Goal: Task Accomplishment & Management: Manage account settings

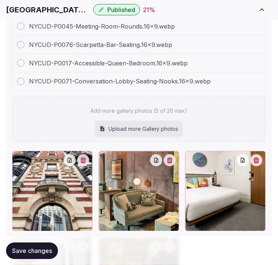
scroll to position [1127, 0]
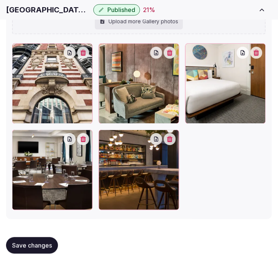
click at [40, 239] on button "Save changes" at bounding box center [32, 246] width 52 height 17
click at [38, 9] on h1 "Hotel Seville NoMad" at bounding box center [48, 10] width 84 height 11
copy div "Hotel Seville NoMad"
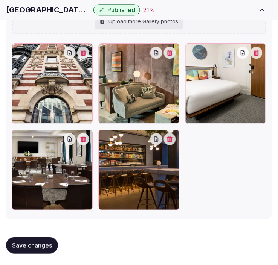
drag, startPoint x: 241, startPoint y: 166, endPoint x: 145, endPoint y: 186, distance: 98.1
click at [231, 168] on div at bounding box center [139, 126] width 254 height 167
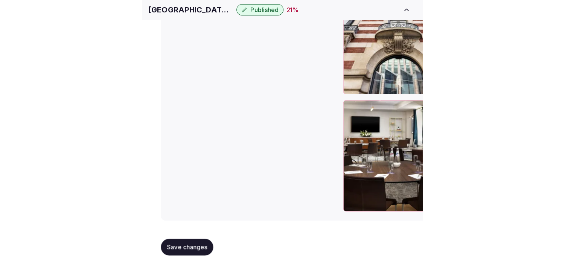
scroll to position [919, 0]
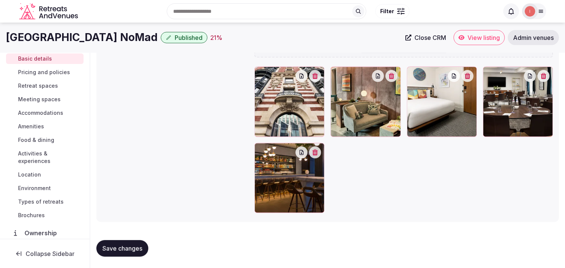
click at [57, 69] on span "Pricing and policies" at bounding box center [44, 73] width 52 height 8
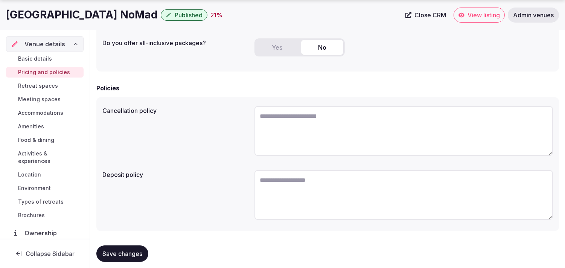
scroll to position [228, 0]
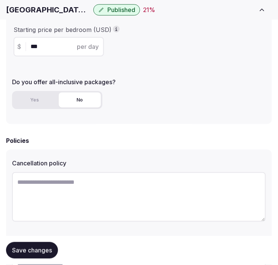
click at [81, 187] on textarea at bounding box center [139, 197] width 254 height 50
paste textarea "**********"
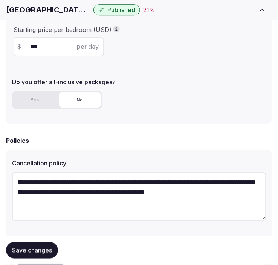
type textarea "**********"
click at [20, 255] on button "Save changes" at bounding box center [32, 251] width 52 height 17
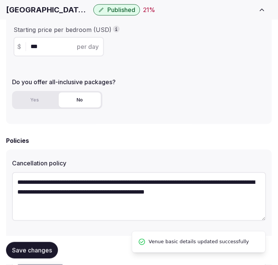
click at [27, 248] on span "Save changes" at bounding box center [32, 251] width 40 height 8
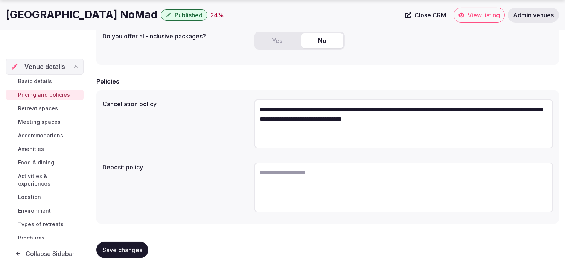
click at [123, 237] on div "Save changes" at bounding box center [327, 250] width 463 height 29
click at [114, 242] on button "Save changes" at bounding box center [122, 250] width 52 height 17
click at [53, 108] on span "Retreat spaces" at bounding box center [38, 109] width 40 height 8
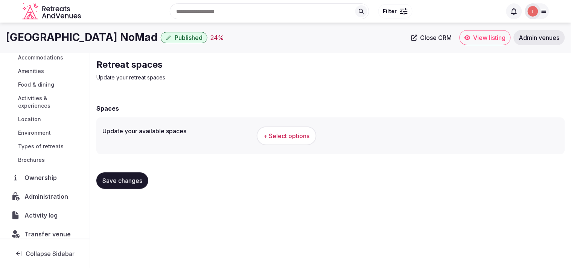
scroll to position [87, 0]
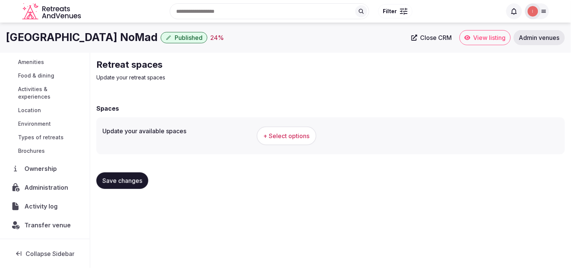
click at [277, 133] on button "+ Select options" at bounding box center [287, 135] width 60 height 19
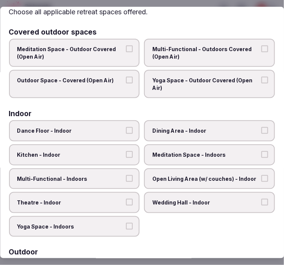
scroll to position [42, 0]
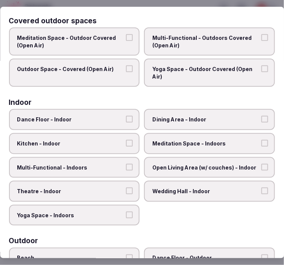
click at [211, 116] on span "Dining Area - Indoor" at bounding box center [206, 120] width 107 height 8
click at [262, 116] on button "Dining Area - Indoor" at bounding box center [265, 119] width 7 height 7
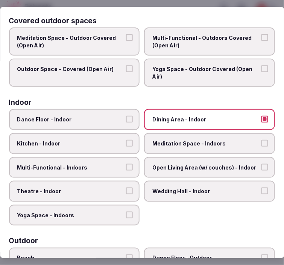
click at [129, 158] on label "Multi-Functional - Indoors" at bounding box center [74, 167] width 131 height 21
click at [129, 164] on button "Multi-Functional - Indoors" at bounding box center [129, 167] width 7 height 7
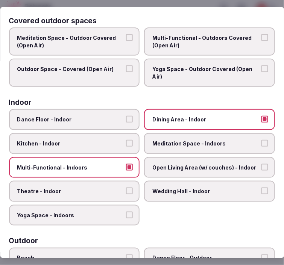
drag, startPoint x: 104, startPoint y: 189, endPoint x: 108, endPoint y: 185, distance: 6.1
click at [105, 188] on span "Theatre - Indoor" at bounding box center [70, 192] width 107 height 8
click at [126, 188] on button "Theatre - Indoor" at bounding box center [129, 191] width 7 height 7
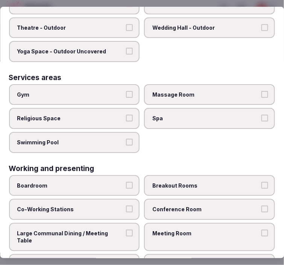
scroll to position [427, 0]
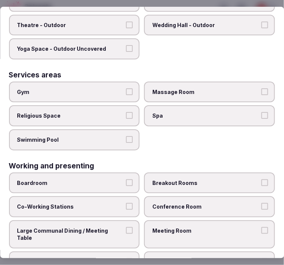
click at [129, 136] on button "Swimming Pool" at bounding box center [129, 139] width 7 height 7
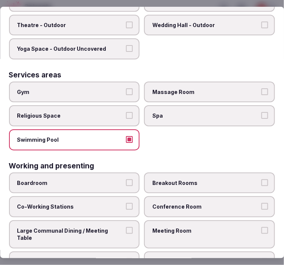
click at [129, 136] on button "Swimming Pool" at bounding box center [129, 139] width 7 height 7
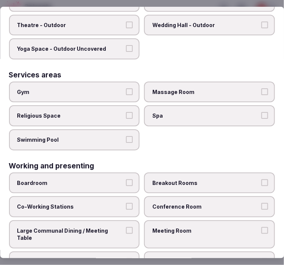
click at [181, 227] on span "Meeting Room" at bounding box center [206, 231] width 107 height 8
click at [262, 227] on button "Meeting Room" at bounding box center [265, 230] width 7 height 7
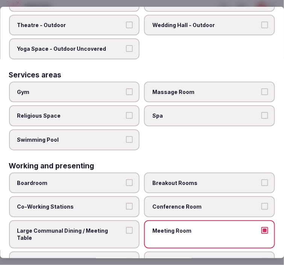
click at [190, 203] on span "Conference Room" at bounding box center [206, 207] width 107 height 8
click at [262, 203] on button "Conference Room" at bounding box center [265, 206] width 7 height 7
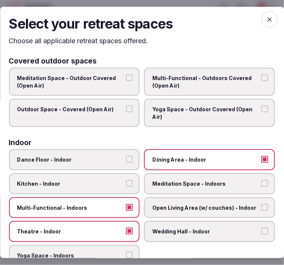
scroll to position [0, 0]
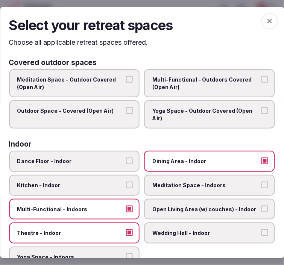
click at [265, 14] on span "button" at bounding box center [270, 21] width 17 height 17
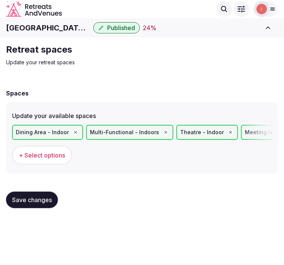
drag, startPoint x: 38, startPoint y: 200, endPoint x: 40, endPoint y: 196, distance: 4.9
click at [38, 200] on span "Save changes" at bounding box center [32, 201] width 40 height 8
click at [39, 197] on span "Save changes" at bounding box center [32, 201] width 40 height 8
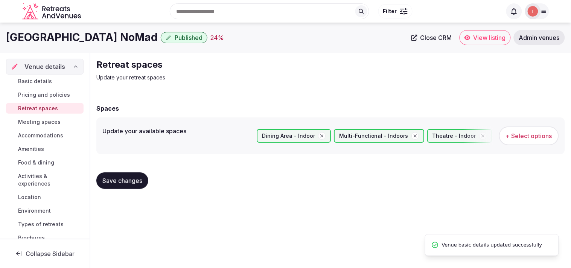
click at [55, 124] on span "Meeting spaces" at bounding box center [39, 122] width 43 height 8
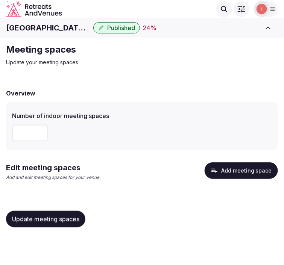
click at [36, 133] on input "*" at bounding box center [30, 133] width 36 height 17
drag, startPoint x: 32, startPoint y: 131, endPoint x: 5, endPoint y: 136, distance: 28.0
click at [5, 136] on div "Meeting spaces Update your meeting spaces Overview Number of indoor meeting spa…" at bounding box center [142, 139] width 284 height 202
type input "*"
click at [62, 218] on span "Update meeting spaces" at bounding box center [45, 220] width 67 height 8
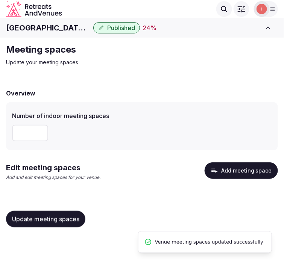
click at [243, 172] on button "Add meeting space" at bounding box center [241, 171] width 73 height 17
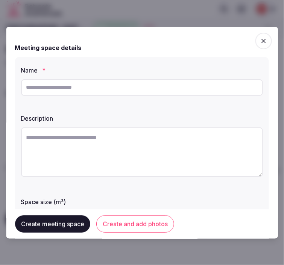
click at [137, 91] on input "text" at bounding box center [142, 87] width 242 height 17
paste input "**********"
type input "**********"
click at [189, 146] on textarea at bounding box center [142, 153] width 242 height 50
paste textarea "**********"
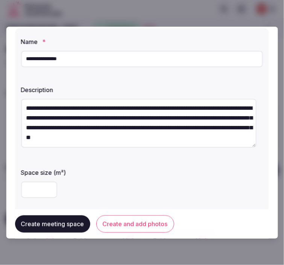
scroll to position [42, 0]
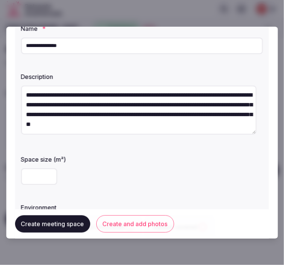
type textarea "**********"
click at [39, 180] on input "number" at bounding box center [39, 177] width 36 height 17
type input "***"
click at [92, 175] on div "***" at bounding box center [142, 177] width 242 height 17
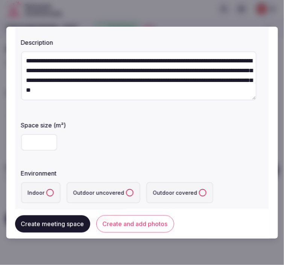
scroll to position [125, 0]
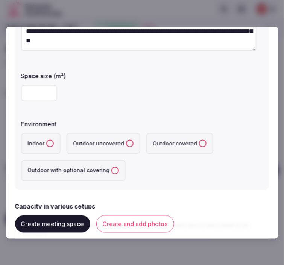
click at [51, 145] on button "Indoor" at bounding box center [50, 144] width 8 height 8
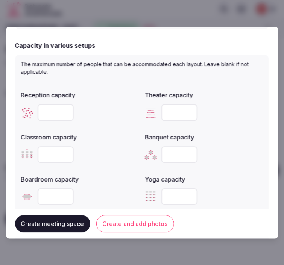
scroll to position [293, 0]
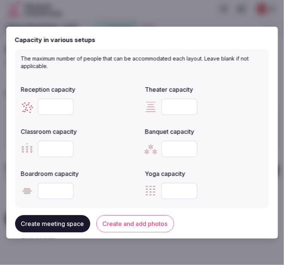
click at [47, 108] on input "number" at bounding box center [56, 107] width 36 height 17
type input "***"
click at [166, 102] on input "number" at bounding box center [180, 107] width 36 height 17
type input "***"
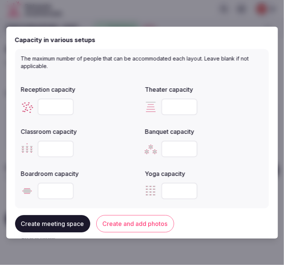
click at [170, 153] on input "number" at bounding box center [180, 149] width 36 height 17
click at [171, 149] on input "number" at bounding box center [180, 149] width 36 height 17
type input "***"
click at [242, 145] on div "***" at bounding box center [204, 149] width 118 height 17
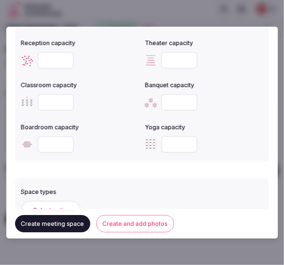
scroll to position [376, 0]
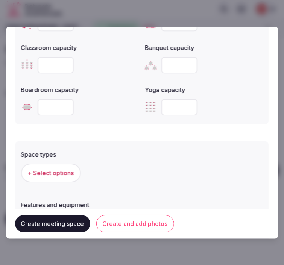
click at [49, 169] on span "+ Select options" at bounding box center [51, 173] width 46 height 8
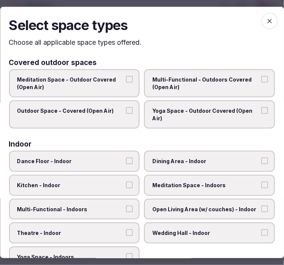
scroll to position [84, 0]
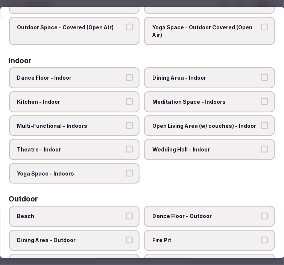
click at [114, 146] on span "Theatre - Indoor" at bounding box center [70, 150] width 107 height 8
click at [126, 146] on button "Theatre - Indoor" at bounding box center [129, 149] width 7 height 7
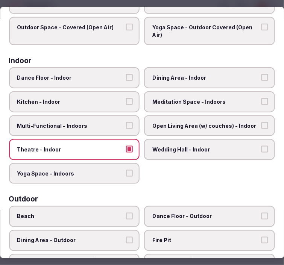
click at [118, 116] on label "Multi-Functional - Indoors" at bounding box center [74, 126] width 131 height 21
click at [126, 122] on button "Multi-Functional - Indoors" at bounding box center [129, 125] width 7 height 7
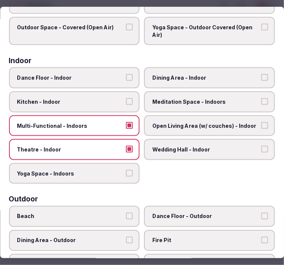
click at [179, 77] on span "Dining Area - Indoor" at bounding box center [206, 79] width 107 height 8
click at [262, 77] on button "Dining Area - Indoor" at bounding box center [265, 78] width 7 height 7
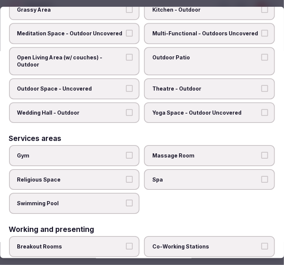
scroll to position [380, 0]
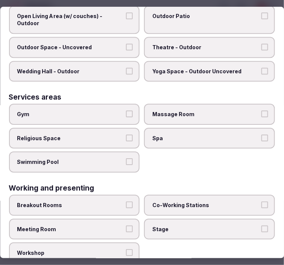
drag, startPoint x: 117, startPoint y: 219, endPoint x: 174, endPoint y: 192, distance: 62.6
click at [119, 226] on span "Meeting Room" at bounding box center [70, 230] width 107 height 8
click at [126, 226] on button "Meeting Room" at bounding box center [129, 229] width 7 height 7
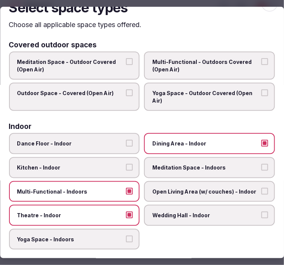
scroll to position [0, 0]
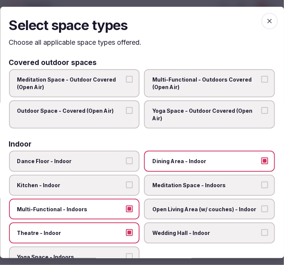
click at [266, 18] on icon "button" at bounding box center [270, 21] width 8 height 8
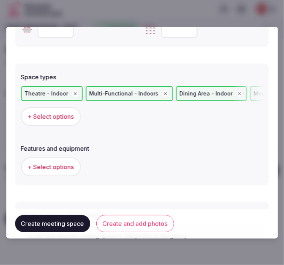
scroll to position [511, 0]
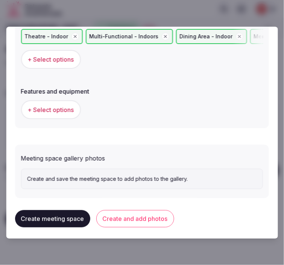
click at [68, 106] on span "+ Select options" at bounding box center [51, 110] width 46 height 8
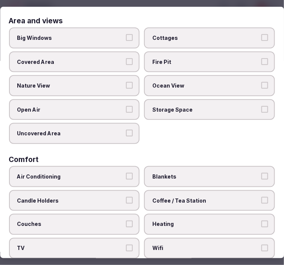
scroll to position [84, 0]
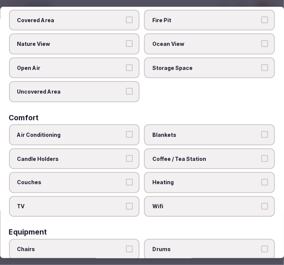
click at [113, 136] on label "Air Conditioning" at bounding box center [74, 135] width 131 height 21
click at [126, 136] on button "Air Conditioning" at bounding box center [129, 134] width 7 height 7
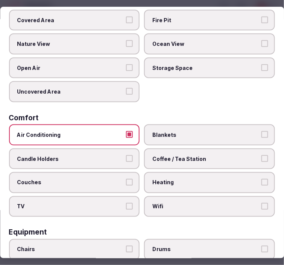
drag, startPoint x: 162, startPoint y: 197, endPoint x: 178, endPoint y: 182, distance: 21.8
click at [163, 203] on span "Wifi" at bounding box center [206, 207] width 107 height 8
click at [262, 203] on button "Wifi" at bounding box center [265, 206] width 7 height 7
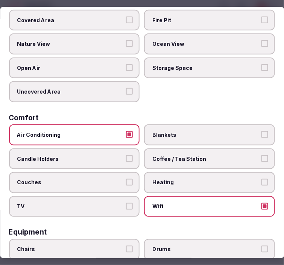
click at [188, 157] on span "Coffee / Tea Station" at bounding box center [206, 159] width 107 height 8
click at [262, 157] on button "Coffee / Tea Station" at bounding box center [265, 158] width 7 height 7
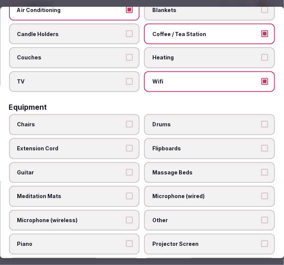
click at [114, 121] on span "Chairs" at bounding box center [70, 125] width 107 height 8
click at [126, 121] on button "Chairs" at bounding box center [129, 124] width 7 height 7
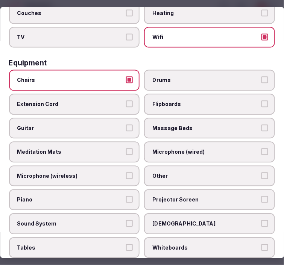
scroll to position [293, 0]
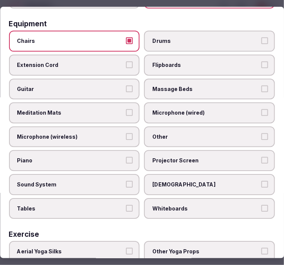
click at [166, 133] on span "Other" at bounding box center [206, 137] width 107 height 8
click at [262, 133] on button "Other" at bounding box center [265, 136] width 7 height 7
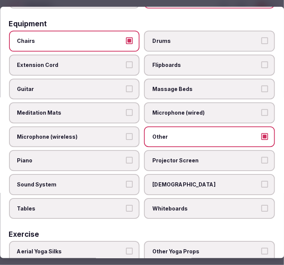
click at [82, 205] on span "Tables" at bounding box center [70, 209] width 107 height 8
click at [126, 205] on button "Tables" at bounding box center [129, 208] width 7 height 7
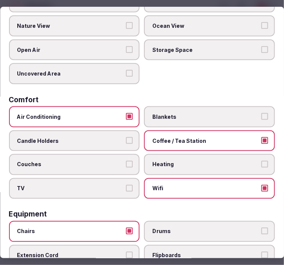
scroll to position [0, 0]
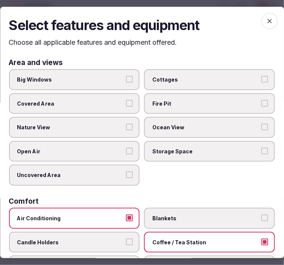
click at [267, 14] on span "button" at bounding box center [270, 21] width 17 height 17
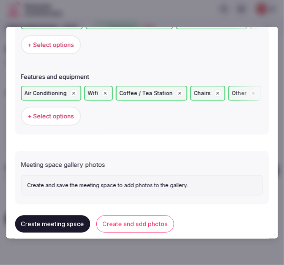
scroll to position [532, 0]
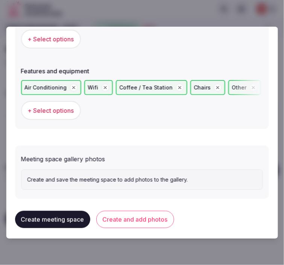
click at [130, 211] on button "Create and add photos" at bounding box center [135, 219] width 78 height 17
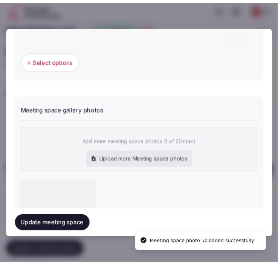
scroll to position [600, 0]
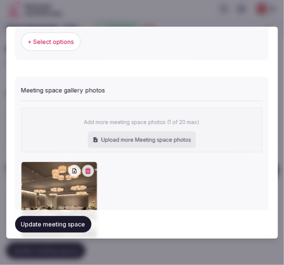
click at [74, 221] on button "Update meeting space" at bounding box center [53, 224] width 76 height 17
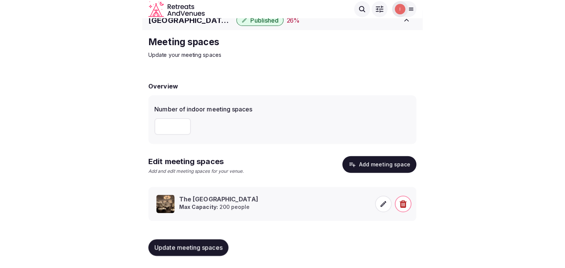
scroll to position [7, 0]
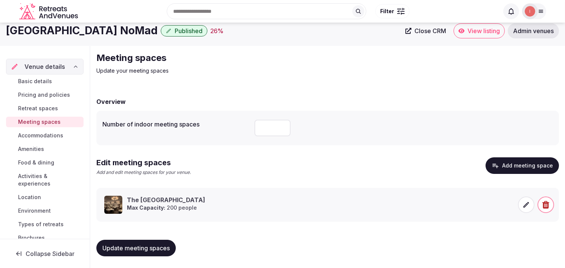
click at [34, 132] on span "Accommodations" at bounding box center [40, 136] width 45 height 8
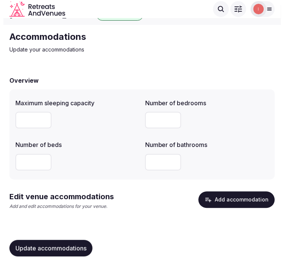
scroll to position [16, 0]
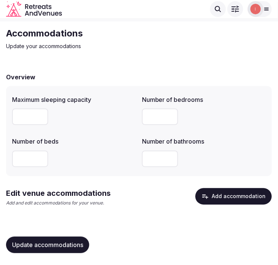
click at [228, 197] on button "Add accommodation" at bounding box center [233, 197] width 76 height 17
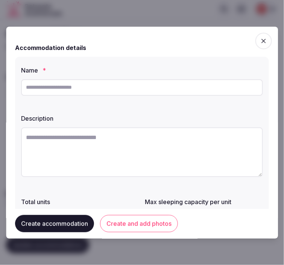
click at [159, 84] on input "text" at bounding box center [142, 87] width 242 height 17
paste input "**********"
type input "**********"
click at [177, 156] on textarea at bounding box center [142, 153] width 242 height 50
paste textarea "**********"
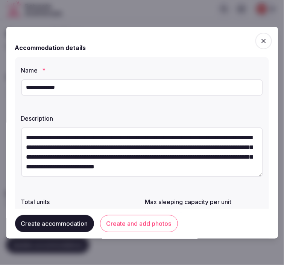
scroll to position [23, 0]
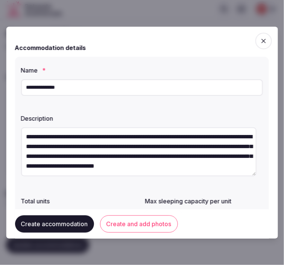
type textarea "**********"
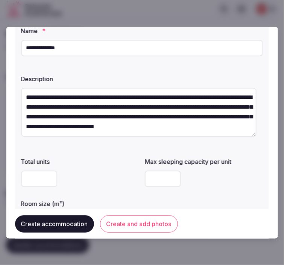
scroll to position [84, 0]
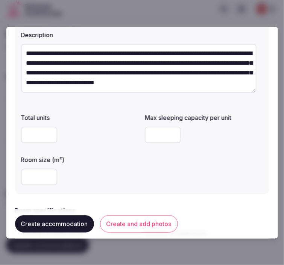
click at [36, 177] on input "number" at bounding box center [39, 177] width 36 height 17
type input "**"
click at [95, 175] on div "**" at bounding box center [80, 177] width 118 height 17
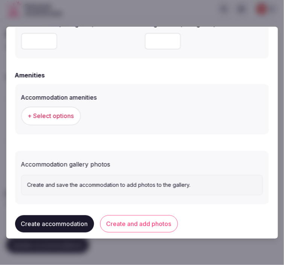
scroll to position [721, 0]
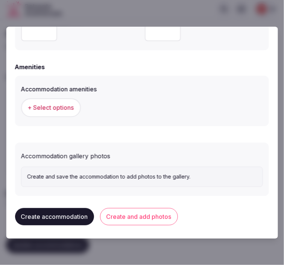
click at [59, 107] on span "+ Select options" at bounding box center [51, 108] width 46 height 8
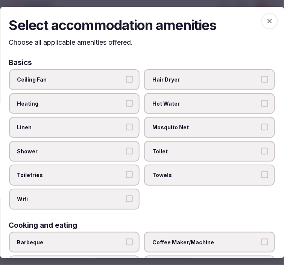
click at [84, 118] on label "Linen" at bounding box center [74, 127] width 131 height 21
click at [126, 124] on button "Linen" at bounding box center [129, 127] width 7 height 7
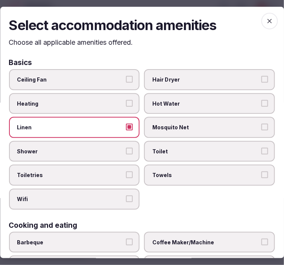
click at [93, 153] on label "Shower" at bounding box center [74, 151] width 131 height 21
click at [126, 153] on button "Shower" at bounding box center [129, 151] width 7 height 7
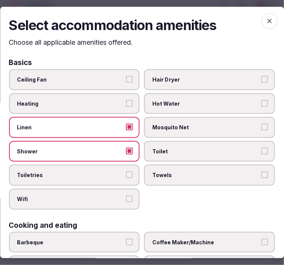
click at [93, 168] on label "Toiletries" at bounding box center [74, 175] width 131 height 21
click at [126, 172] on button "Toiletries" at bounding box center [129, 175] width 7 height 7
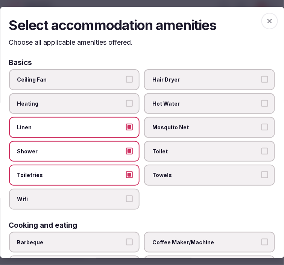
click at [105, 196] on span "Wifi" at bounding box center [70, 200] width 107 height 8
click at [126, 196] on button "Wifi" at bounding box center [129, 199] width 7 height 7
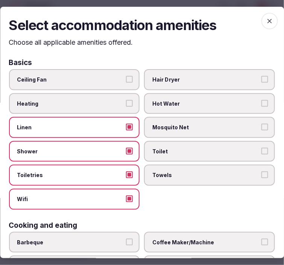
drag, startPoint x: 172, startPoint y: 174, endPoint x: 172, endPoint y: 166, distance: 8.7
click at [172, 174] on span "Towels" at bounding box center [206, 176] width 107 height 8
click at [262, 174] on button "Towels" at bounding box center [265, 175] width 7 height 7
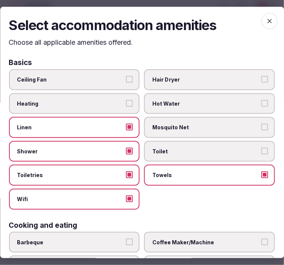
click at [171, 151] on span "Toilet" at bounding box center [206, 152] width 107 height 8
click at [262, 151] on button "Toilet" at bounding box center [265, 151] width 7 height 7
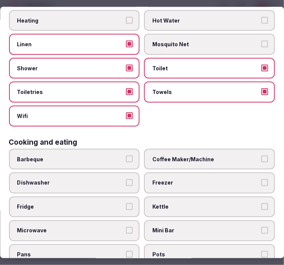
scroll to position [167, 0]
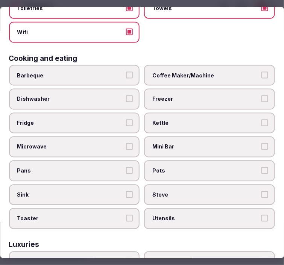
click at [161, 74] on span "Coffee Maker/Machine" at bounding box center [206, 76] width 107 height 8
click at [262, 74] on button "Coffee Maker/Machine" at bounding box center [265, 75] width 7 height 7
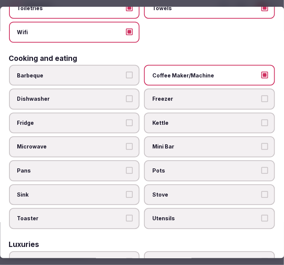
click at [190, 144] on span "Mini Bar" at bounding box center [206, 148] width 107 height 8
click at [262, 144] on button "Mini Bar" at bounding box center [265, 147] width 7 height 7
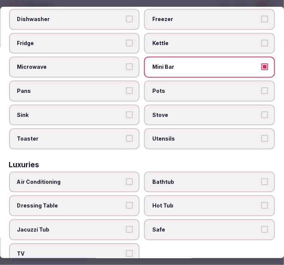
scroll to position [251, 0]
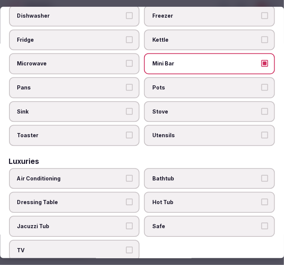
drag, startPoint x: 88, startPoint y: 166, endPoint x: 93, endPoint y: 164, distance: 5.1
click at [89, 175] on span "Air Conditioning" at bounding box center [70, 179] width 107 height 8
click at [126, 175] on button "Air Conditioning" at bounding box center [129, 178] width 7 height 7
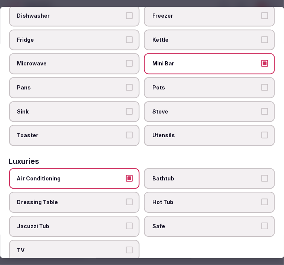
click at [161, 223] on span "Safe" at bounding box center [206, 227] width 107 height 8
click at [262, 223] on button "Safe" at bounding box center [265, 226] width 7 height 7
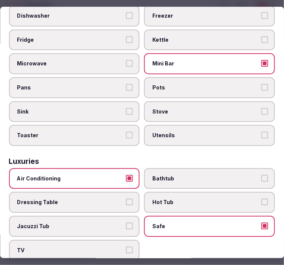
drag, startPoint x: 117, startPoint y: 243, endPoint x: 119, endPoint y: 239, distance: 4.6
click at [118, 242] on label "TV" at bounding box center [74, 250] width 131 height 21
click at [126, 247] on button "TV" at bounding box center [129, 250] width 7 height 7
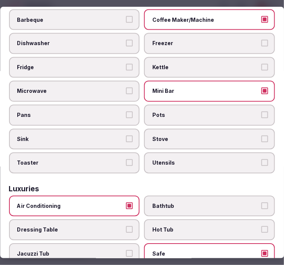
scroll to position [209, 0]
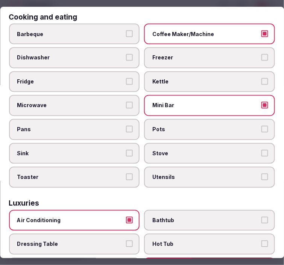
click at [49, 78] on span "Fridge" at bounding box center [70, 82] width 107 height 8
click at [126, 78] on button "Fridge" at bounding box center [129, 81] width 7 height 7
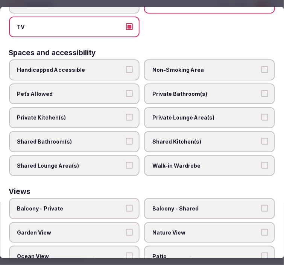
scroll to position [498, 0]
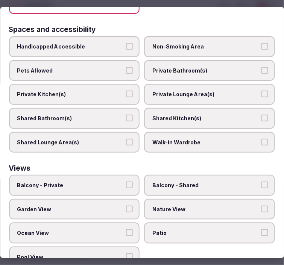
click at [171, 206] on span "Nature View" at bounding box center [206, 210] width 107 height 8
click at [262, 206] on button "Nature View" at bounding box center [265, 209] width 7 height 7
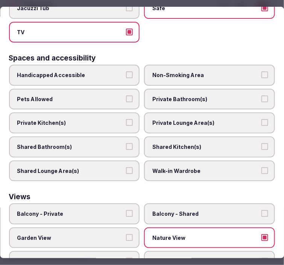
scroll to position [456, 0]
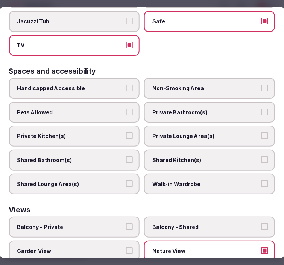
drag, startPoint x: 171, startPoint y: 228, endPoint x: 183, endPoint y: 222, distance: 13.1
click at [172, 241] on label "Nature View" at bounding box center [210, 251] width 131 height 21
click at [262, 248] on button "Nature View" at bounding box center [265, 251] width 7 height 7
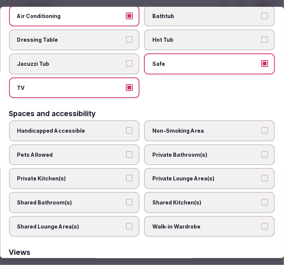
scroll to position [414, 0]
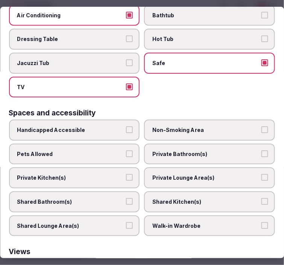
click at [191, 151] on span "Private Bathroom(s)" at bounding box center [206, 155] width 107 height 8
click at [262, 151] on button "Private Bathroom(s)" at bounding box center [265, 154] width 7 height 7
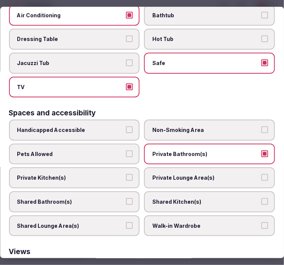
click at [192, 168] on label "Private Lounge Area(s)" at bounding box center [210, 178] width 131 height 21
click at [262, 174] on button "Private Lounge Area(s)" at bounding box center [265, 177] width 7 height 7
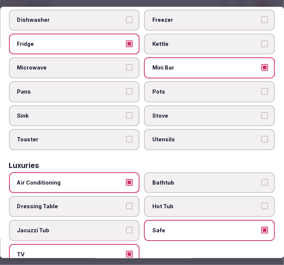
scroll to position [0, 0]
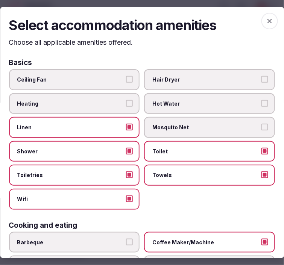
click at [256, 23] on h2 "Select accommodation amenities" at bounding box center [142, 25] width 266 height 19
click at [266, 21] on icon "button" at bounding box center [270, 21] width 8 height 8
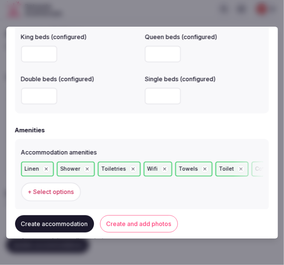
scroll to position [742, 0]
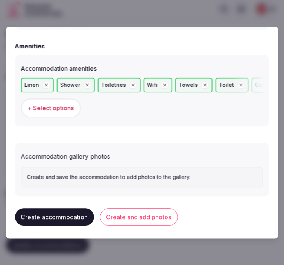
click at [148, 216] on button "Create and add photos" at bounding box center [139, 217] width 78 height 17
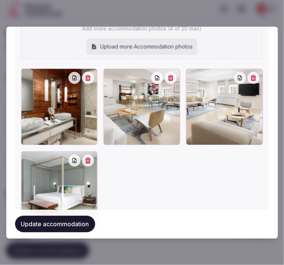
scroll to position [971, 0]
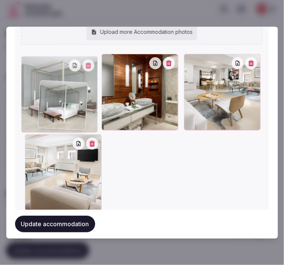
drag, startPoint x: 24, startPoint y: 140, endPoint x: 42, endPoint y: 88, distance: 54.2
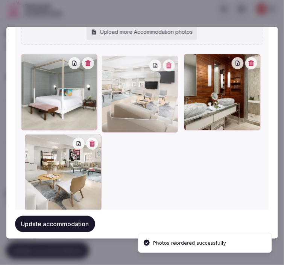
drag, startPoint x: 23, startPoint y: 137, endPoint x: 113, endPoint y: 76, distance: 109.2
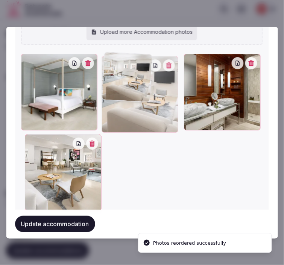
click at [113, 76] on div at bounding box center [140, 94] width 77 height 77
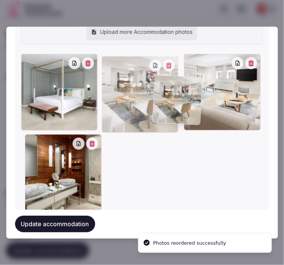
drag, startPoint x: 28, startPoint y: 139, endPoint x: 168, endPoint y: 78, distance: 152.1
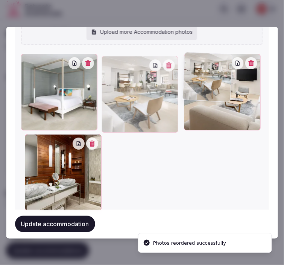
click at [168, 78] on div at bounding box center [142, 133] width 242 height 159
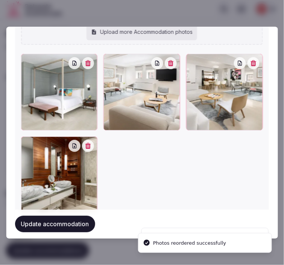
click at [69, 224] on button "Update accommodation" at bounding box center [55, 224] width 80 height 17
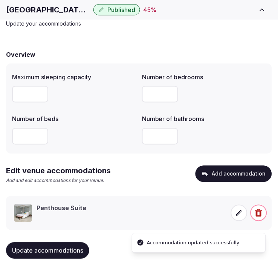
scroll to position [50, 0]
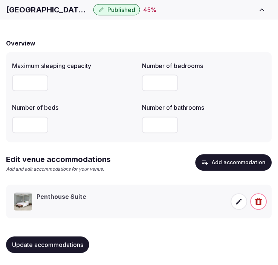
click at [50, 244] on span "Update accommodations" at bounding box center [47, 246] width 71 height 8
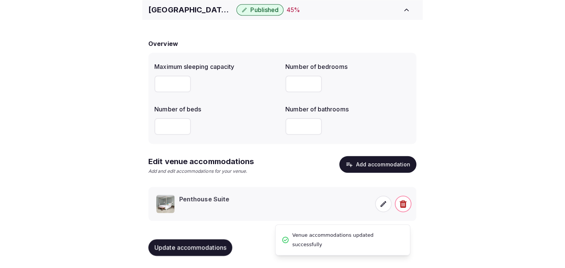
scroll to position [35, 0]
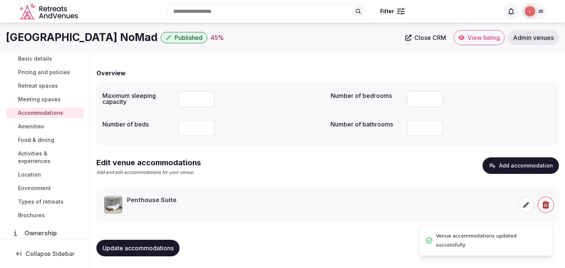
click at [37, 125] on span "Amenities" at bounding box center [31, 127] width 26 height 8
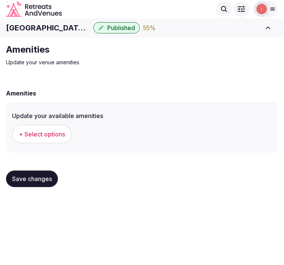
click at [38, 137] on span "+ Select options" at bounding box center [42, 134] width 46 height 8
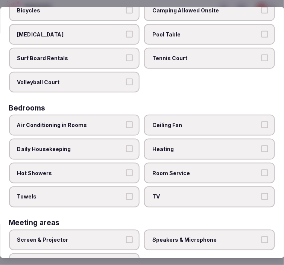
scroll to position [84, 0]
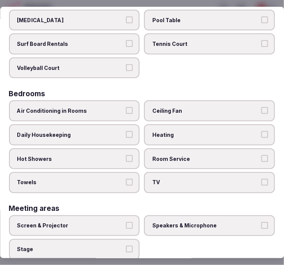
click at [117, 108] on span "Air Conditioning in Rooms" at bounding box center [70, 112] width 107 height 8
click at [126, 108] on button "Air Conditioning in Rooms" at bounding box center [129, 111] width 7 height 7
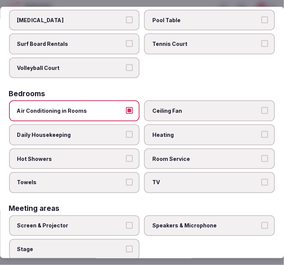
drag, startPoint x: 116, startPoint y: 154, endPoint x: 114, endPoint y: 137, distance: 16.6
click at [116, 149] on label "Hot Showers" at bounding box center [74, 159] width 131 height 21
click at [126, 155] on button "Hot Showers" at bounding box center [129, 158] width 7 height 7
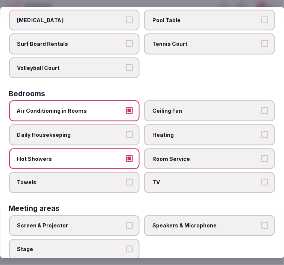
click at [118, 132] on span "Daily Housekeeping" at bounding box center [70, 135] width 107 height 8
click at [126, 132] on button "Daily Housekeeping" at bounding box center [129, 134] width 7 height 7
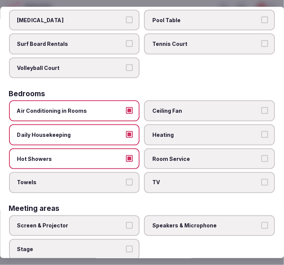
click at [126, 179] on button "Towels" at bounding box center [129, 182] width 7 height 7
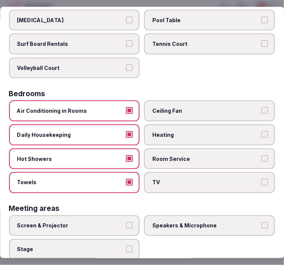
drag, startPoint x: 158, startPoint y: 181, endPoint x: 159, endPoint y: 172, distance: 9.9
click at [159, 174] on label "TV" at bounding box center [210, 182] width 131 height 21
click at [262, 179] on button "TV" at bounding box center [265, 182] width 7 height 7
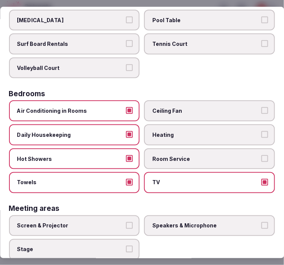
click at [161, 155] on span "Room Service" at bounding box center [206, 159] width 107 height 8
click at [262, 155] on button "Room Service" at bounding box center [265, 158] width 7 height 7
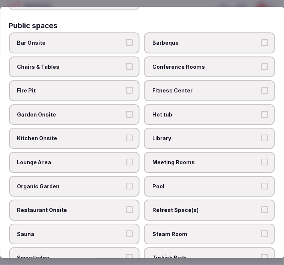
scroll to position [334, 0]
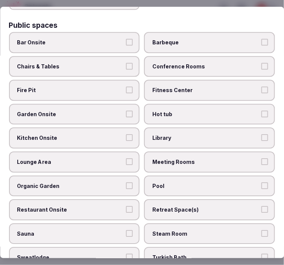
click at [91, 63] on span "Chairs & Tables" at bounding box center [70, 67] width 107 height 8
click at [126, 63] on button "Chairs & Tables" at bounding box center [129, 66] width 7 height 7
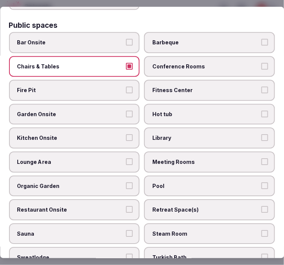
click at [201, 62] on label "Conference Rooms" at bounding box center [210, 66] width 131 height 21
click at [262, 63] on button "Conference Rooms" at bounding box center [265, 66] width 7 height 7
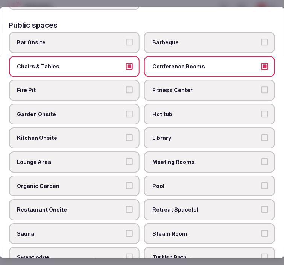
click at [194, 158] on span "Meeting Rooms" at bounding box center [206, 162] width 107 height 8
click at [262, 158] on button "Meeting Rooms" at bounding box center [265, 161] width 7 height 7
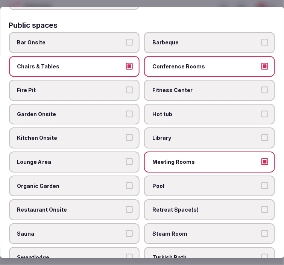
click at [216, 87] on span "Fitness Center" at bounding box center [206, 91] width 107 height 8
click at [262, 87] on button "Fitness Center" at bounding box center [265, 90] width 7 height 7
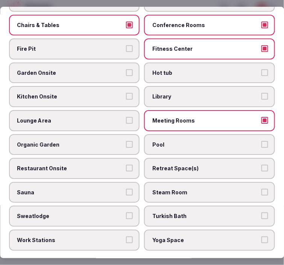
scroll to position [376, 0]
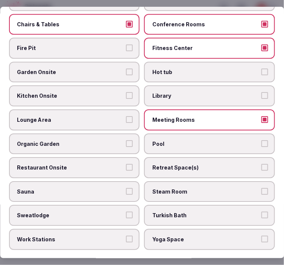
click at [209, 140] on span "Pool" at bounding box center [206, 144] width 107 height 8
click at [262, 140] on button "Pool" at bounding box center [265, 143] width 7 height 7
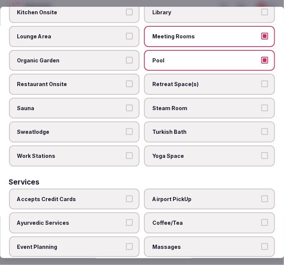
scroll to position [502, 0]
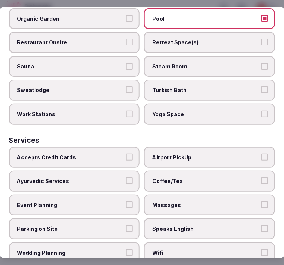
click at [120, 154] on span "Accepts Credit Cards" at bounding box center [70, 158] width 107 height 8
click at [126, 154] on button "Accepts Credit Cards" at bounding box center [129, 157] width 7 height 7
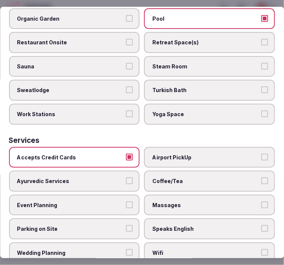
scroll to position [521, 0]
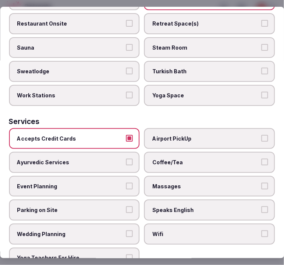
click at [212, 176] on label "Massages" at bounding box center [210, 186] width 131 height 21
click at [262, 183] on button "Massages" at bounding box center [265, 186] width 7 height 7
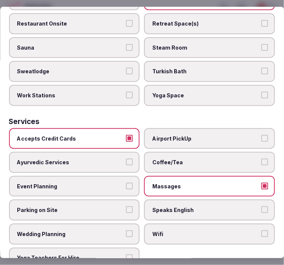
click at [228, 224] on label "Wifi" at bounding box center [210, 234] width 131 height 21
click at [262, 231] on button "Wifi" at bounding box center [265, 234] width 7 height 7
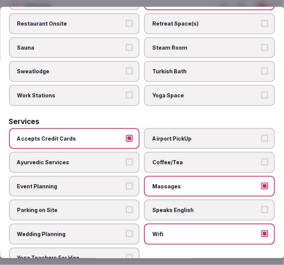
click at [235, 207] on span "Speaks English" at bounding box center [206, 211] width 107 height 8
click at [262, 207] on button "Speaks English" at bounding box center [265, 210] width 7 height 7
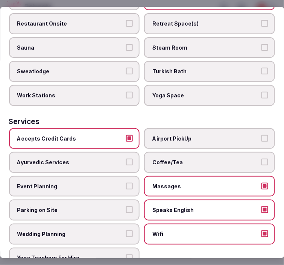
click at [220, 159] on span "Coffee/Tea" at bounding box center [206, 163] width 107 height 8
click at [262, 159] on button "Coffee/Tea" at bounding box center [265, 162] width 7 height 7
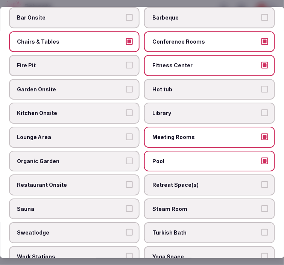
scroll to position [353, 0]
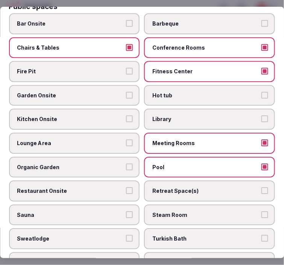
click at [90, 140] on span "Lounge Area" at bounding box center [70, 144] width 107 height 8
click at [126, 140] on button "Lounge Area" at bounding box center [129, 143] width 7 height 7
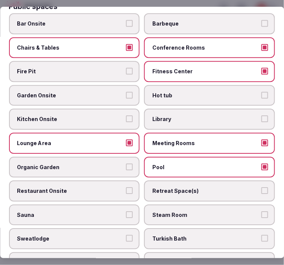
click at [98, 187] on span "Restaurant Onsite" at bounding box center [70, 191] width 107 height 8
click at [126, 187] on button "Restaurant Onsite" at bounding box center [129, 190] width 7 height 7
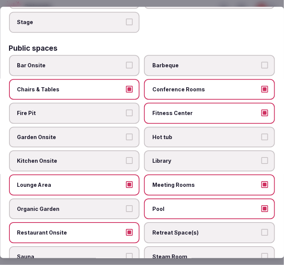
scroll to position [270, 0]
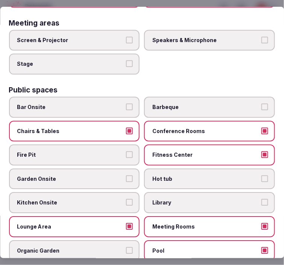
click at [125, 97] on label "Bar Onsite" at bounding box center [74, 107] width 131 height 21
click at [126, 104] on button "Bar Onsite" at bounding box center [129, 107] width 7 height 7
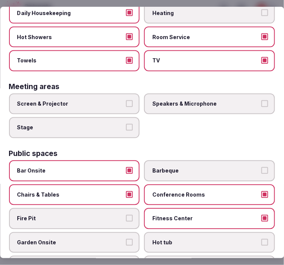
scroll to position [186, 0]
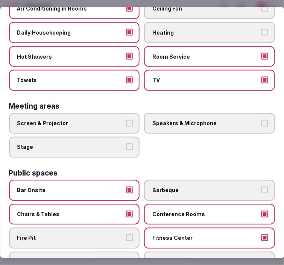
drag, startPoint x: 119, startPoint y: 115, endPoint x: 186, endPoint y: 118, distance: 67.5
click at [125, 115] on label "Screen & Projector" at bounding box center [74, 123] width 131 height 21
click at [192, 120] on span "Speakers & Microphone" at bounding box center [206, 124] width 107 height 8
click at [262, 120] on button "Speakers & Microphone" at bounding box center [265, 123] width 7 height 7
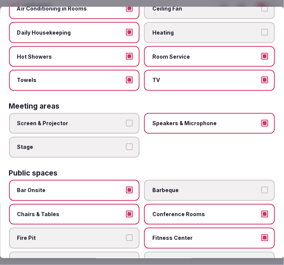
click at [130, 120] on label "Screen & Projector" at bounding box center [74, 123] width 131 height 21
click at [130, 120] on button "Screen & Projector" at bounding box center [129, 123] width 7 height 7
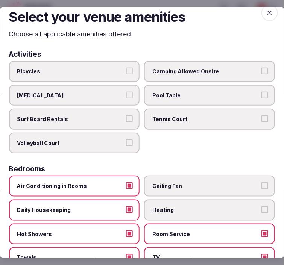
scroll to position [0, 0]
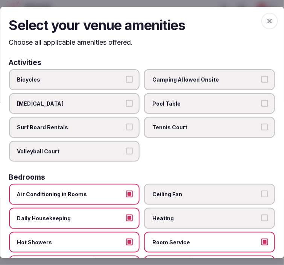
click at [262, 23] on span "button" at bounding box center [270, 21] width 17 height 17
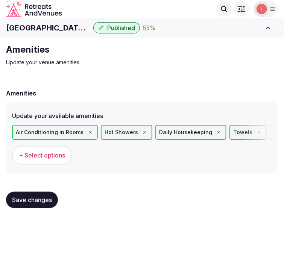
click at [40, 204] on button "Save changes" at bounding box center [32, 200] width 52 height 17
click at [41, 204] on button "Save changes" at bounding box center [32, 200] width 52 height 17
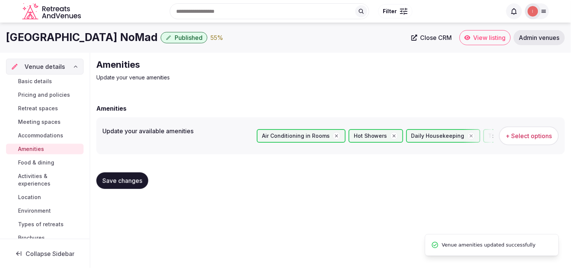
click at [41, 163] on span "Food & dining" at bounding box center [36, 163] width 36 height 8
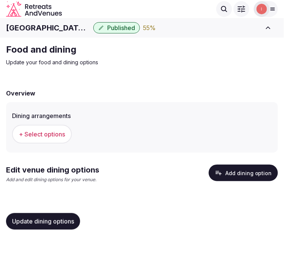
click at [48, 136] on span "+ Select options" at bounding box center [42, 134] width 46 height 8
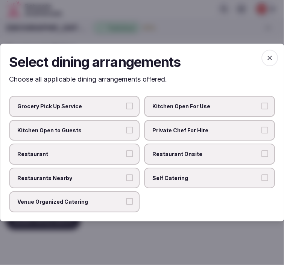
click at [158, 153] on span "Restaurant Onsite" at bounding box center [206, 155] width 107 height 8
click at [262, 153] on button "Restaurant Onsite" at bounding box center [265, 154] width 7 height 7
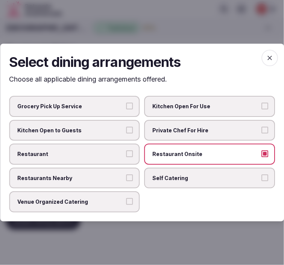
click at [122, 153] on span "Restaurant" at bounding box center [70, 155] width 107 height 8
click at [126, 153] on button "Restaurant" at bounding box center [129, 154] width 7 height 7
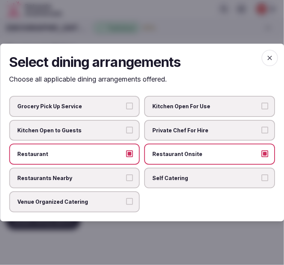
click at [110, 199] on span "Venue Organized Catering" at bounding box center [70, 203] width 107 height 8
click at [126, 199] on button "Venue Organized Catering" at bounding box center [129, 202] width 7 height 7
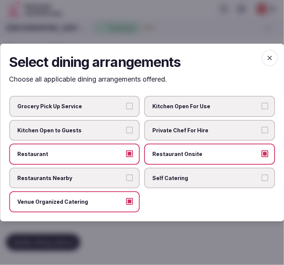
click at [271, 58] on icon "button" at bounding box center [270, 58] width 5 height 5
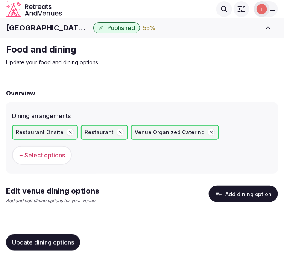
click at [222, 189] on button "Add dining option" at bounding box center [243, 194] width 69 height 17
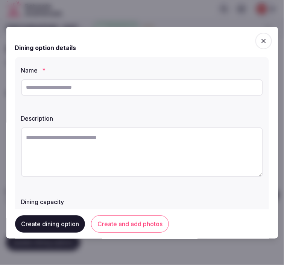
drag, startPoint x: 138, startPoint y: 89, endPoint x: 133, endPoint y: 92, distance: 5.6
click at [134, 92] on input "text" at bounding box center [142, 87] width 242 height 17
paste input "*********"
type input "*********"
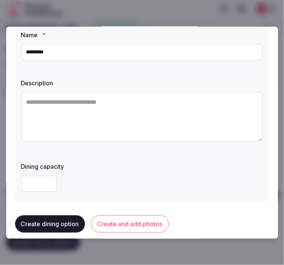
scroll to position [84, 0]
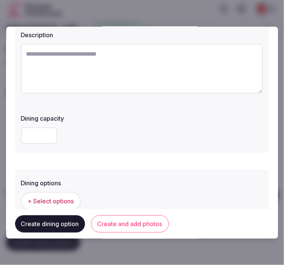
click at [136, 59] on textarea at bounding box center [142, 69] width 242 height 50
paste textarea "**********"
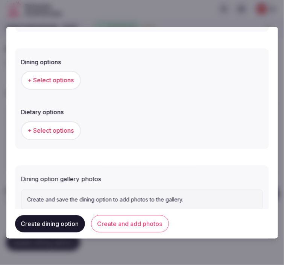
scroll to position [209, 0]
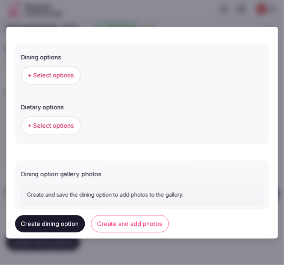
type textarea "**********"
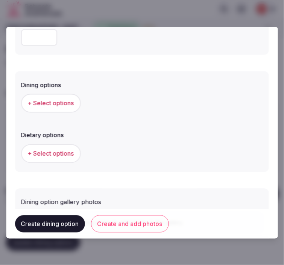
scroll to position [102, 0]
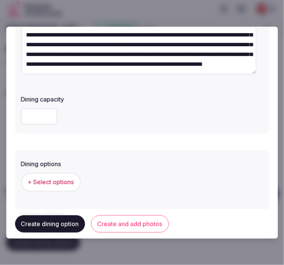
click at [49, 181] on span "+ Select options" at bounding box center [51, 182] width 46 height 8
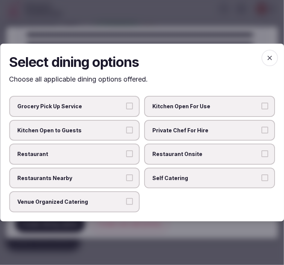
click at [163, 151] on span "Restaurant Onsite" at bounding box center [206, 155] width 107 height 8
click at [262, 151] on button "Restaurant Onsite" at bounding box center [265, 154] width 7 height 7
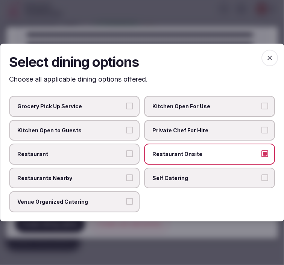
click at [111, 149] on label "Restaurant" at bounding box center [74, 154] width 131 height 21
click at [126, 151] on button "Restaurant" at bounding box center [129, 154] width 7 height 7
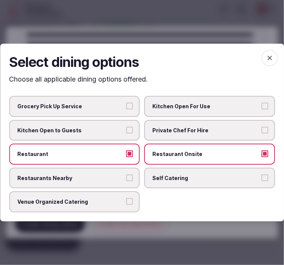
click at [116, 172] on label "Restaurants Nearby" at bounding box center [74, 178] width 131 height 21
click at [126, 175] on button "Restaurants Nearby" at bounding box center [129, 178] width 7 height 7
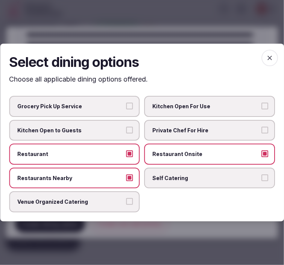
click at [125, 175] on label "Restaurants Nearby" at bounding box center [74, 178] width 131 height 21
click at [126, 175] on button "Restaurants Nearby" at bounding box center [129, 178] width 7 height 7
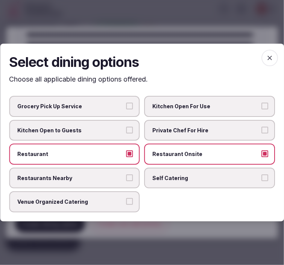
click at [273, 61] on icon "button" at bounding box center [270, 58] width 8 height 8
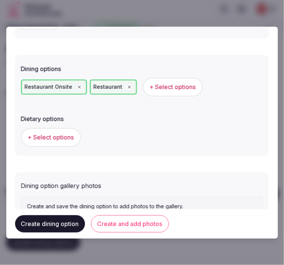
scroll to position [227, 0]
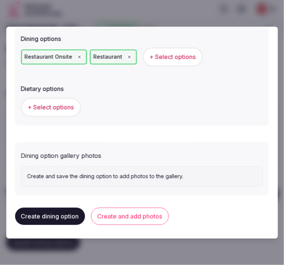
click at [133, 220] on button "Create and add photos" at bounding box center [130, 216] width 78 height 17
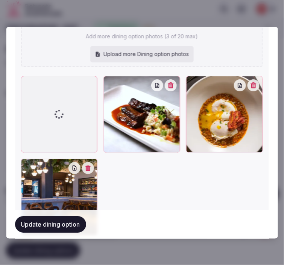
scroll to position [459, 0]
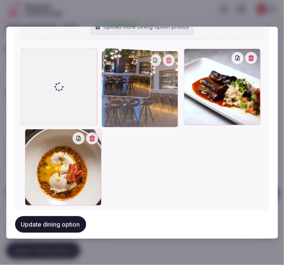
drag, startPoint x: 27, startPoint y: 116, endPoint x: 99, endPoint y: 57, distance: 92.9
click at [99, 57] on div at bounding box center [142, 128] width 242 height 159
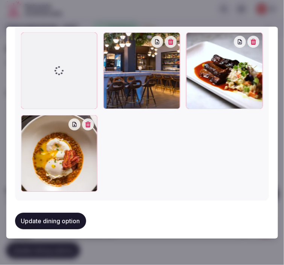
click at [55, 213] on button "Update dining option" at bounding box center [50, 221] width 71 height 17
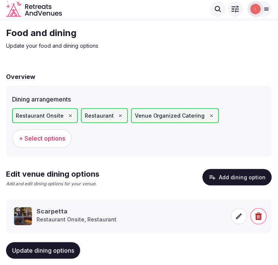
scroll to position [30, 0]
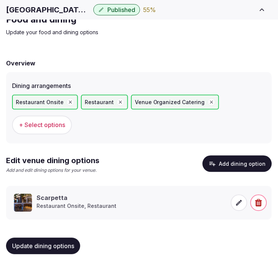
click at [58, 239] on button "Update dining options" at bounding box center [43, 246] width 74 height 17
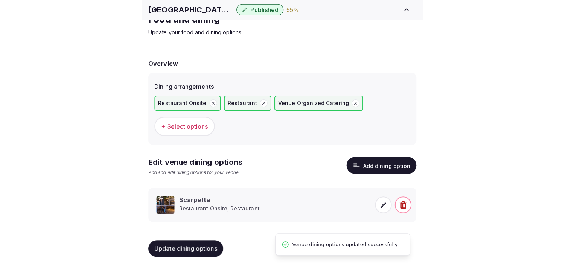
scroll to position [9, 0]
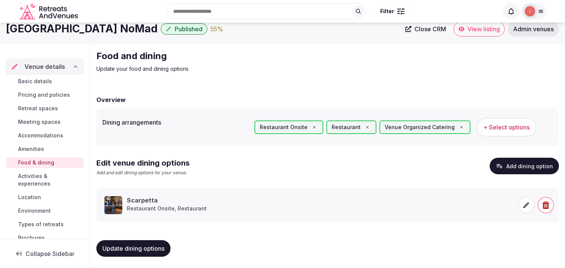
click at [24, 180] on span "Activities & experiences" at bounding box center [49, 179] width 62 height 15
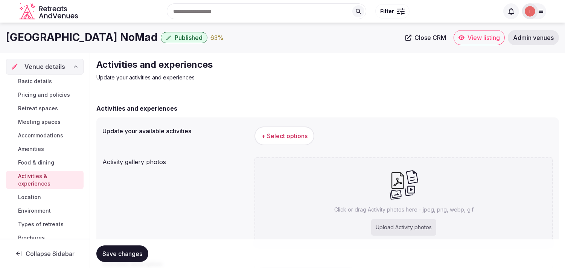
click at [277, 134] on span "+ Select options" at bounding box center [284, 136] width 46 height 8
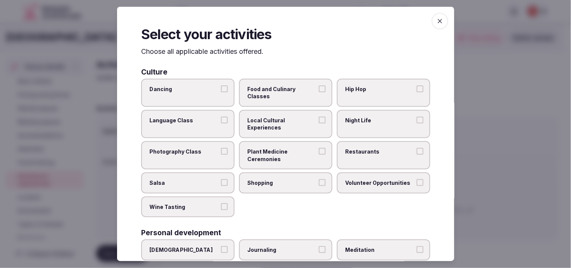
click at [277, 123] on span "Local Cultural Experiences" at bounding box center [281, 124] width 69 height 15
click at [277, 123] on button "Local Cultural Experiences" at bounding box center [322, 120] width 7 height 7
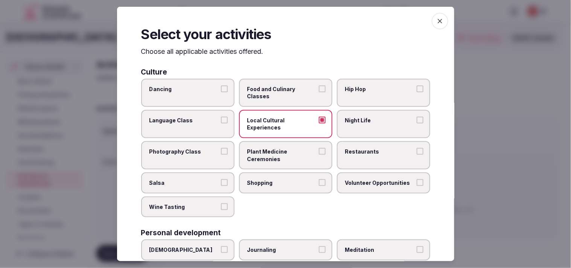
click at [277, 148] on span "Restaurants" at bounding box center [379, 152] width 69 height 8
click at [277, 148] on button "Restaurants" at bounding box center [420, 151] width 7 height 7
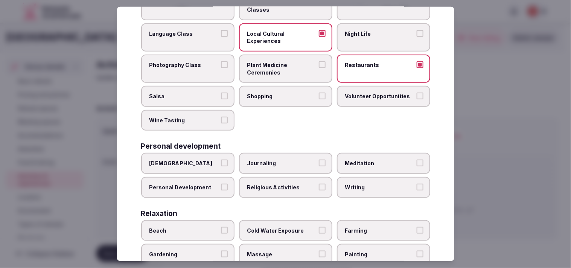
scroll to position [125, 0]
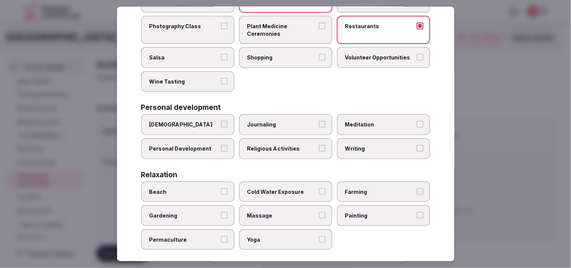
click at [209, 140] on label "Personal Development" at bounding box center [187, 148] width 93 height 21
click at [221, 145] on button "Personal Development" at bounding box center [224, 148] width 7 height 7
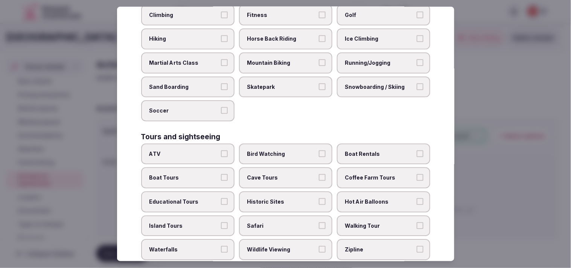
scroll to position [460, 0]
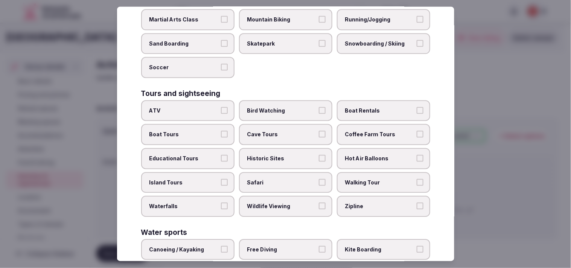
click at [277, 179] on span "Walking Tour" at bounding box center [379, 183] width 69 height 8
click at [277, 179] on button "Walking Tour" at bounding box center [420, 182] width 7 height 7
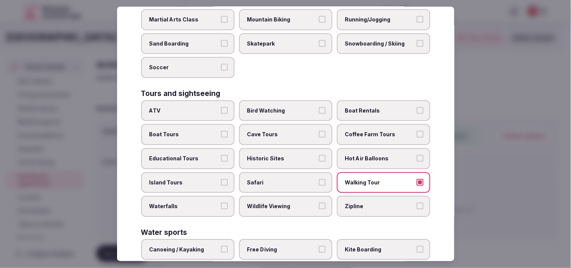
drag, startPoint x: 308, startPoint y: 145, endPoint x: 299, endPoint y: 149, distance: 9.4
click at [277, 155] on span "Historic Sites" at bounding box center [281, 159] width 69 height 8
click at [277, 155] on button "Historic Sites" at bounding box center [322, 158] width 7 height 7
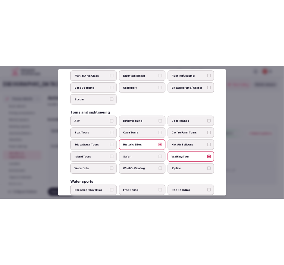
scroll to position [539, 0]
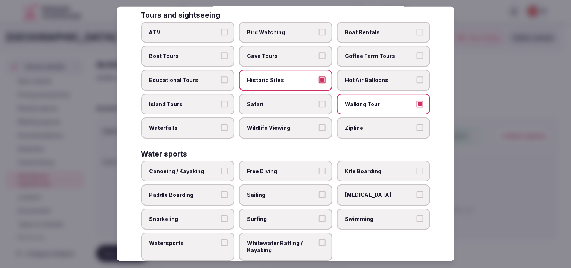
click at [277, 215] on span "Swimming" at bounding box center [379, 219] width 69 height 8
click at [277, 215] on button "Swimming" at bounding box center [420, 218] width 7 height 7
click at [277, 215] on span "Swimming" at bounding box center [379, 219] width 69 height 8
click at [277, 215] on button "Swimming" at bounding box center [420, 218] width 7 height 7
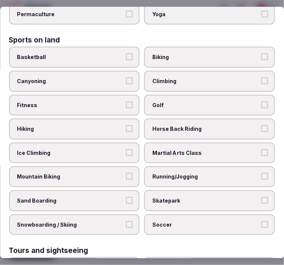
scroll to position [415, 0]
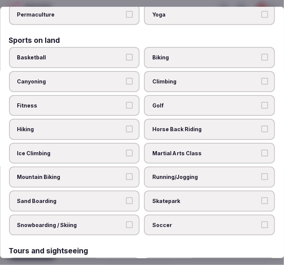
click at [111, 102] on span "Fitness" at bounding box center [70, 106] width 107 height 8
click at [126, 102] on button "Fitness" at bounding box center [129, 105] width 7 height 7
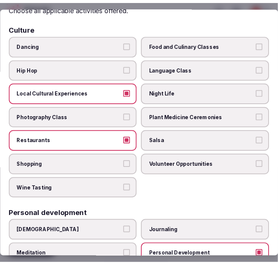
scroll to position [0, 0]
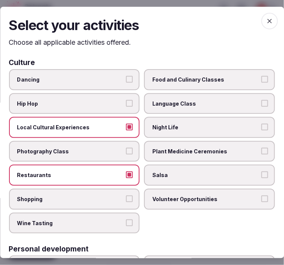
drag, startPoint x: 267, startPoint y: 20, endPoint x: 261, endPoint y: 24, distance: 7.3
click at [266, 20] on icon "button" at bounding box center [270, 21] width 8 height 8
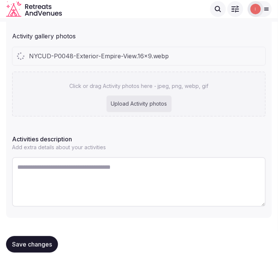
scroll to position [149, 0]
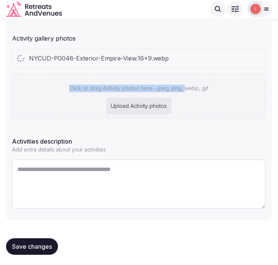
click at [178, 64] on div "NYCUD-P0048-Exterior-Empire-View.16x9.webp Click or drag Activity photos here -…" at bounding box center [139, 84] width 254 height 70
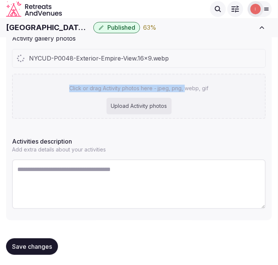
click at [178, 64] on div "NYCUD-P0048-Exterior-Empire-View.16x9.webp" at bounding box center [138, 59] width 253 height 18
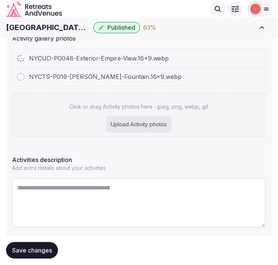
click at [172, 89] on div "NYCUD-P0048-Exterior-Empire-View.16x9.webp NYCTS-P016-Bryant-Park-Fountain.16x9…" at bounding box center [139, 93] width 254 height 88
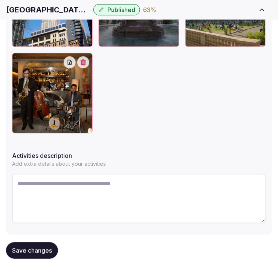
scroll to position [362, 0]
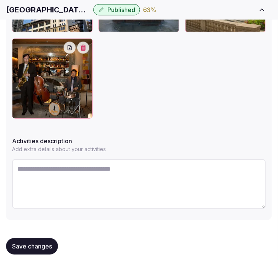
click at [142, 171] on textarea at bounding box center [139, 185] width 254 height 50
paste textarea "**********"
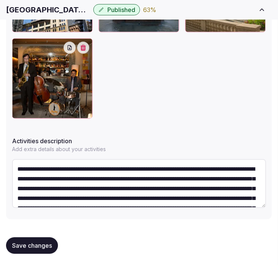
scroll to position [33, 0]
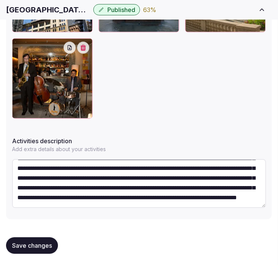
type textarea "**********"
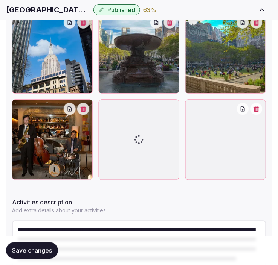
scroll to position [386, 0]
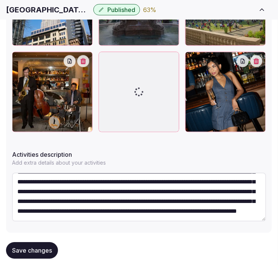
click at [43, 246] on button "Save changes" at bounding box center [32, 251] width 52 height 17
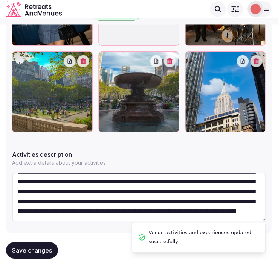
scroll to position [299, 0]
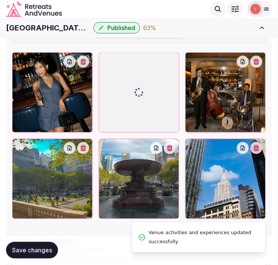
click at [43, 246] on button "Save changes" at bounding box center [32, 251] width 52 height 17
click at [43, 246] on div "Save changes" at bounding box center [32, 251] width 52 height 17
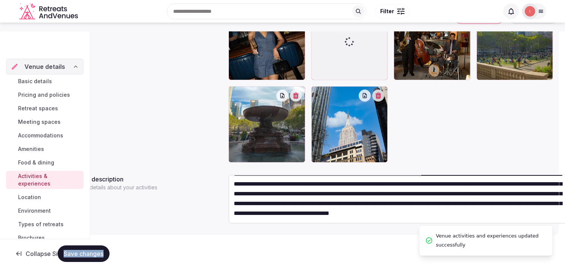
scroll to position [29, 0]
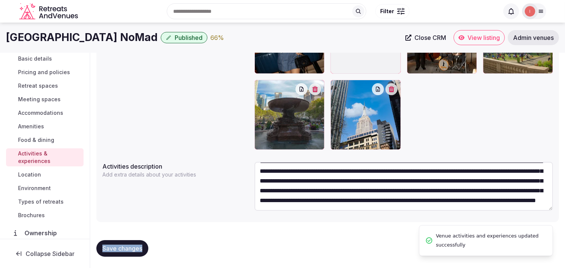
click at [33, 174] on span "Location" at bounding box center [29, 175] width 23 height 8
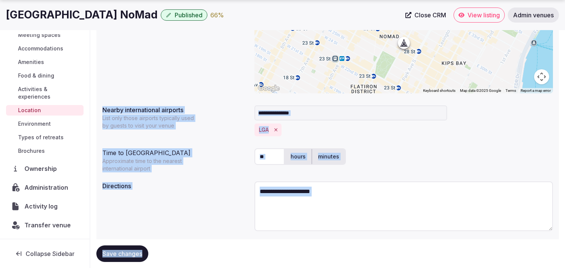
scroll to position [64, 0]
click at [277, 213] on textarea at bounding box center [403, 206] width 299 height 50
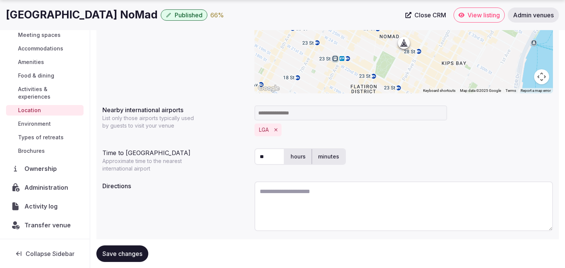
click at [23, 125] on span "Environment" at bounding box center [34, 124] width 33 height 8
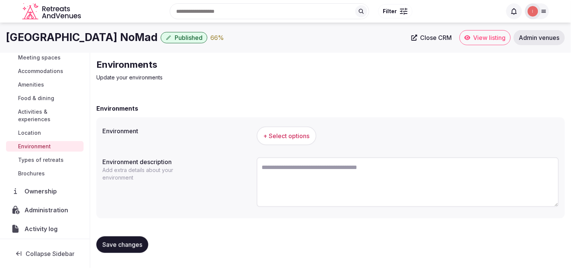
click at [277, 133] on span "+ Select options" at bounding box center [287, 136] width 46 height 8
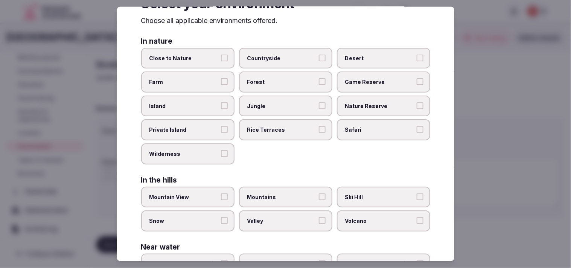
scroll to position [42, 0]
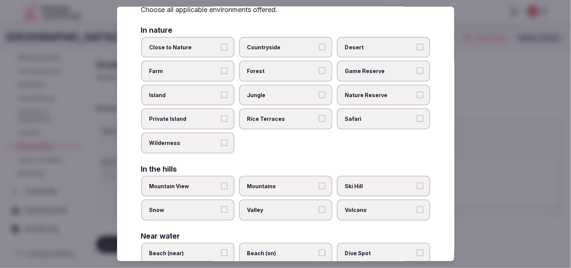
click at [226, 85] on label "Island" at bounding box center [187, 95] width 93 height 21
click at [226, 91] on button "Island" at bounding box center [224, 94] width 7 height 7
click at [215, 116] on span "Private Island" at bounding box center [183, 119] width 69 height 8
click at [221, 116] on button "Private Island" at bounding box center [224, 118] width 7 height 7
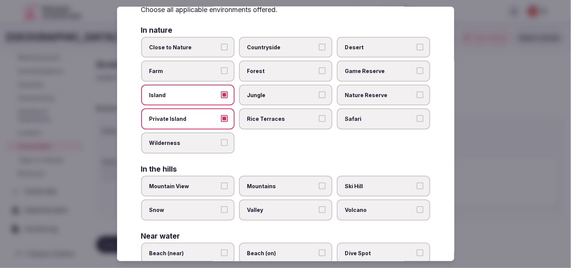
click at [225, 91] on button "Island" at bounding box center [224, 94] width 7 height 7
click at [219, 108] on label "Private Island" at bounding box center [187, 118] width 93 height 21
click at [221, 115] on button "Private Island" at bounding box center [224, 118] width 7 height 7
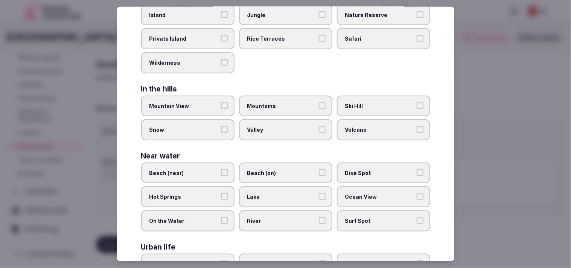
scroll to position [167, 0]
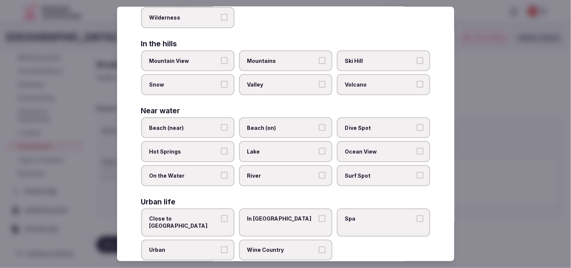
click at [277, 211] on label "In [GEOGRAPHIC_DATA]" at bounding box center [285, 222] width 93 height 28
click at [277, 215] on button "In [GEOGRAPHIC_DATA]" at bounding box center [322, 218] width 7 height 7
click at [194, 247] on span "Urban" at bounding box center [183, 251] width 69 height 8
click at [221, 247] on button "Urban" at bounding box center [224, 250] width 7 height 7
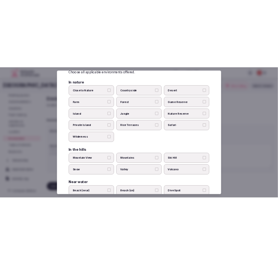
scroll to position [0, 0]
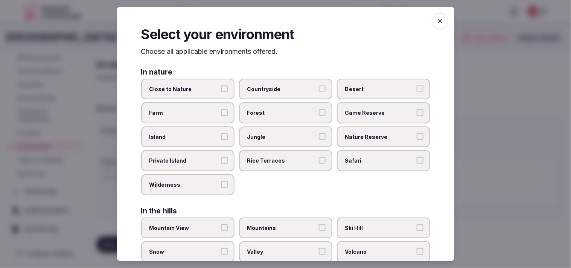
click at [277, 26] on span "button" at bounding box center [440, 21] width 17 height 17
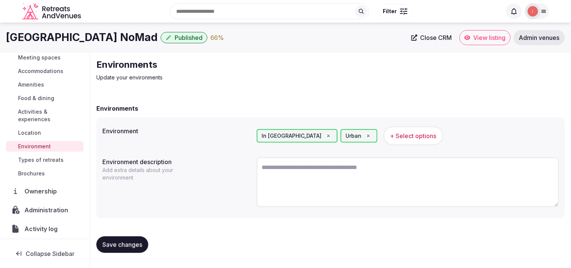
click at [130, 241] on span "Save changes" at bounding box center [122, 245] width 40 height 8
click at [126, 249] on button "Save changes" at bounding box center [122, 244] width 52 height 17
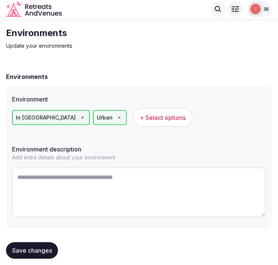
scroll to position [25, 0]
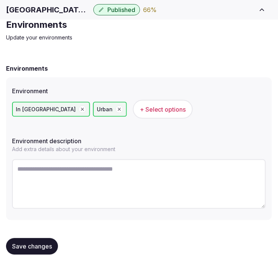
click at [71, 170] on textarea at bounding box center [139, 185] width 254 height 50
click at [26, 243] on span "Save changes" at bounding box center [32, 247] width 40 height 8
click at [44, 253] on button "Save changes" at bounding box center [32, 247] width 52 height 17
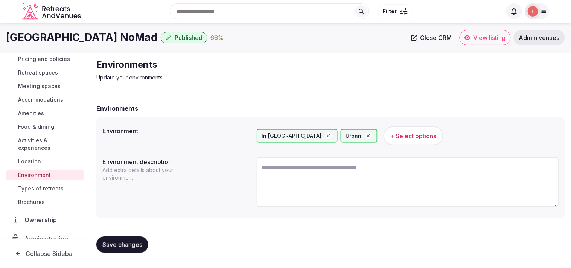
scroll to position [87, 0]
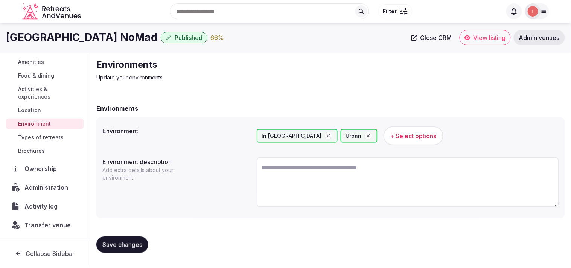
click at [54, 140] on span "Types of retreats" at bounding box center [41, 138] width 46 height 8
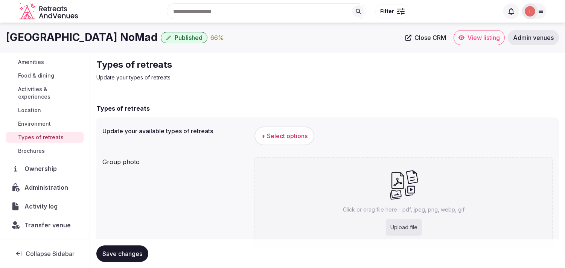
click at [53, 137] on span "Types of retreats" at bounding box center [41, 138] width 46 height 8
click at [277, 128] on button "+ Select options" at bounding box center [284, 135] width 60 height 19
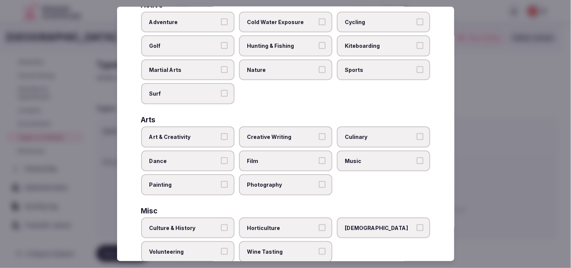
scroll to position [84, 0]
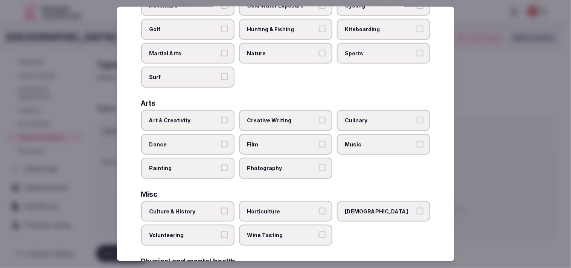
click at [216, 113] on label "Art & Creativity" at bounding box center [187, 120] width 93 height 21
click at [221, 117] on button "Art & Creativity" at bounding box center [224, 120] width 7 height 7
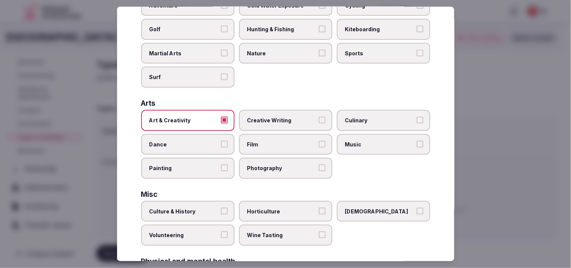
drag, startPoint x: 206, startPoint y: 207, endPoint x: 209, endPoint y: 205, distance: 4.0
click at [208, 208] on span "Culture & History" at bounding box center [183, 212] width 69 height 8
click at [221, 208] on button "Culture & History" at bounding box center [224, 211] width 7 height 7
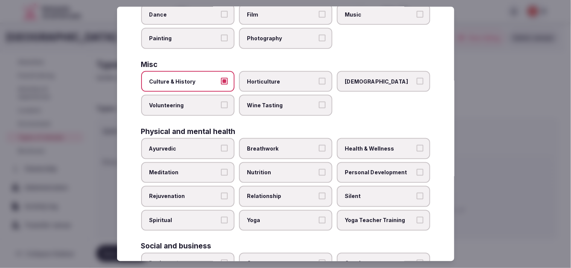
scroll to position [251, 0]
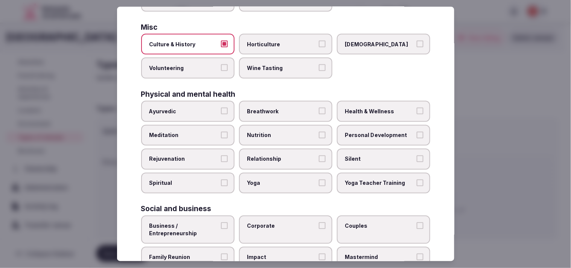
click at [277, 131] on span "Personal Development" at bounding box center [379, 135] width 69 height 8
click at [277, 131] on button "Personal Development" at bounding box center [420, 134] width 7 height 7
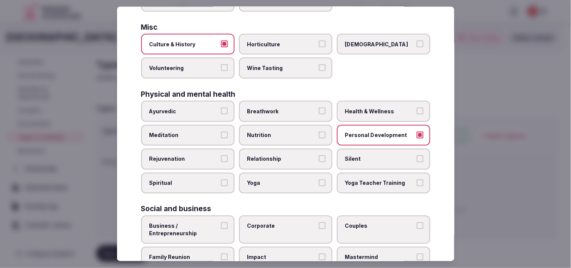
click at [277, 101] on label "Health & Wellness" at bounding box center [383, 111] width 93 height 21
click at [277, 108] on button "Health & Wellness" at bounding box center [420, 111] width 7 height 7
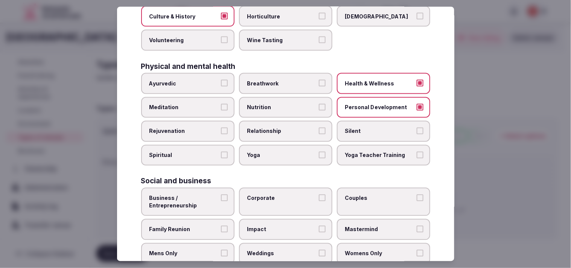
scroll to position [288, 0]
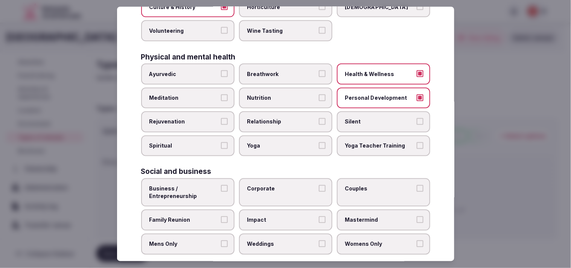
drag, startPoint x: 197, startPoint y: 181, endPoint x: 242, endPoint y: 177, distance: 45.4
click at [201, 185] on span "Business / Entrepreneurship" at bounding box center [183, 192] width 69 height 15
click at [221, 185] on button "Business / Entrepreneurship" at bounding box center [224, 188] width 7 height 7
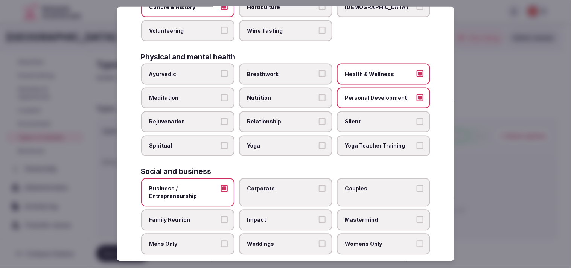
drag, startPoint x: 277, startPoint y: 181, endPoint x: 396, endPoint y: 157, distance: 120.6
click at [277, 185] on span "Corporate" at bounding box center [281, 189] width 69 height 8
click at [277, 185] on button "Corporate" at bounding box center [322, 188] width 7 height 7
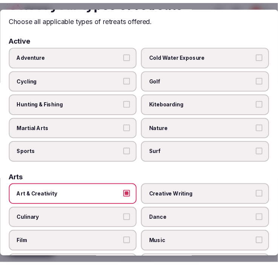
scroll to position [0, 0]
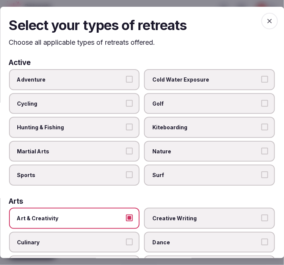
click at [266, 18] on icon "button" at bounding box center [270, 21] width 8 height 8
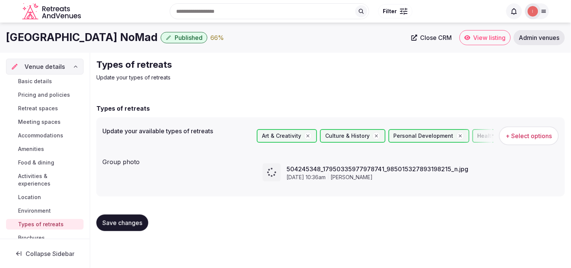
drag, startPoint x: 478, startPoint y: 38, endPoint x: 473, endPoint y: 40, distance: 5.6
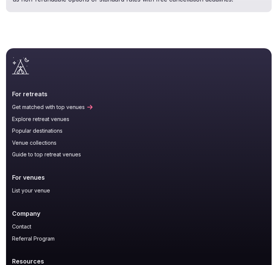
scroll to position [2468, 0]
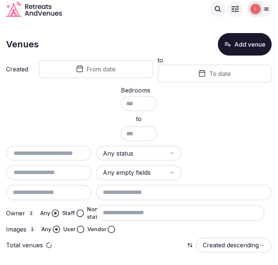
click at [31, 152] on input "text" at bounding box center [48, 153] width 79 height 9
paste input "**********"
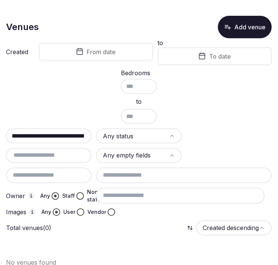
scroll to position [25, 0]
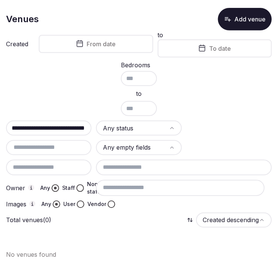
type input "**********"
click at [235, 17] on button "Add venue" at bounding box center [245, 19] width 54 height 23
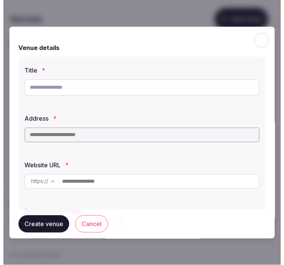
scroll to position [0, 0]
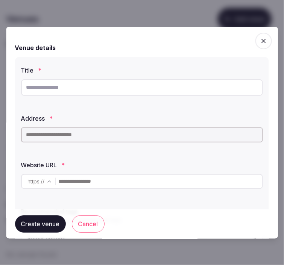
click at [227, 91] on input "text" at bounding box center [142, 87] width 242 height 17
paste input "**********"
type input "**********"
click at [55, 84] on input "**********" at bounding box center [142, 87] width 242 height 17
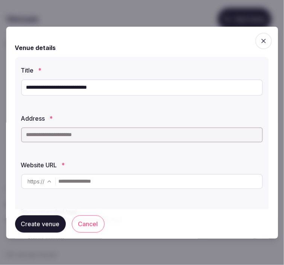
click at [55, 84] on input "**********" at bounding box center [142, 87] width 242 height 17
click at [104, 131] on input "text" at bounding box center [142, 135] width 242 height 15
paste input "**********"
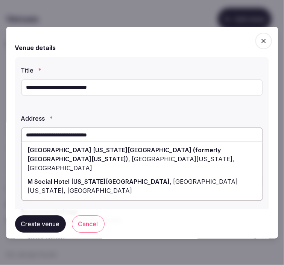
click at [168, 145] on div "M Social Hotel New York Downtown (formerly Millennium Downtown New York) , Chur…" at bounding box center [142, 159] width 241 height 32
type input "**********"
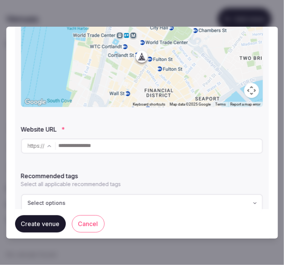
scroll to position [167, 0]
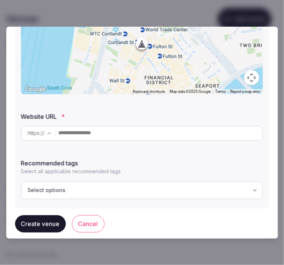
click at [131, 122] on div "Website URL * https :// ******* ********" at bounding box center [142, 127] width 242 height 35
click at [133, 131] on input "text" at bounding box center [161, 133] width 204 height 15
click at [171, 134] on input "text" at bounding box center [161, 133] width 204 height 15
paste input "**********"
type input "**********"
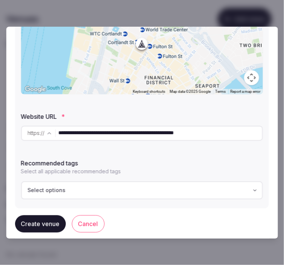
click at [46, 225] on button "Create venue" at bounding box center [40, 224] width 51 height 17
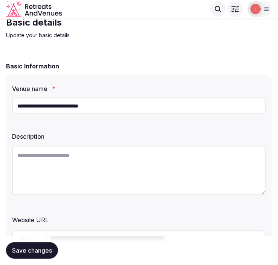
scroll to position [84, 0]
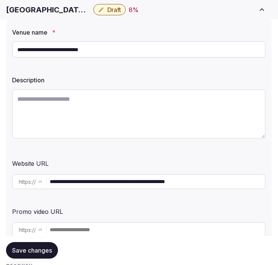
click at [139, 120] on textarea at bounding box center [139, 115] width 254 height 50
paste textarea "**********"
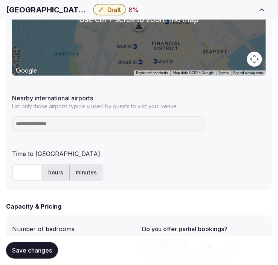
scroll to position [502, 0]
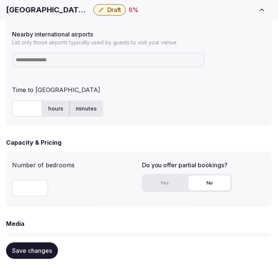
type textarea "**********"
click at [142, 65] on input at bounding box center [108, 59] width 193 height 15
click at [93, 58] on input at bounding box center [108, 59] width 193 height 15
paste input "***"
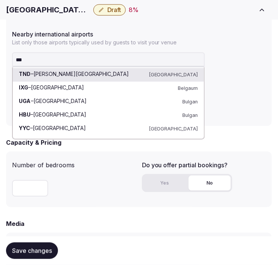
drag, startPoint x: 97, startPoint y: 61, endPoint x: -2, endPoint y: 70, distance: 99.0
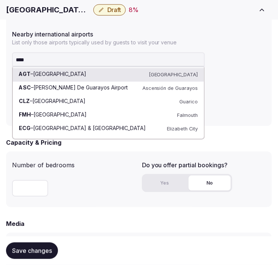
type input "*****"
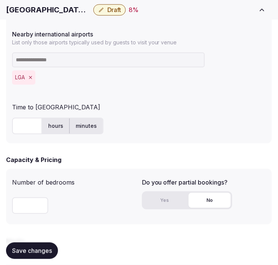
click at [16, 126] on input "text" at bounding box center [27, 126] width 30 height 17
type input "**"
click at [69, 153] on form "**********" at bounding box center [139, 82] width 266 height 991
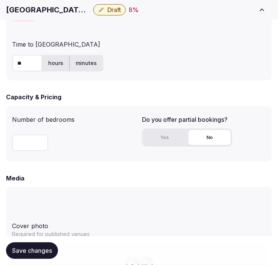
scroll to position [627, 0]
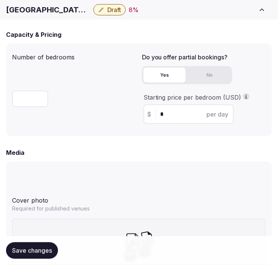
click at [177, 76] on button "Yes" at bounding box center [164, 75] width 42 height 15
click at [160, 114] on input "*" at bounding box center [195, 114] width 70 height 9
click at [196, 114] on input "*" at bounding box center [195, 114] width 70 height 9
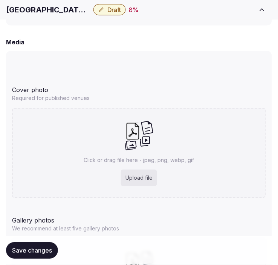
scroll to position [753, 0]
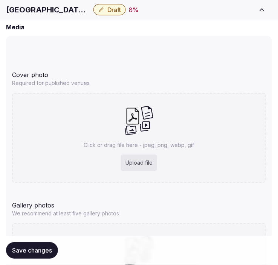
type input "***"
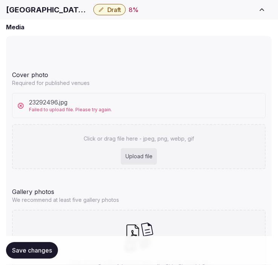
click at [142, 149] on div "Upload file" at bounding box center [139, 157] width 36 height 17
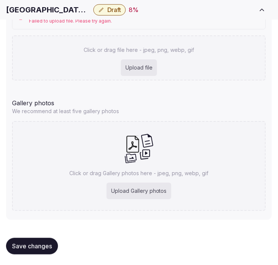
scroll to position [843, 0]
click at [48, 246] on span "Save changes" at bounding box center [32, 246] width 40 height 8
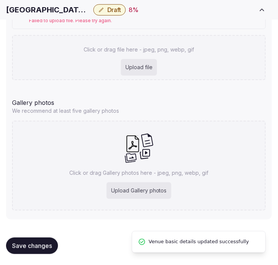
click at [137, 151] on icon at bounding box center [132, 144] width 17 height 17
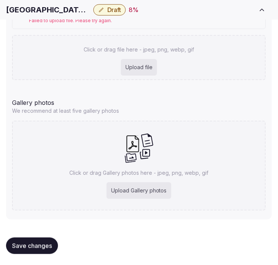
type input "**********"
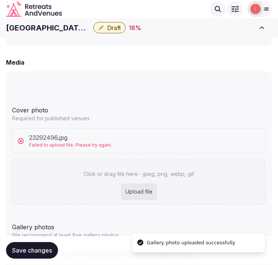
scroll to position [717, 0]
click at [149, 187] on div "Upload file" at bounding box center [139, 192] width 36 height 17
type input "**********"
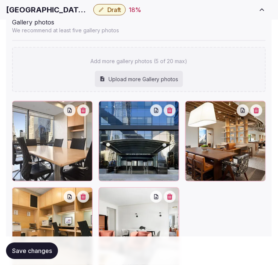
scroll to position [1010, 0]
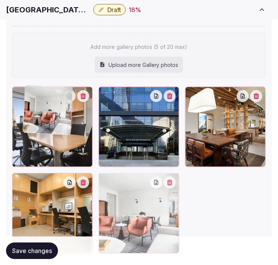
drag, startPoint x: 104, startPoint y: 179, endPoint x: 29, endPoint y: 92, distance: 114.5
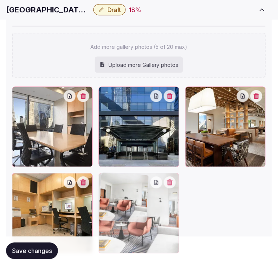
drag, startPoint x: 110, startPoint y: 178, endPoint x: 16, endPoint y: 93, distance: 126.9
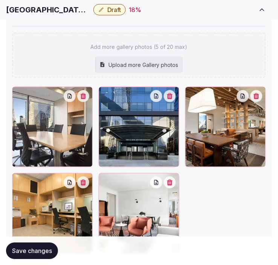
drag, startPoint x: 110, startPoint y: 83, endPoint x: 117, endPoint y: 95, distance: 14.3
click at [116, 88] on div "Add more gallery photos (5 of 20 max) Upload more Gallery photos To pick up a d…" at bounding box center [139, 140] width 254 height 228
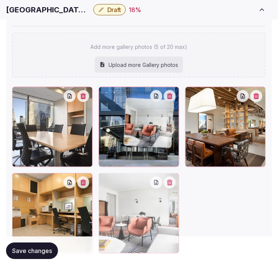
drag, startPoint x: 106, startPoint y: 182, endPoint x: 121, endPoint y: 94, distance: 88.9
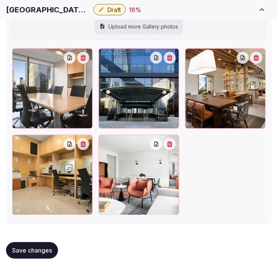
scroll to position [1053, 0]
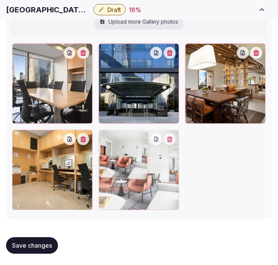
drag, startPoint x: 103, startPoint y: 136, endPoint x: 149, endPoint y: 133, distance: 45.7
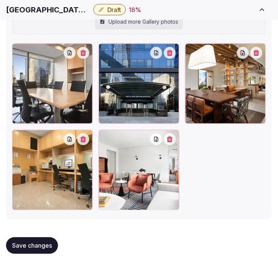
drag, startPoint x: 17, startPoint y: 130, endPoint x: 161, endPoint y: 130, distance: 143.4
click at [161, 130] on div at bounding box center [139, 127] width 254 height 167
drag, startPoint x: 17, startPoint y: 133, endPoint x: 59, endPoint y: 195, distance: 74.6
click at [163, 125] on div at bounding box center [139, 127] width 254 height 167
click at [36, 250] on button "Save changes" at bounding box center [32, 246] width 52 height 17
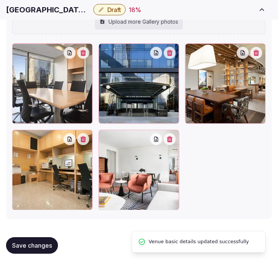
click at [40, 245] on span "Save changes" at bounding box center [32, 246] width 40 height 8
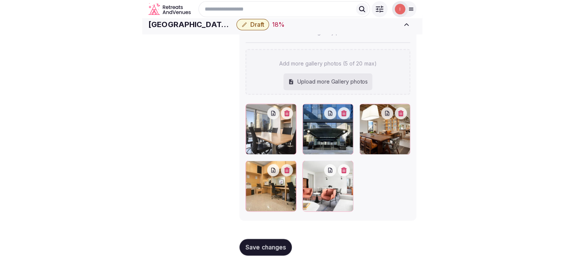
scroll to position [845, 0]
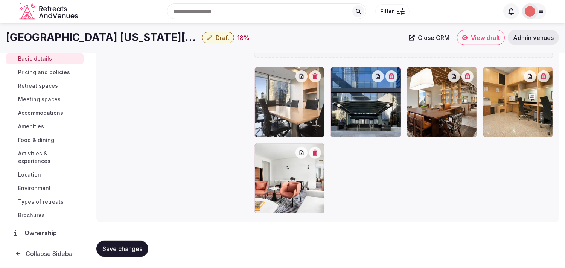
drag, startPoint x: 336, startPoint y: 76, endPoint x: 313, endPoint y: 76, distance: 22.6
click at [277, 76] on div at bounding box center [403, 140] width 299 height 146
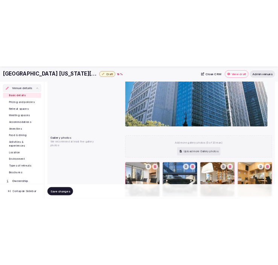
scroll to position [838, 0]
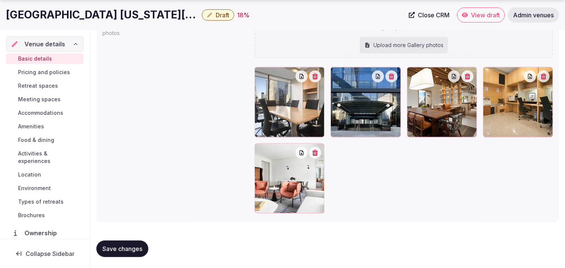
click at [331, 71] on div at bounding box center [337, 73] width 12 height 12
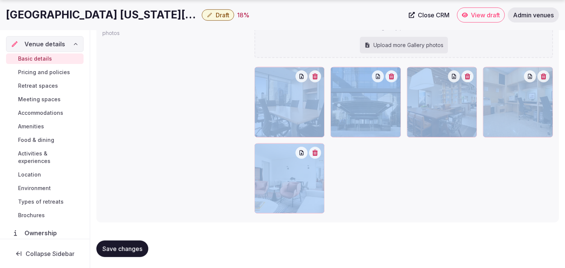
click at [331, 72] on div at bounding box center [337, 73] width 12 height 12
click at [337, 70] on icon at bounding box center [337, 73] width 4 height 6
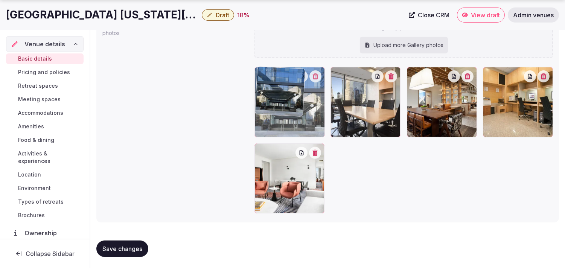
drag, startPoint x: 337, startPoint y: 73, endPoint x: 277, endPoint y: 76, distance: 60.7
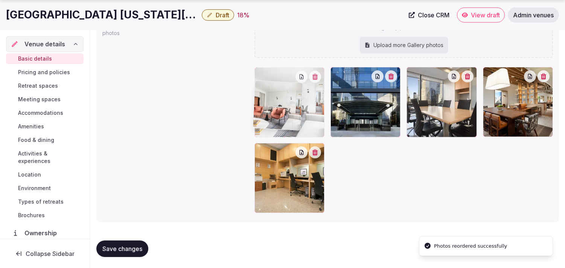
drag, startPoint x: 257, startPoint y: 149, endPoint x: 256, endPoint y: 88, distance: 61.0
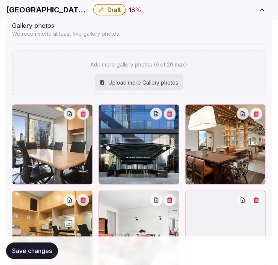
scroll to position [1005, 0]
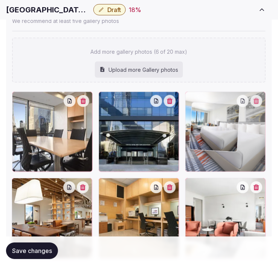
drag, startPoint x: 187, startPoint y: 181, endPoint x: 192, endPoint y: 110, distance: 71.7
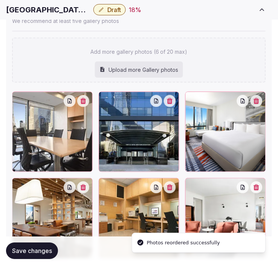
scroll to position [1047, 0]
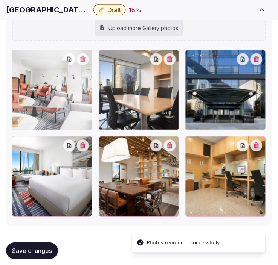
drag, startPoint x: 190, startPoint y: 143, endPoint x: 24, endPoint y: 66, distance: 183.4
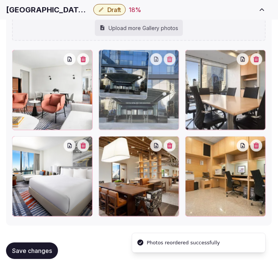
drag, startPoint x: 189, startPoint y: 55, endPoint x: 110, endPoint y: 59, distance: 78.4
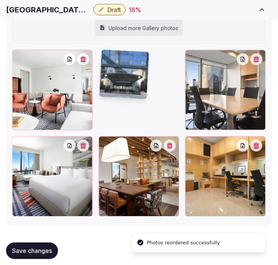
click at [110, 59] on img at bounding box center [124, 75] width 50 height 50
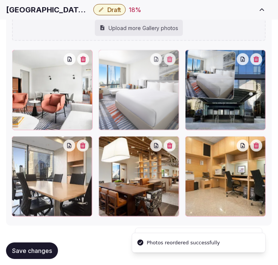
drag, startPoint x: 16, startPoint y: 143, endPoint x: 180, endPoint y: 94, distance: 170.5
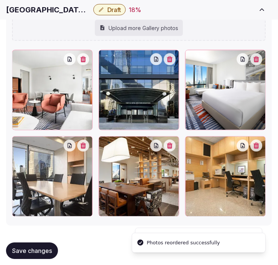
click at [258, 144] on icon "button" at bounding box center [256, 146] width 6 height 6
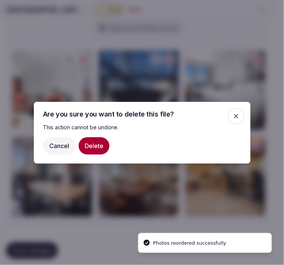
click at [99, 146] on button "Delete" at bounding box center [94, 145] width 31 height 17
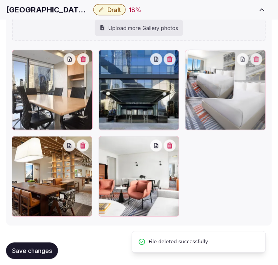
drag, startPoint x: 102, startPoint y: 143, endPoint x: 191, endPoint y: 80, distance: 108.5
click at [191, 80] on img at bounding box center [211, 75] width 50 height 50
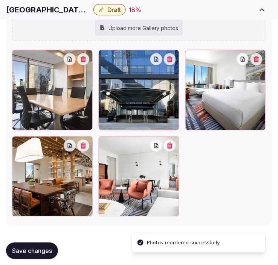
click at [40, 254] on span "Save changes" at bounding box center [32, 251] width 40 height 8
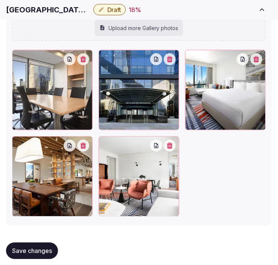
click at [14, 245] on button "Save changes" at bounding box center [32, 251] width 52 height 17
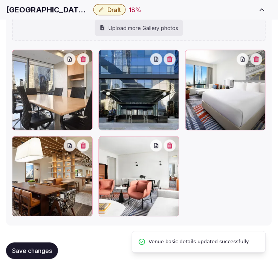
click at [119, 8] on span "Draft" at bounding box center [114, 10] width 14 height 8
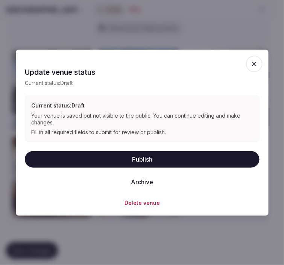
click at [159, 152] on button "Publish" at bounding box center [142, 159] width 235 height 17
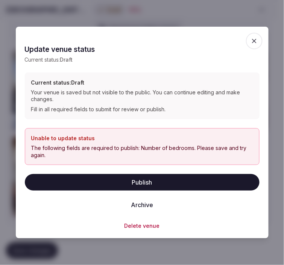
click at [255, 35] on span "button" at bounding box center [254, 41] width 17 height 17
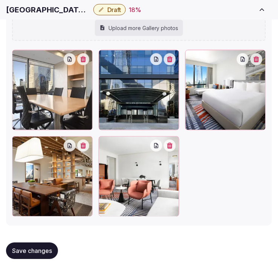
click at [57, 8] on h1 "[GEOGRAPHIC_DATA] [US_STATE][GEOGRAPHIC_DATA]" at bounding box center [48, 10] width 84 height 11
copy div "[GEOGRAPHIC_DATA] [US_STATE][GEOGRAPHIC_DATA]"
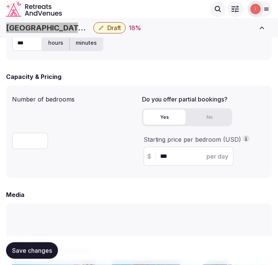
scroll to position [510, 0]
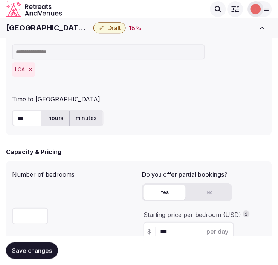
click at [21, 216] on input "number" at bounding box center [30, 216] width 36 height 17
type input "***"
click at [25, 247] on button "Save changes" at bounding box center [32, 251] width 52 height 17
click at [15, 254] on span "Save changes" at bounding box center [32, 251] width 40 height 8
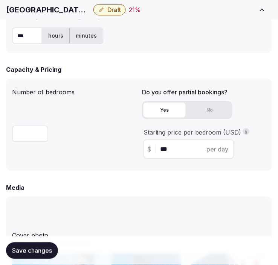
scroll to position [593, 0]
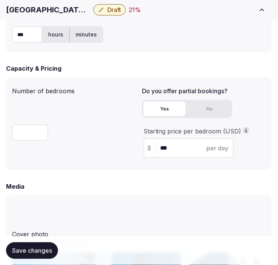
click at [17, 252] on span "Save changes" at bounding box center [32, 251] width 40 height 8
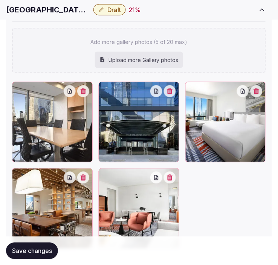
scroll to position [1053, 0]
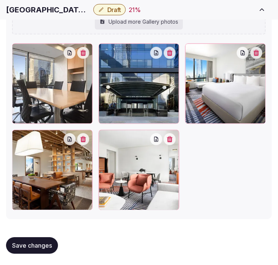
click at [101, 8] on icon "button" at bounding box center [101, 10] width 6 height 6
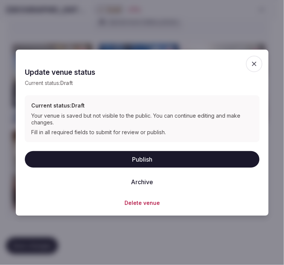
click at [186, 157] on button "Publish" at bounding box center [142, 159] width 235 height 17
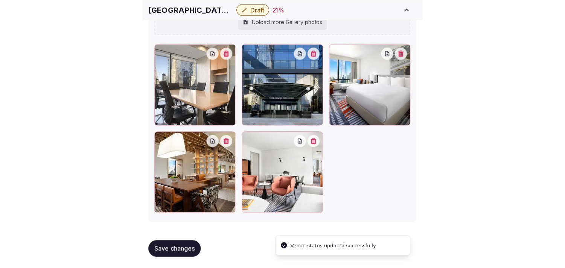
scroll to position [845, 0]
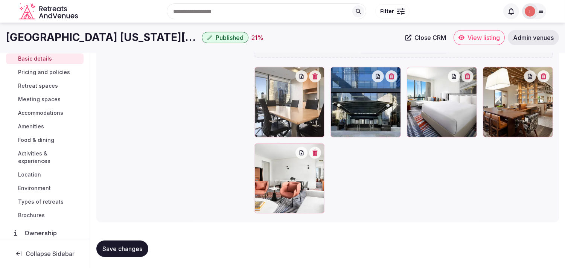
click at [56, 70] on span "Pricing and policies" at bounding box center [44, 73] width 52 height 8
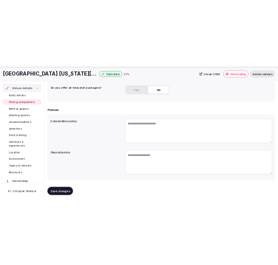
scroll to position [228, 0]
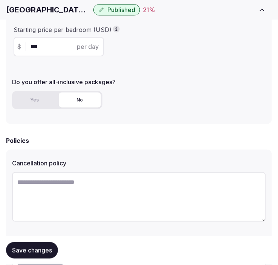
click at [92, 191] on textarea at bounding box center [139, 197] width 254 height 50
paste textarea "**********"
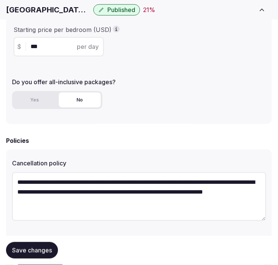
type textarea "**********"
click at [39, 249] on span "Save changes" at bounding box center [32, 251] width 40 height 8
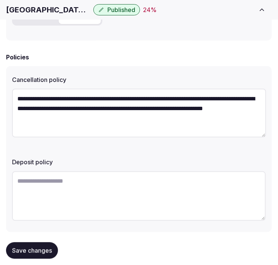
scroll to position [324, 0]
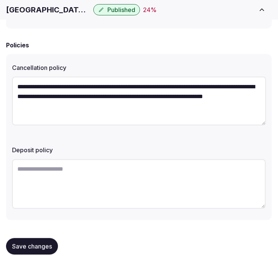
click at [27, 239] on button "Save changes" at bounding box center [32, 247] width 52 height 17
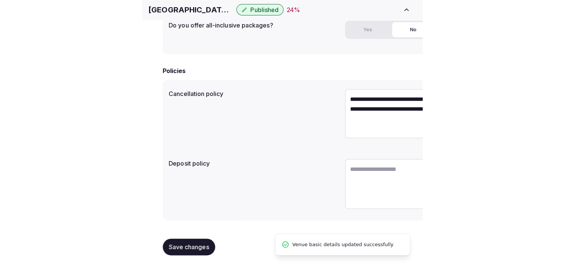
scroll to position [228, 0]
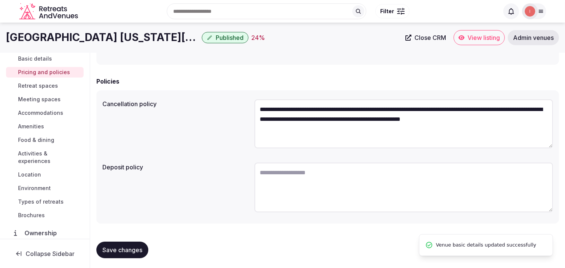
click at [51, 84] on span "Retreat spaces" at bounding box center [38, 86] width 40 height 8
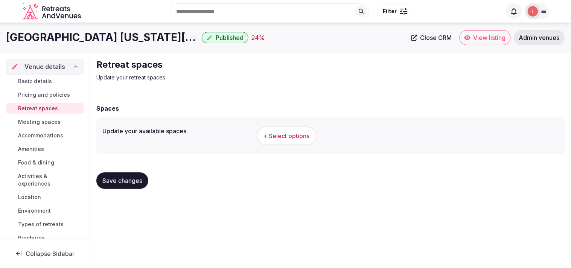
click at [297, 137] on span "+ Select options" at bounding box center [287, 136] width 46 height 8
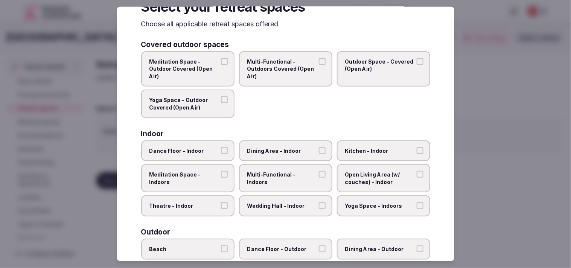
scroll to position [42, 0]
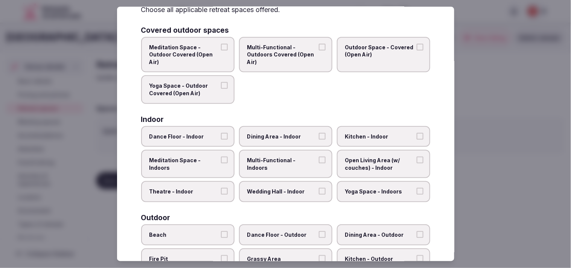
click at [291, 130] on label "Dining Area - Indoor" at bounding box center [285, 136] width 93 height 21
click at [319, 133] on button "Dining Area - Indoor" at bounding box center [322, 136] width 7 height 7
click at [320, 161] on label "Multi-Functional - Indoors" at bounding box center [285, 164] width 93 height 28
click at [320, 161] on button "Multi-Functional - Indoors" at bounding box center [322, 160] width 7 height 7
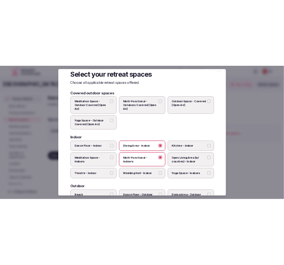
scroll to position [0, 0]
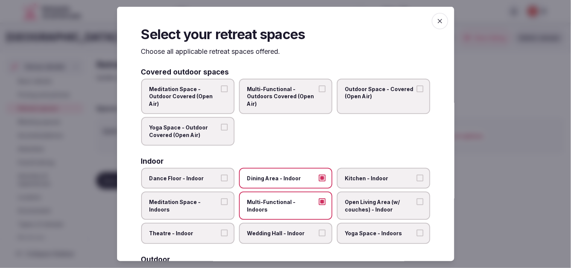
click at [432, 25] on span "button" at bounding box center [440, 21] width 17 height 17
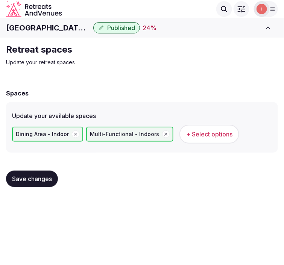
click at [214, 136] on span "+ Select options" at bounding box center [209, 134] width 46 height 8
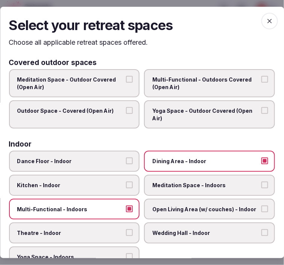
click at [153, 185] on span "Meditation Space - Indoors" at bounding box center [206, 186] width 107 height 8
click at [262, 185] on button "Meditation Space - Indoors" at bounding box center [265, 185] width 7 height 7
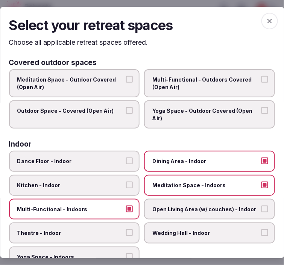
click at [153, 185] on span "Meditation Space - Indoors" at bounding box center [206, 186] width 107 height 8
click at [262, 185] on button "Meditation Space - Indoors" at bounding box center [265, 185] width 7 height 7
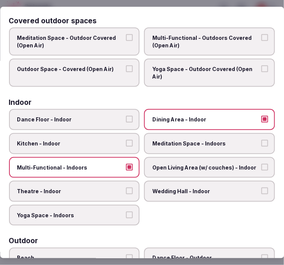
click at [106, 188] on span "Theatre - Indoor" at bounding box center [70, 192] width 107 height 8
click at [126, 188] on button "Theatre - Indoor" at bounding box center [129, 191] width 7 height 7
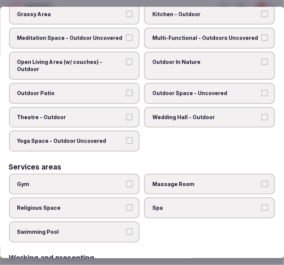
scroll to position [376, 0]
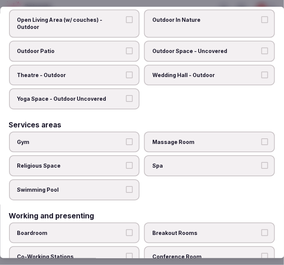
click at [126, 186] on button "Swimming Pool" at bounding box center [129, 189] width 7 height 7
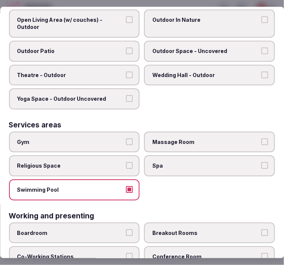
click at [126, 186] on button "Swimming Pool" at bounding box center [129, 189] width 7 height 7
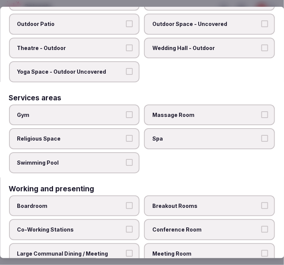
scroll to position [427, 0]
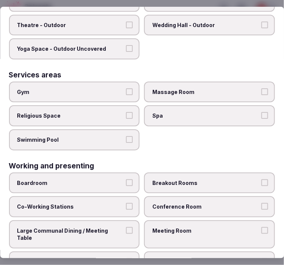
click at [166, 203] on span "Conference Room" at bounding box center [206, 207] width 107 height 8
click at [262, 203] on button "Conference Room" at bounding box center [265, 206] width 7 height 7
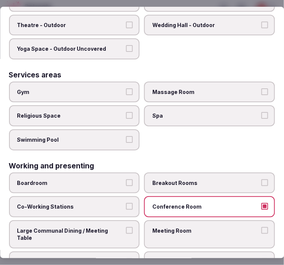
drag, startPoint x: 168, startPoint y: 197, endPoint x: 169, endPoint y: 209, distance: 11.4
click at [169, 197] on label "Conference Room" at bounding box center [210, 207] width 131 height 21
drag, startPoint x: 170, startPoint y: 214, endPoint x: 166, endPoint y: 210, distance: 5.3
click at [169, 227] on span "Meeting Room" at bounding box center [206, 231] width 107 height 8
click at [262, 227] on button "Meeting Room" at bounding box center [265, 230] width 7 height 7
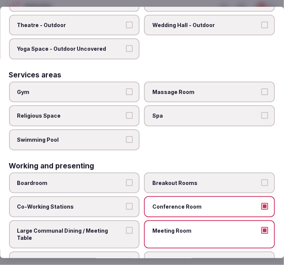
drag, startPoint x: 120, startPoint y: 81, endPoint x: 168, endPoint y: 85, distance: 48.4
click at [120, 88] on span "Gym" at bounding box center [70, 92] width 107 height 8
click at [126, 88] on button "Gym" at bounding box center [129, 91] width 7 height 7
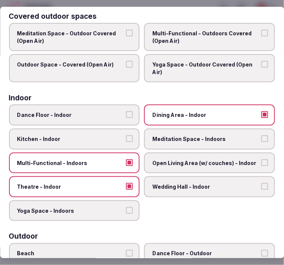
scroll to position [0, 0]
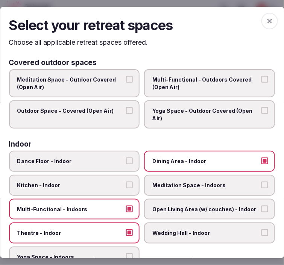
click at [268, 20] on span "button" at bounding box center [270, 21] width 17 height 17
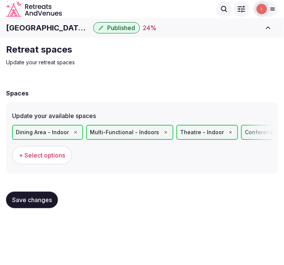
click at [29, 193] on button "Save changes" at bounding box center [32, 200] width 52 height 17
click at [24, 194] on button "Save changes" at bounding box center [32, 200] width 52 height 17
click at [44, 206] on div "Save changes" at bounding box center [142, 200] width 272 height 29
click at [41, 200] on span "Save changes" at bounding box center [32, 201] width 40 height 8
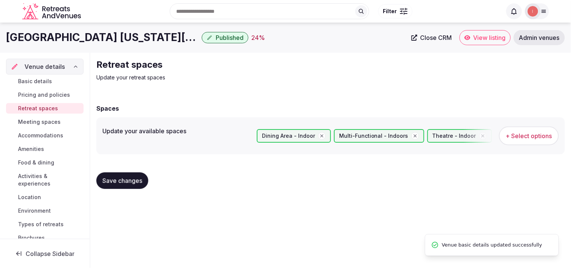
click at [47, 123] on span "Meeting spaces" at bounding box center [39, 122] width 43 height 8
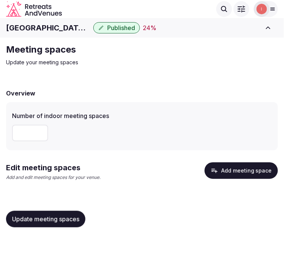
click at [39, 136] on input "number" at bounding box center [30, 133] width 36 height 17
type input "*"
click at [222, 166] on button "Add meeting space" at bounding box center [241, 171] width 73 height 17
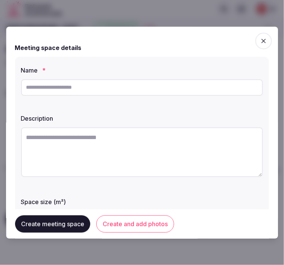
click at [264, 43] on span "button" at bounding box center [264, 41] width 17 height 17
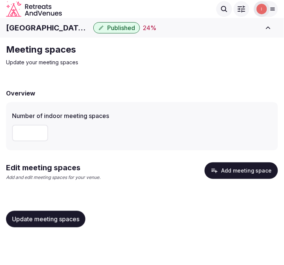
click at [50, 224] on button "Update meeting spaces" at bounding box center [45, 219] width 79 height 17
click at [262, 163] on button "Add meeting space" at bounding box center [241, 171] width 73 height 17
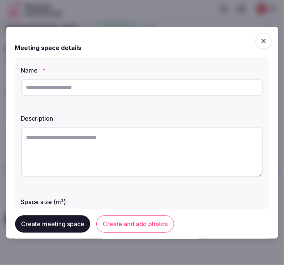
click at [181, 87] on input "text" at bounding box center [142, 87] width 242 height 17
drag, startPoint x: 150, startPoint y: 101, endPoint x: 102, endPoint y: 90, distance: 49.0
paste input "******"
type input "******"
click at [197, 152] on textarea at bounding box center [142, 153] width 242 height 50
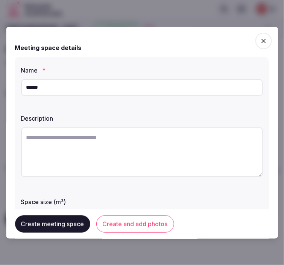
paste textarea "**********"
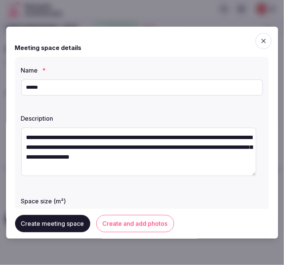
type textarea "**********"
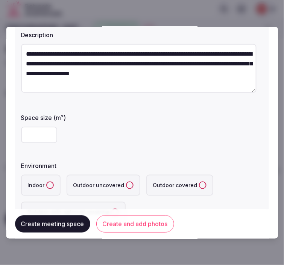
click at [31, 136] on input "number" at bounding box center [39, 135] width 36 height 17
type input "**"
click at [48, 183] on button "Indoor" at bounding box center [50, 186] width 8 height 8
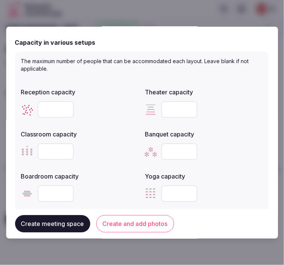
scroll to position [293, 0]
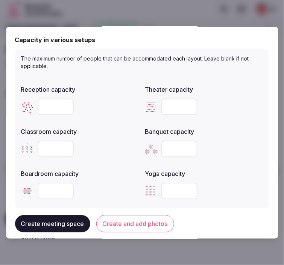
click at [49, 106] on input "number" at bounding box center [56, 107] width 36 height 17
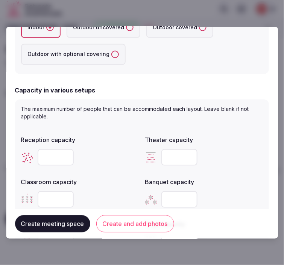
scroll to position [209, 0]
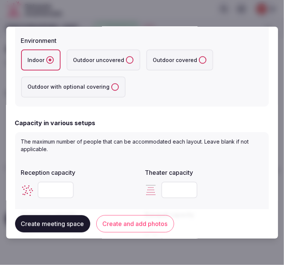
type input "**"
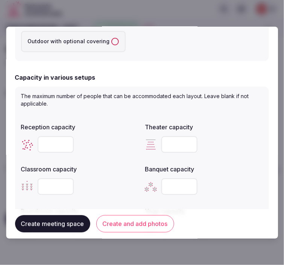
scroll to position [293, 0]
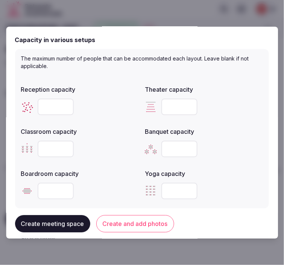
click at [178, 102] on input "number" at bounding box center [180, 107] width 36 height 17
type input "**"
click at [55, 141] on input "number" at bounding box center [56, 149] width 36 height 17
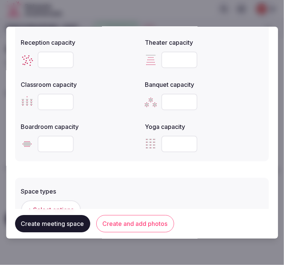
scroll to position [376, 0]
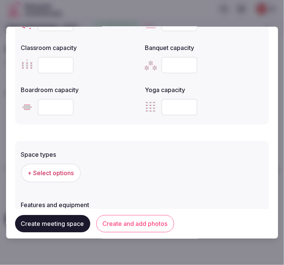
type input "**"
click at [117, 221] on button "Create and add photos" at bounding box center [135, 224] width 78 height 17
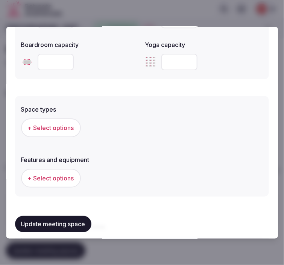
scroll to position [460, 0]
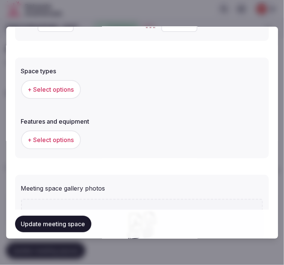
click at [55, 92] on button "+ Select options" at bounding box center [51, 89] width 60 height 19
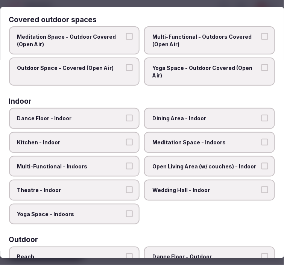
scroll to position [84, 0]
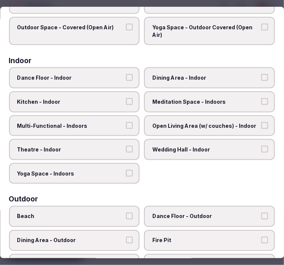
click at [119, 122] on span "Multi-Functional - Indoors" at bounding box center [70, 126] width 107 height 8
click at [126, 122] on button "Multi-Functional - Indoors" at bounding box center [129, 125] width 7 height 7
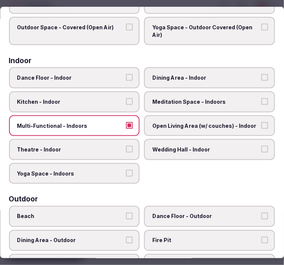
click at [111, 146] on span "Theatre - Indoor" at bounding box center [70, 150] width 107 height 8
click at [126, 146] on button "Theatre - Indoor" at bounding box center [129, 149] width 7 height 7
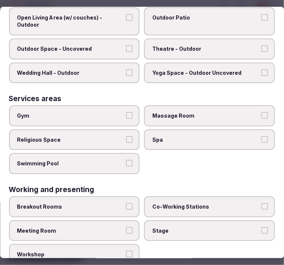
scroll to position [380, 0]
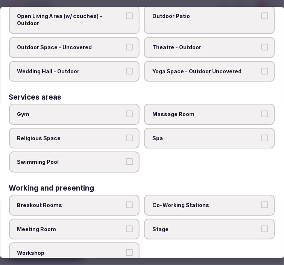
click at [120, 226] on span "Meeting Room" at bounding box center [70, 230] width 107 height 8
click at [126, 226] on button "Meeting Room" at bounding box center [129, 229] width 7 height 7
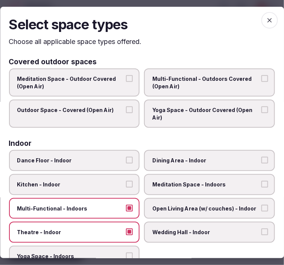
scroll to position [0, 0]
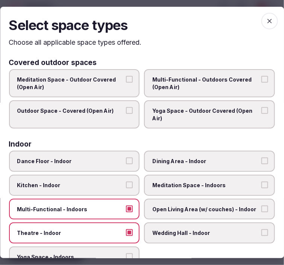
click at [266, 20] on icon "button" at bounding box center [270, 21] width 8 height 8
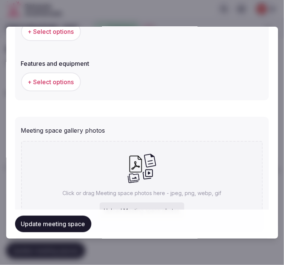
scroll to position [580, 0]
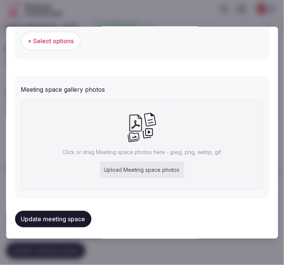
click at [52, 37] on span "+ Select options" at bounding box center [51, 41] width 46 height 8
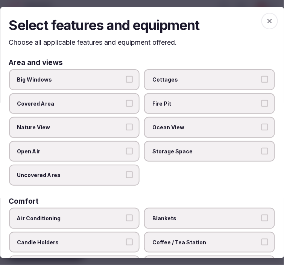
click at [109, 70] on label "Big Windows" at bounding box center [74, 79] width 131 height 21
click at [126, 76] on button "Big Windows" at bounding box center [129, 79] width 7 height 7
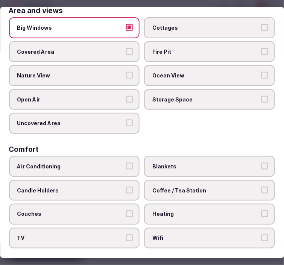
scroll to position [125, 0]
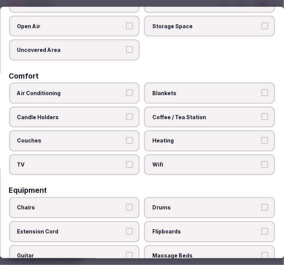
click at [103, 90] on span "Air Conditioning" at bounding box center [70, 94] width 107 height 8
click at [126, 90] on button "Air Conditioning" at bounding box center [129, 93] width 7 height 7
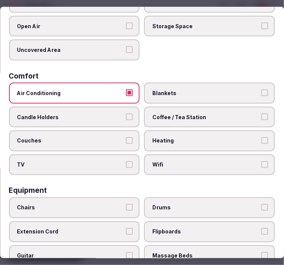
click at [162, 162] on span "Wifi" at bounding box center [206, 166] width 107 height 8
click at [262, 162] on button "Wifi" at bounding box center [265, 165] width 7 height 7
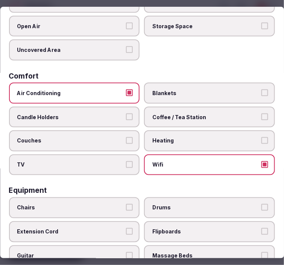
click at [175, 114] on span "Coffee / Tea Station" at bounding box center [206, 118] width 107 height 8
click at [262, 114] on button "Coffee / Tea Station" at bounding box center [265, 117] width 7 height 7
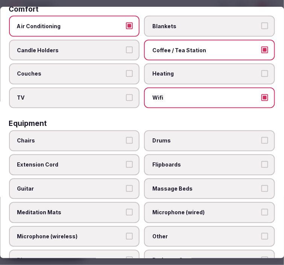
scroll to position [251, 0]
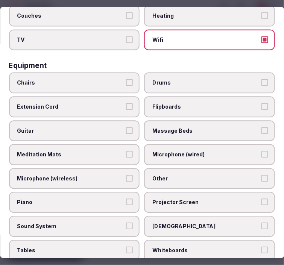
click at [94, 73] on label "Chairs" at bounding box center [74, 83] width 131 height 21
click at [126, 79] on button "Chairs" at bounding box center [129, 82] width 7 height 7
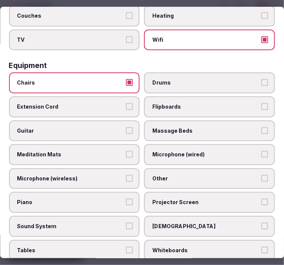
click at [160, 175] on span "Other" at bounding box center [206, 179] width 107 height 8
click at [262, 175] on button "Other" at bounding box center [265, 178] width 7 height 7
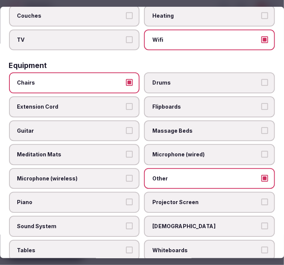
click at [82, 247] on span "Tables" at bounding box center [70, 251] width 107 height 8
click at [126, 247] on button "Tables" at bounding box center [129, 250] width 7 height 7
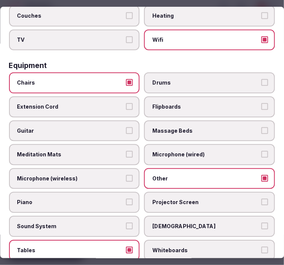
click at [148, 192] on label "Projector Screen" at bounding box center [210, 202] width 131 height 21
click at [262, 199] on button "Projector Screen" at bounding box center [265, 202] width 7 height 7
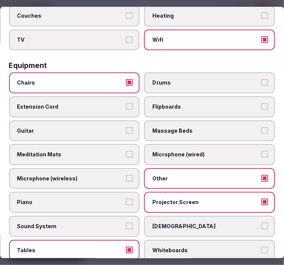
click at [162, 223] on span "Sunbeds" at bounding box center [206, 227] width 107 height 8
click at [262, 223] on button "Sunbeds" at bounding box center [265, 226] width 7 height 7
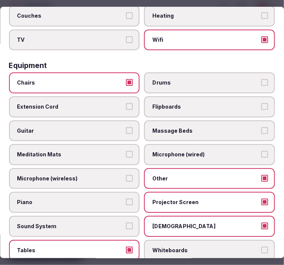
click at [163, 223] on span "Sunbeds" at bounding box center [206, 227] width 107 height 8
click at [262, 223] on button "Sunbeds" at bounding box center [265, 226] width 7 height 7
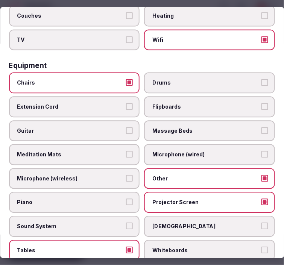
click at [98, 216] on label "Sound System" at bounding box center [74, 226] width 131 height 21
click at [126, 223] on button "Sound System" at bounding box center [129, 226] width 7 height 7
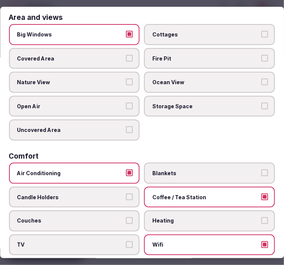
scroll to position [42, 0]
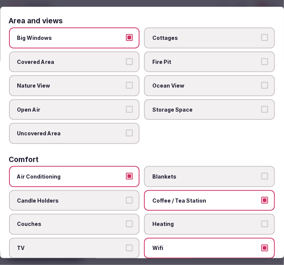
click at [94, 238] on label "TV" at bounding box center [74, 248] width 131 height 21
click at [126, 245] on button "TV" at bounding box center [129, 248] width 7 height 7
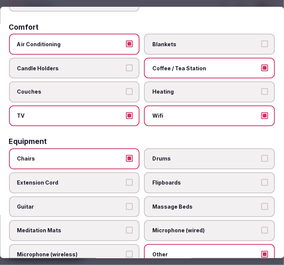
scroll to position [209, 0]
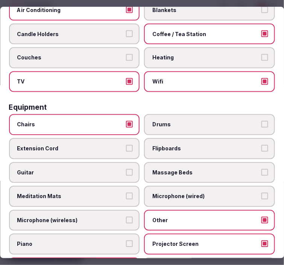
click at [189, 241] on span "Projector Screen" at bounding box center [206, 245] width 107 height 8
click at [262, 241] on button "Projector Screen" at bounding box center [265, 244] width 7 height 7
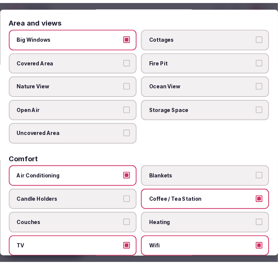
scroll to position [0, 0]
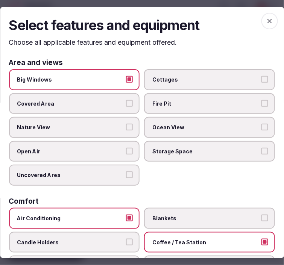
click at [266, 21] on icon "button" at bounding box center [270, 21] width 8 height 8
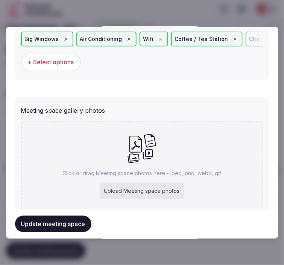
click at [75, 220] on button "Update meeting space" at bounding box center [53, 224] width 76 height 17
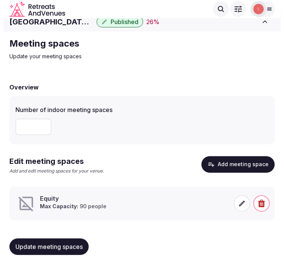
scroll to position [8, 0]
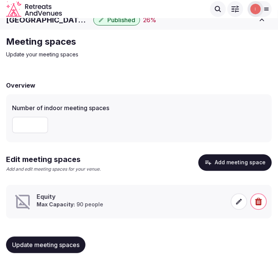
click at [233, 198] on span at bounding box center [239, 202] width 17 height 17
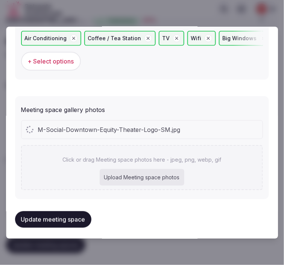
scroll to position [600, 0]
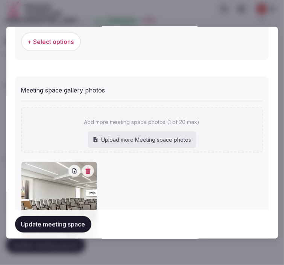
click at [55, 226] on button "Update meeting space" at bounding box center [53, 224] width 76 height 17
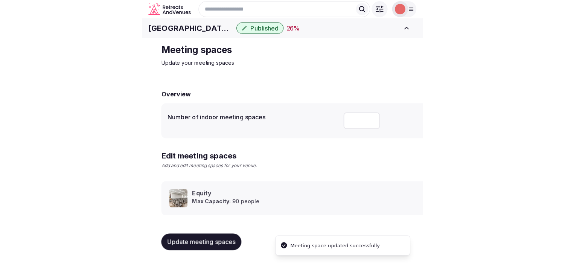
scroll to position [7, 0]
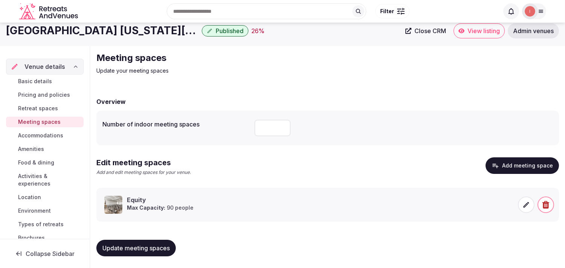
click at [47, 134] on span "Accommodations" at bounding box center [40, 136] width 45 height 8
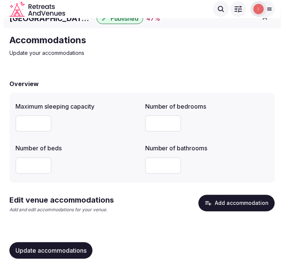
scroll to position [16, 0]
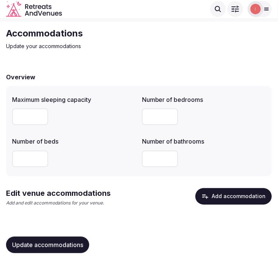
click at [228, 193] on button "Add accommodation" at bounding box center [233, 197] width 76 height 17
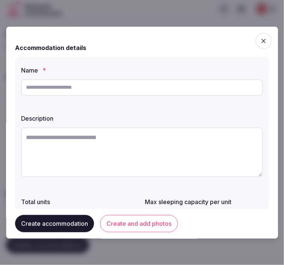
click at [137, 91] on input "text" at bounding box center [142, 87] width 242 height 17
drag, startPoint x: 137, startPoint y: 91, endPoint x: 141, endPoint y: 94, distance: 5.3
paste input "**********"
type input "**********"
click at [177, 158] on textarea at bounding box center [142, 153] width 242 height 50
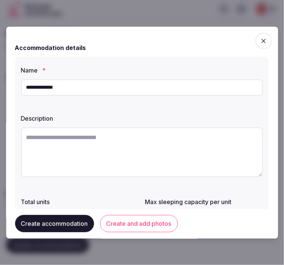
paste textarea "**********"
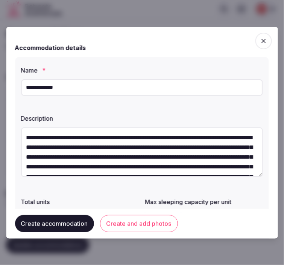
scroll to position [43, 0]
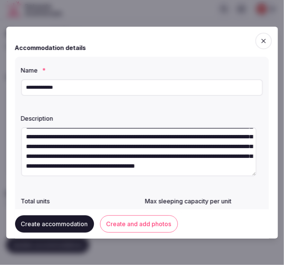
type textarea "**********"
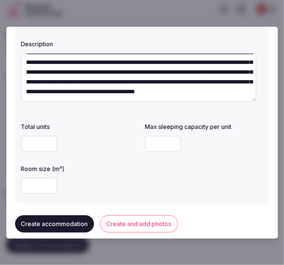
scroll to position [125, 0]
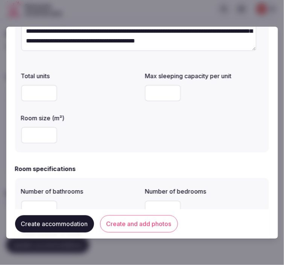
click at [35, 134] on input "number" at bounding box center [39, 135] width 36 height 17
type input "***"
click at [155, 88] on input "number" at bounding box center [163, 93] width 36 height 17
type input "*"
drag, startPoint x: 35, startPoint y: 135, endPoint x: 15, endPoint y: 132, distance: 19.8
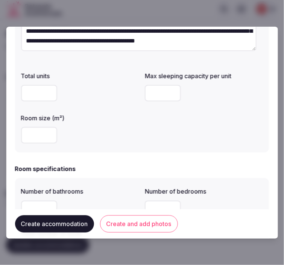
click at [12, 133] on div "**********" at bounding box center [142, 133] width 272 height 212
type input "***"
click at [148, 140] on div "Total units Max sleeping capacity per unit * Room size (m²) ***" at bounding box center [142, 108] width 242 height 78
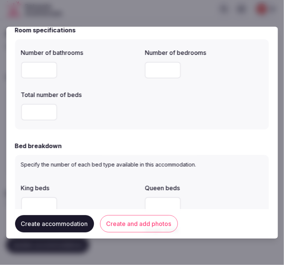
scroll to position [251, 0]
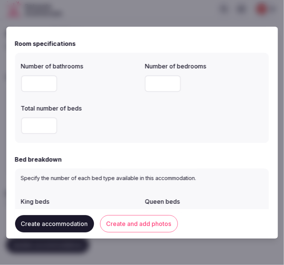
click at [148, 85] on input "number" at bounding box center [163, 84] width 36 height 17
type input "*"
click at [46, 130] on input "number" at bounding box center [39, 126] width 36 height 17
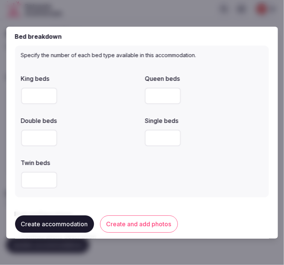
scroll to position [376, 0]
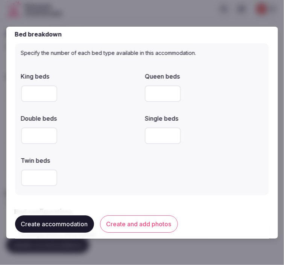
type input "*"
click at [32, 94] on input "number" at bounding box center [39, 93] width 36 height 17
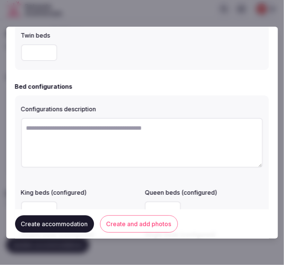
scroll to position [544, 0]
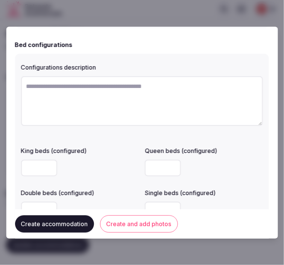
type input "*"
click at [26, 174] on input "number" at bounding box center [39, 168] width 36 height 17
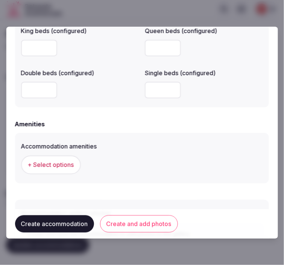
scroll to position [711, 0]
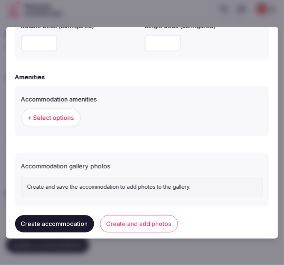
click at [61, 119] on span "+ Select options" at bounding box center [51, 118] width 46 height 8
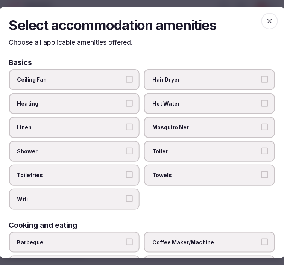
click at [117, 126] on span "Linen" at bounding box center [70, 128] width 107 height 8
click at [126, 126] on button "Linen" at bounding box center [129, 127] width 7 height 7
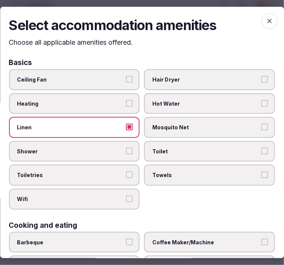
click at [122, 152] on label "Shower" at bounding box center [74, 151] width 131 height 21
click at [126, 152] on button "Shower" at bounding box center [129, 151] width 7 height 7
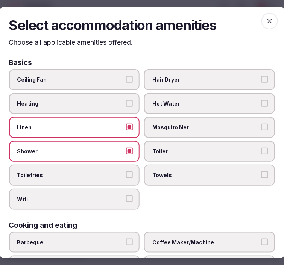
click at [122, 169] on label "Toiletries" at bounding box center [74, 175] width 131 height 21
click at [126, 172] on button "Toiletries" at bounding box center [129, 175] width 7 height 7
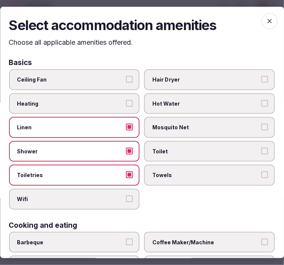
drag, startPoint x: 129, startPoint y: 189, endPoint x: 146, endPoint y: 181, distance: 18.0
click at [130, 189] on label "Wifi" at bounding box center [74, 199] width 131 height 21
click at [130, 196] on button "Wifi" at bounding box center [129, 199] width 7 height 7
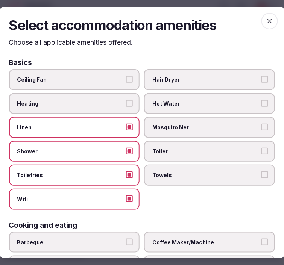
drag, startPoint x: 171, startPoint y: 176, endPoint x: 178, endPoint y: 165, distance: 13.7
click at [172, 175] on label "Towels" at bounding box center [210, 175] width 131 height 21
click at [262, 175] on button "Towels" at bounding box center [265, 175] width 7 height 7
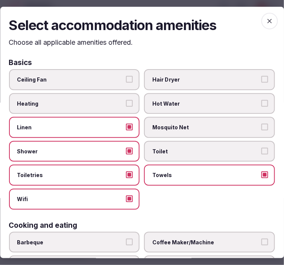
click at [179, 154] on label "Toilet" at bounding box center [210, 151] width 131 height 21
click at [262, 154] on button "Toilet" at bounding box center [265, 151] width 7 height 7
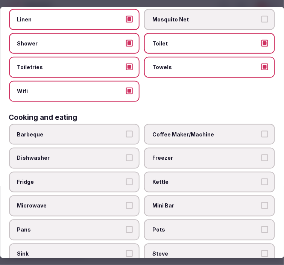
scroll to position [125, 0]
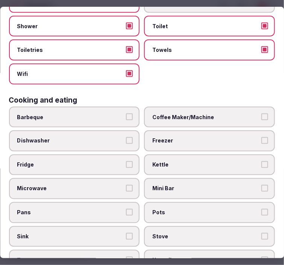
click at [187, 179] on label "Mini Bar" at bounding box center [210, 189] width 131 height 21
click at [262, 186] on button "Mini Bar" at bounding box center [265, 189] width 7 height 7
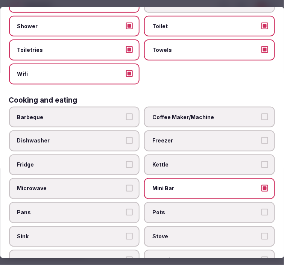
click at [101, 162] on span "Fridge" at bounding box center [70, 166] width 107 height 8
click at [126, 162] on button "Fridge" at bounding box center [129, 165] width 7 height 7
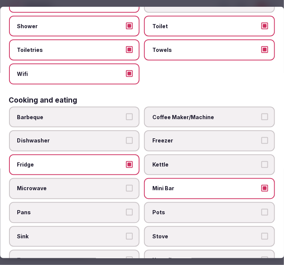
click at [236, 114] on span "Coffee Maker/Machine" at bounding box center [206, 118] width 107 height 8
click at [262, 114] on button "Coffee Maker/Machine" at bounding box center [265, 117] width 7 height 7
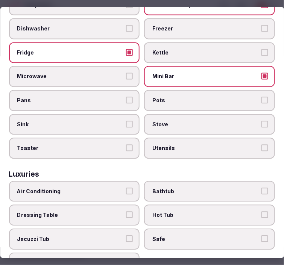
scroll to position [293, 0]
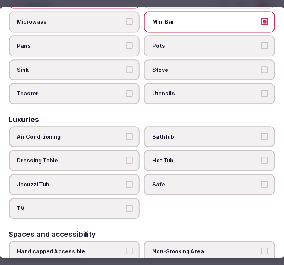
click at [189, 133] on span "Bathtub" at bounding box center [206, 137] width 107 height 8
click at [262, 133] on button "Bathtub" at bounding box center [265, 136] width 7 height 7
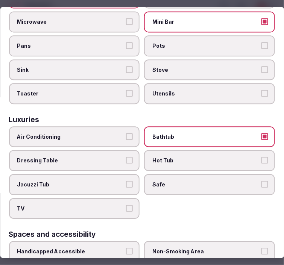
click at [190, 174] on label "Safe" at bounding box center [210, 184] width 131 height 21
click at [262, 181] on button "Safe" at bounding box center [265, 184] width 7 height 7
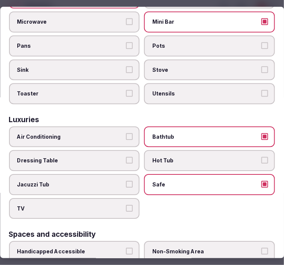
click at [111, 133] on span "Air Conditioning" at bounding box center [70, 137] width 107 height 8
click at [126, 133] on button "Air Conditioning" at bounding box center [129, 136] width 7 height 7
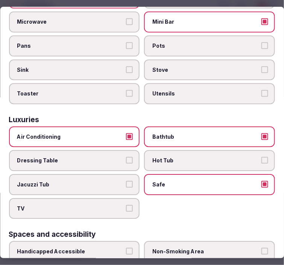
click at [123, 198] on label "TV" at bounding box center [74, 208] width 131 height 21
click at [126, 205] on button "TV" at bounding box center [129, 208] width 7 height 7
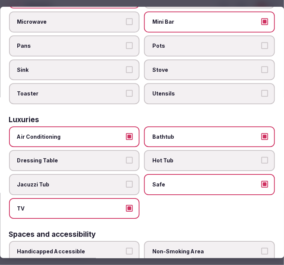
click at [192, 133] on span "Bathtub" at bounding box center [206, 137] width 107 height 8
click at [262, 133] on button "Bathtub" at bounding box center [265, 136] width 7 height 7
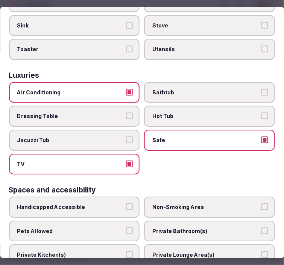
scroll to position [376, 0]
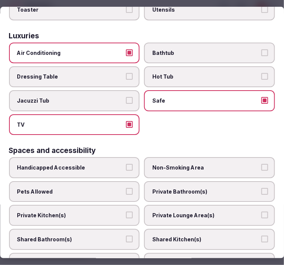
click at [227, 188] on span "Private Bathroom(s)" at bounding box center [206, 192] width 107 height 8
click at [262, 188] on button "Private Bathroom(s)" at bounding box center [265, 191] width 7 height 7
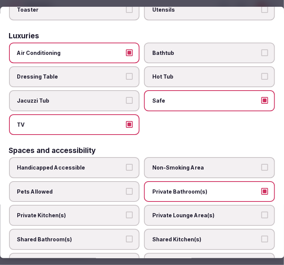
click at [231, 212] on span "Private Lounge Area(s)" at bounding box center [206, 216] width 107 height 8
click at [262, 212] on button "Private Lounge Area(s)" at bounding box center [265, 215] width 7 height 7
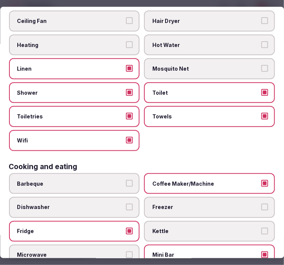
scroll to position [0, 0]
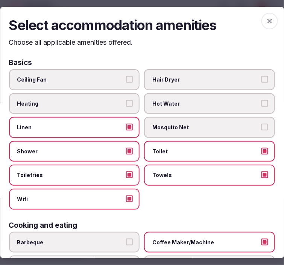
click at [269, 18] on span "button" at bounding box center [270, 21] width 17 height 17
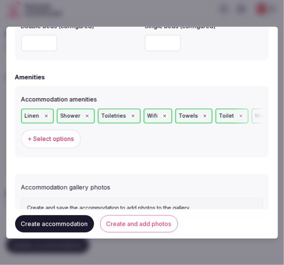
drag, startPoint x: 146, startPoint y: 222, endPoint x: 164, endPoint y: 214, distance: 19.7
click at [148, 221] on button "Create and add photos" at bounding box center [139, 224] width 78 height 17
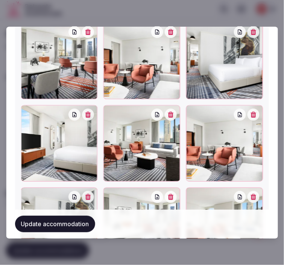
scroll to position [1007, 0]
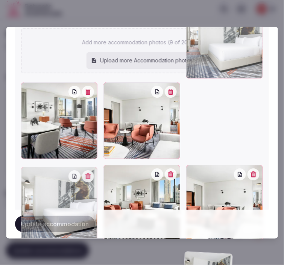
drag, startPoint x: 141, startPoint y: 47, endPoint x: 45, endPoint y: 41, distance: 95.8
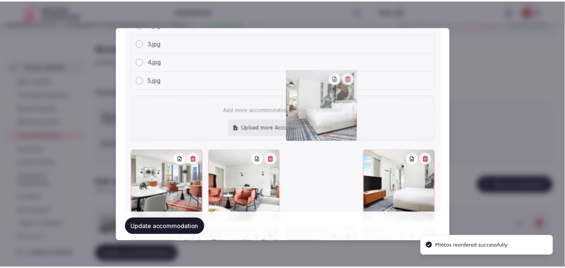
scroll to position [867, 0]
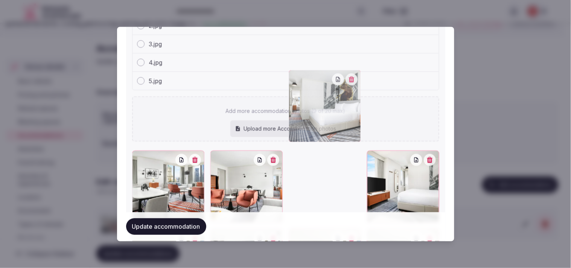
click at [200, 224] on button "Update accommodation" at bounding box center [166, 227] width 80 height 17
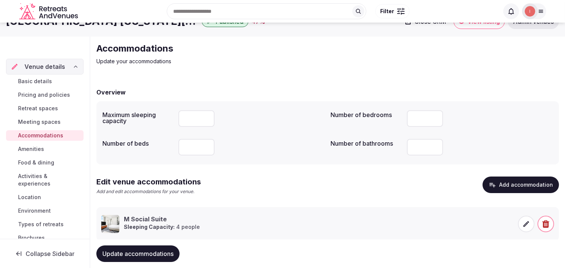
click at [149, 253] on span "Update accommodations" at bounding box center [137, 254] width 71 height 8
click at [36, 145] on span "Amenities" at bounding box center [31, 149] width 26 height 8
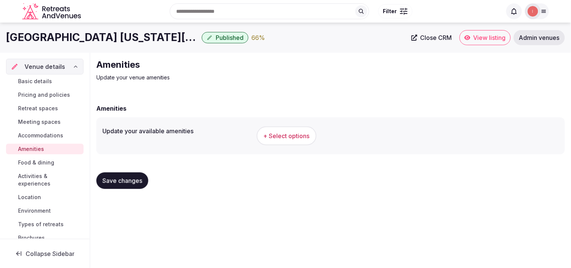
click at [301, 140] on button "+ Select options" at bounding box center [287, 135] width 60 height 19
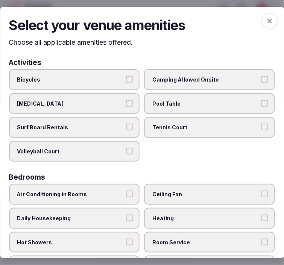
drag, startPoint x: 253, startPoint y: 16, endPoint x: 258, endPoint y: 18, distance: 5.6
click at [253, 16] on h2 "Select your venue amenities" at bounding box center [142, 25] width 266 height 19
click at [266, 19] on icon "button" at bounding box center [270, 21] width 8 height 8
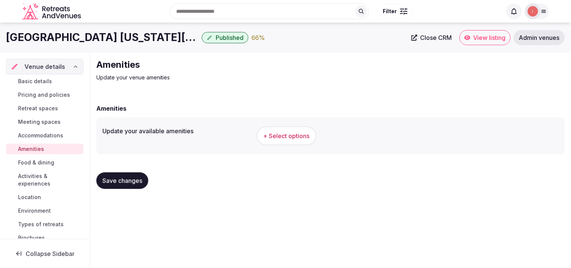
click at [50, 134] on span "Accommodations" at bounding box center [40, 136] width 45 height 8
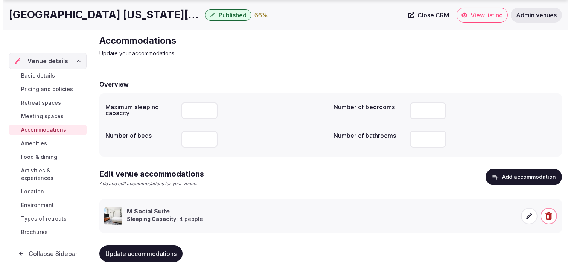
scroll to position [35, 0]
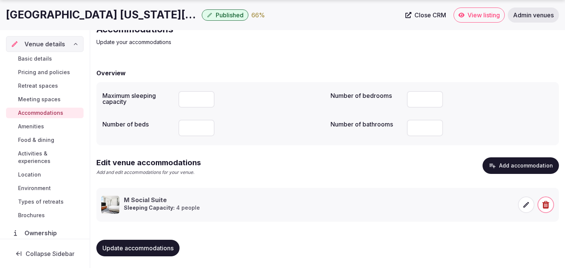
click at [147, 202] on h3 "M Social Suite" at bounding box center [162, 200] width 76 height 8
click at [532, 202] on span at bounding box center [526, 205] width 17 height 17
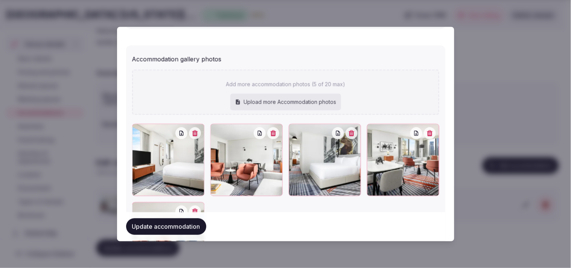
scroll to position [811, 0]
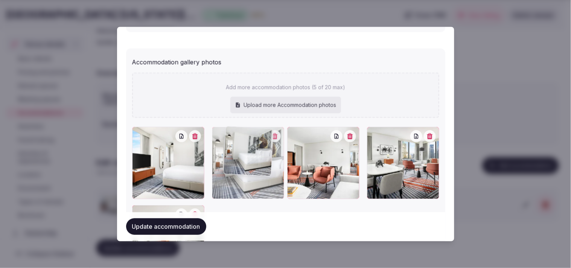
drag, startPoint x: 295, startPoint y: 130, endPoint x: 219, endPoint y: 135, distance: 75.9
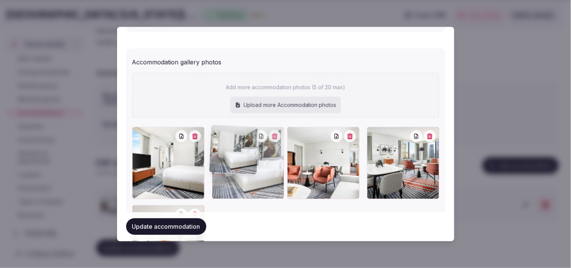
click at [219, 135] on div at bounding box center [218, 133] width 12 height 12
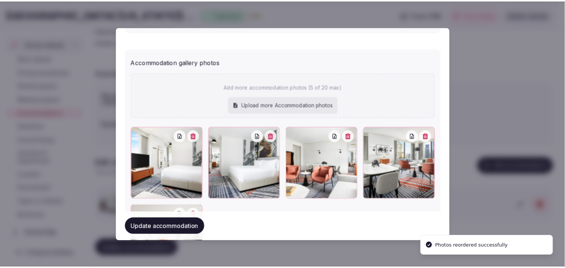
scroll to position [895, 0]
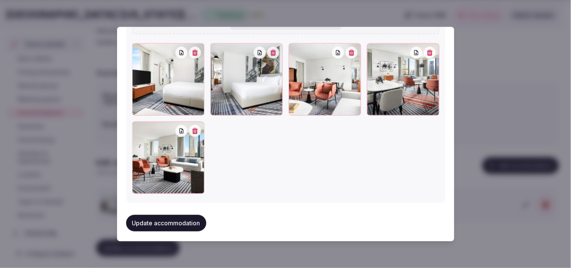
click at [176, 215] on button "Update accommodation" at bounding box center [166, 223] width 80 height 17
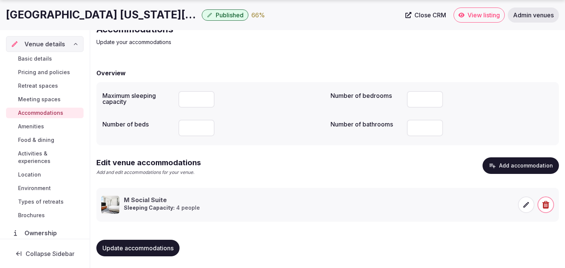
click at [166, 249] on span "Update accommodations" at bounding box center [137, 248] width 71 height 8
click at [29, 124] on span "Amenities" at bounding box center [31, 127] width 26 height 8
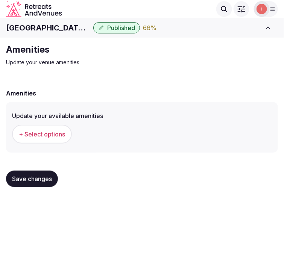
click at [57, 128] on button "+ Select options" at bounding box center [42, 134] width 60 height 19
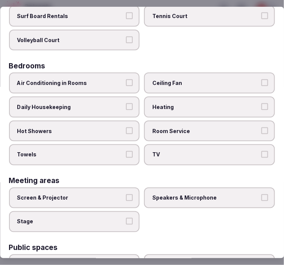
scroll to position [125, 0]
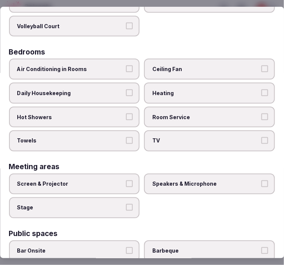
click at [107, 90] on span "Daily Housekeeping" at bounding box center [70, 94] width 107 height 8
click at [126, 90] on button "Daily Housekeeping" at bounding box center [129, 93] width 7 height 7
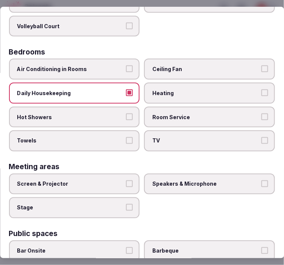
click at [176, 115] on span "Room Service" at bounding box center [206, 118] width 107 height 8
click at [262, 115] on button "Room Service" at bounding box center [265, 117] width 7 height 7
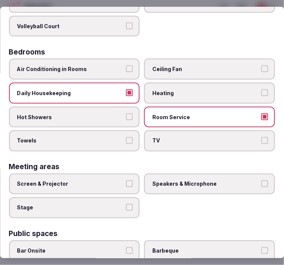
click at [165, 137] on span "TV" at bounding box center [206, 141] width 107 height 8
click at [262, 137] on button "TV" at bounding box center [265, 140] width 7 height 7
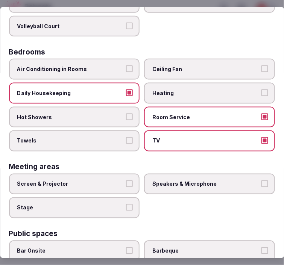
click at [131, 134] on label "Towels" at bounding box center [74, 141] width 131 height 21
click at [131, 137] on button "Towels" at bounding box center [129, 140] width 7 height 7
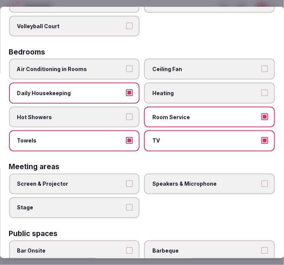
click at [128, 116] on label "Hot Showers" at bounding box center [74, 117] width 131 height 21
click at [128, 116] on button "Hot Showers" at bounding box center [129, 117] width 7 height 7
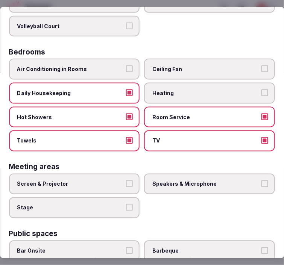
drag, startPoint x: 134, startPoint y: 62, endPoint x: 131, endPoint y: 142, distance: 79.9
click at [134, 63] on label "Air Conditioning in Rooms" at bounding box center [74, 69] width 131 height 21
click at [133, 66] on button "Air Conditioning in Rooms" at bounding box center [129, 69] width 7 height 7
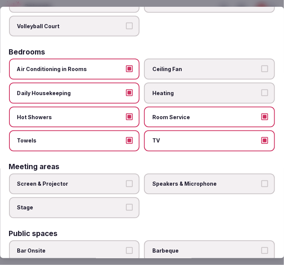
scroll to position [209, 0]
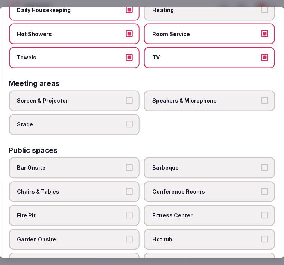
drag, startPoint x: 114, startPoint y: 98, endPoint x: 122, endPoint y: 100, distance: 8.5
click at [114, 99] on label "Screen & Projector" at bounding box center [74, 100] width 131 height 21
click at [126, 99] on button "Screen & Projector" at bounding box center [129, 100] width 7 height 7
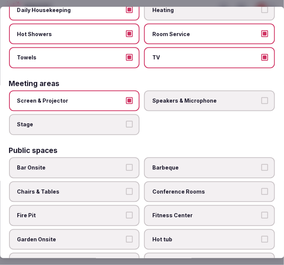
click at [189, 100] on label "Speakers & Microphone" at bounding box center [210, 100] width 131 height 21
click at [262, 100] on button "Speakers & Microphone" at bounding box center [265, 100] width 7 height 7
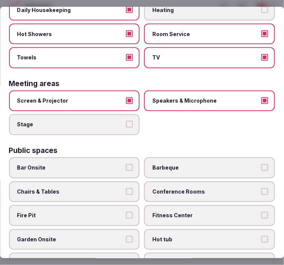
scroll to position [251, 0]
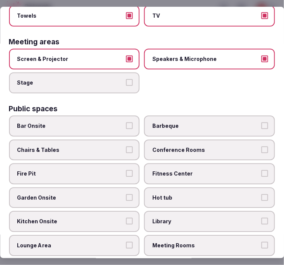
click at [107, 146] on span "Chairs & Tables" at bounding box center [70, 150] width 107 height 8
click at [126, 146] on button "Chairs & Tables" at bounding box center [129, 149] width 7 height 7
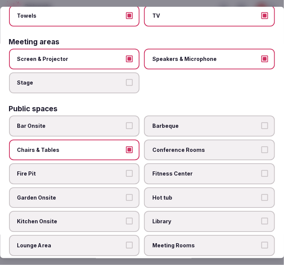
click at [118, 122] on span "Bar Onsite" at bounding box center [70, 126] width 107 height 8
click at [126, 122] on button "Bar Onsite" at bounding box center [129, 125] width 7 height 7
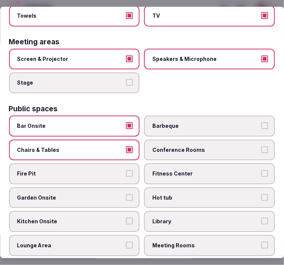
click at [203, 170] on span "Fitness Center" at bounding box center [206, 174] width 107 height 8
click at [262, 170] on button "Fitness Center" at bounding box center [265, 173] width 7 height 7
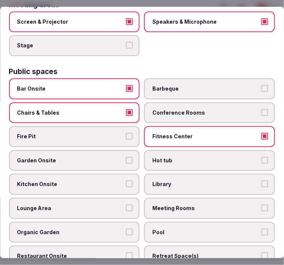
scroll to position [334, 0]
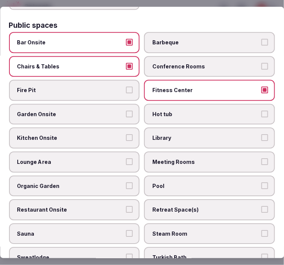
click at [187, 155] on label "Meeting Rooms" at bounding box center [210, 162] width 131 height 21
click at [262, 158] on button "Meeting Rooms" at bounding box center [265, 161] width 7 height 7
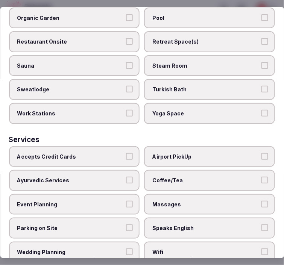
scroll to position [521, 0]
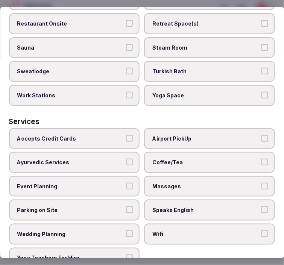
click at [111, 20] on span "Restaurant Onsite" at bounding box center [70, 24] width 107 height 8
click at [126, 20] on button "Restaurant Onsite" at bounding box center [129, 23] width 7 height 7
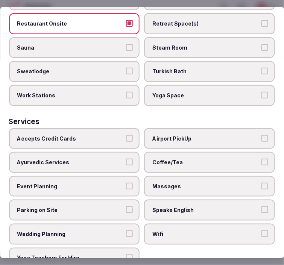
click at [164, 224] on label "Wifi" at bounding box center [210, 234] width 131 height 21
click at [262, 231] on button "Wifi" at bounding box center [265, 234] width 7 height 7
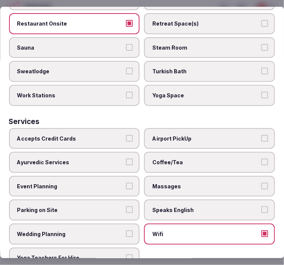
click at [176, 200] on label "Speaks English" at bounding box center [210, 210] width 131 height 21
click at [262, 207] on button "Speaks English" at bounding box center [265, 210] width 7 height 7
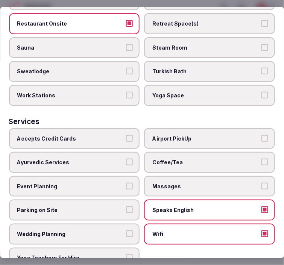
click at [189, 159] on span "Coffee/Tea" at bounding box center [206, 163] width 107 height 8
click at [262, 159] on button "Coffee/Tea" at bounding box center [265, 162] width 7 height 7
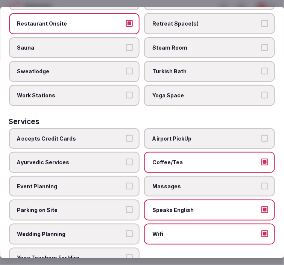
click at [123, 128] on label "Accepts Credit Cards" at bounding box center [74, 138] width 131 height 21
click at [126, 135] on button "Accepts Credit Cards" at bounding box center [129, 138] width 7 height 7
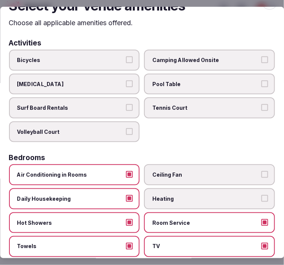
scroll to position [0, 0]
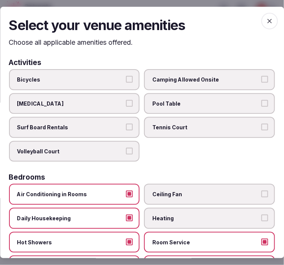
click at [266, 19] on icon "button" at bounding box center [270, 21] width 8 height 8
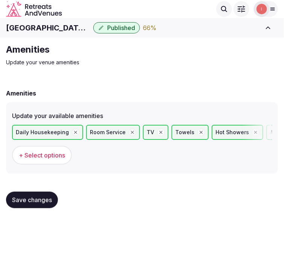
click at [18, 192] on button "Save changes" at bounding box center [32, 200] width 52 height 17
click at [21, 198] on span "Save changes" at bounding box center [32, 201] width 40 height 8
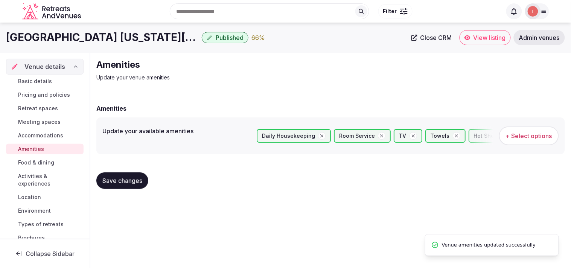
click at [37, 164] on span "Food & dining" at bounding box center [36, 163] width 36 height 8
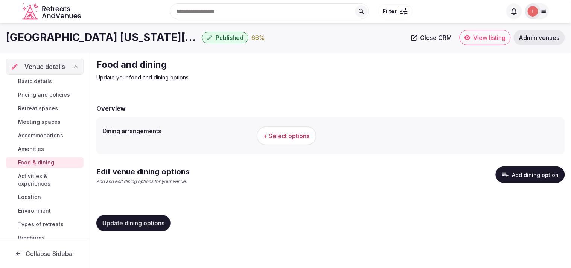
click at [285, 132] on span "+ Select options" at bounding box center [287, 136] width 46 height 8
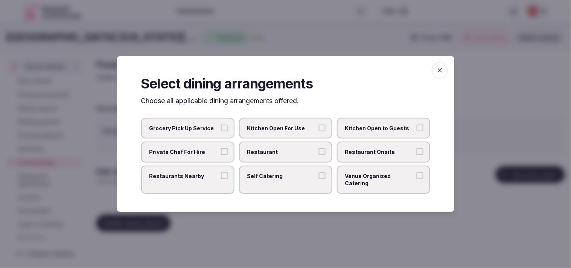
click at [290, 156] on span "Restaurant" at bounding box center [281, 152] width 69 height 8
click at [319, 155] on button "Restaurant" at bounding box center [322, 151] width 7 height 7
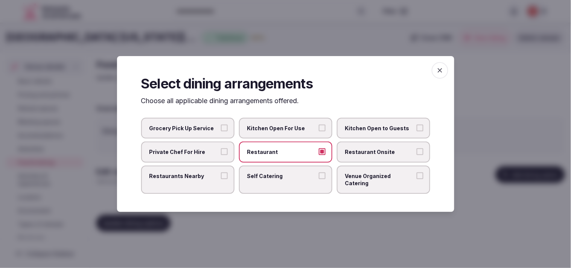
click at [363, 155] on span "Restaurant Onsite" at bounding box center [379, 152] width 69 height 8
click at [417, 155] on button "Restaurant Onsite" at bounding box center [420, 151] width 7 height 7
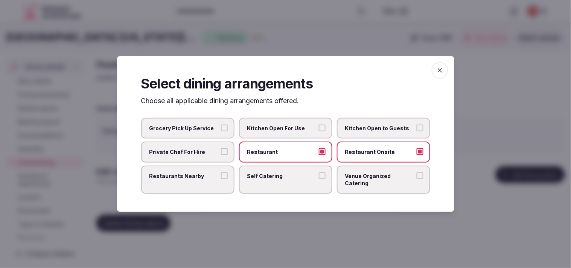
click at [210, 180] on span "Restaurants Nearby" at bounding box center [183, 176] width 69 height 8
click at [221, 179] on button "Restaurants Nearby" at bounding box center [224, 175] width 7 height 7
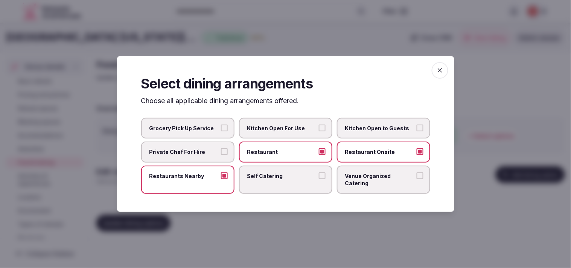
click at [440, 73] on icon "button" at bounding box center [440, 70] width 5 height 5
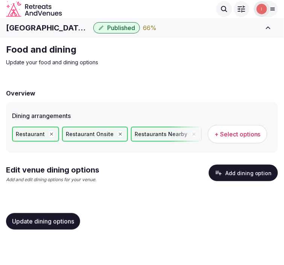
click at [39, 218] on span "Update dining options" at bounding box center [43, 222] width 62 height 8
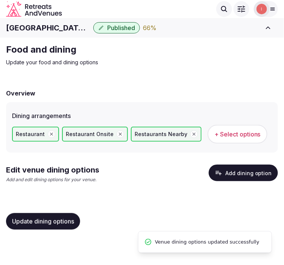
click at [41, 218] on span "Update dining options" at bounding box center [43, 222] width 62 height 8
click at [253, 168] on button "Add dining option" at bounding box center [243, 173] width 69 height 17
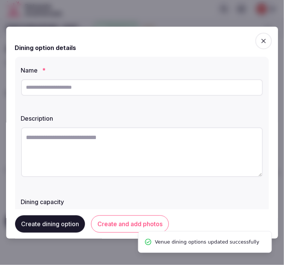
click at [136, 85] on input "text" at bounding box center [142, 87] width 242 height 17
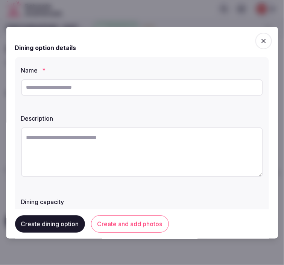
paste input "**********"
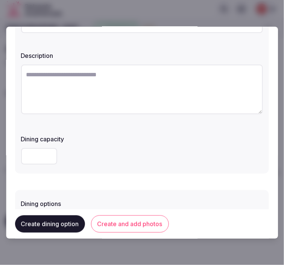
scroll to position [84, 0]
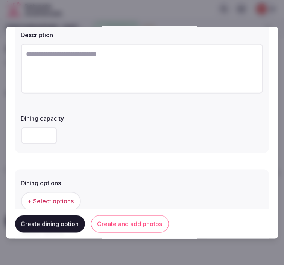
type input "**********"
click at [139, 78] on textarea at bounding box center [142, 69] width 242 height 50
click at [191, 70] on textarea at bounding box center [142, 69] width 242 height 50
paste textarea "**********"
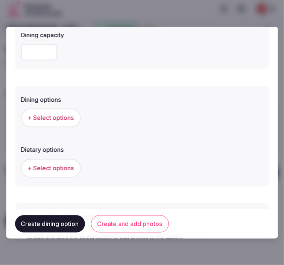
scroll to position [167, 0]
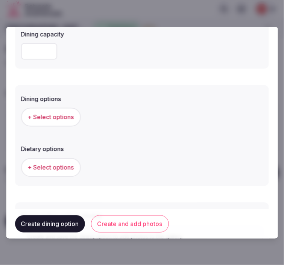
type textarea "**********"
click at [58, 121] on span "+ Select options" at bounding box center [51, 117] width 46 height 8
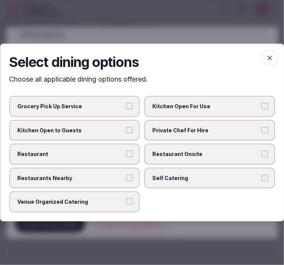
drag, startPoint x: 178, startPoint y: 153, endPoint x: 161, endPoint y: 149, distance: 17.1
click at [177, 153] on span "Restaurant Onsite" at bounding box center [206, 155] width 107 height 8
click at [262, 153] on button "Restaurant Onsite" at bounding box center [265, 154] width 7 height 7
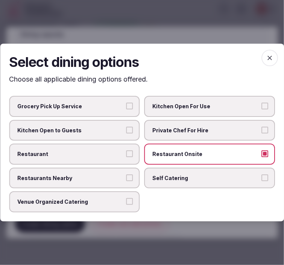
click at [172, 134] on span "Private Chef For Hire" at bounding box center [206, 131] width 107 height 8
click at [262, 134] on button "Private Chef For Hire" at bounding box center [265, 130] width 7 height 7
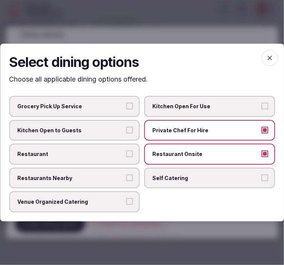
click at [172, 134] on span "Private Chef For Hire" at bounding box center [206, 131] width 107 height 8
click at [262, 134] on button "Private Chef For Hire" at bounding box center [265, 130] width 7 height 7
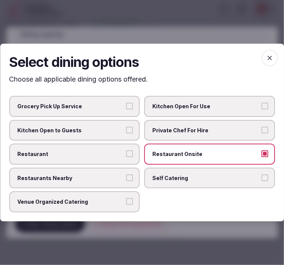
click at [100, 154] on span "Restaurant" at bounding box center [70, 155] width 107 height 8
click at [126, 154] on button "Restaurant" at bounding box center [129, 154] width 7 height 7
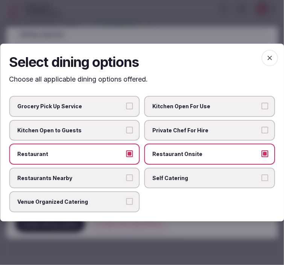
click at [213, 176] on span "Self Catering" at bounding box center [206, 179] width 107 height 8
click at [262, 176] on button "Self Catering" at bounding box center [265, 178] width 7 height 7
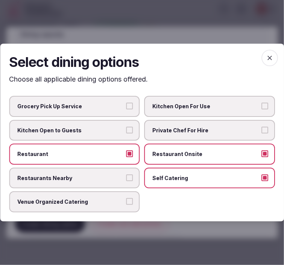
click at [213, 176] on span "Self Catering" at bounding box center [206, 179] width 107 height 8
click at [262, 176] on button "Self Catering" at bounding box center [265, 178] width 7 height 7
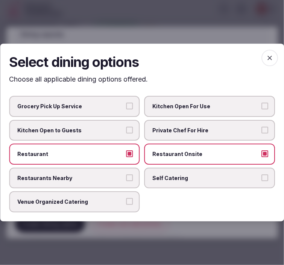
click at [271, 57] on icon "button" at bounding box center [270, 58] width 8 height 8
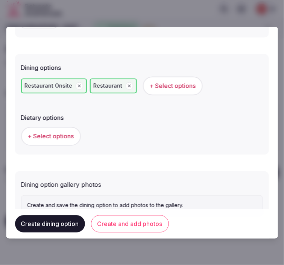
scroll to position [227, 0]
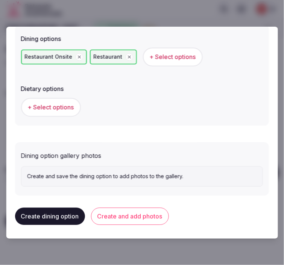
click at [145, 222] on button "Create and add photos" at bounding box center [130, 216] width 78 height 17
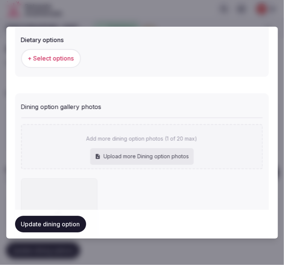
scroll to position [296, 0]
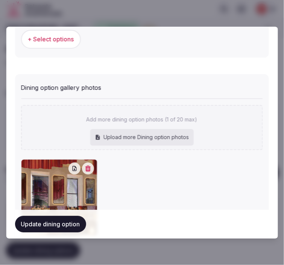
click at [77, 223] on button "Update dining option" at bounding box center [50, 224] width 71 height 17
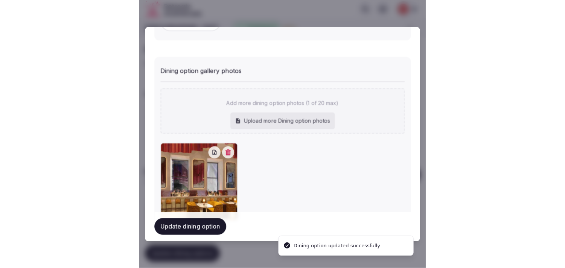
scroll to position [342, 0]
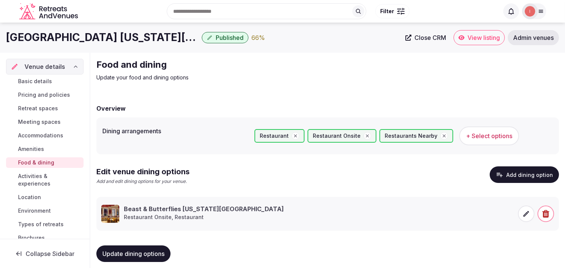
click at [36, 175] on span "Activities & experiences" at bounding box center [49, 179] width 62 height 15
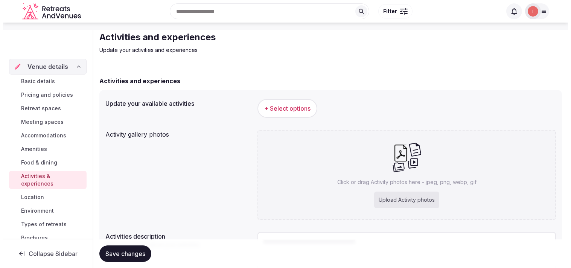
scroll to position [84, 0]
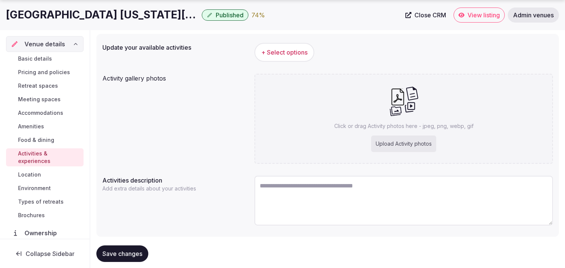
click at [292, 40] on div "+ Select options" at bounding box center [403, 52] width 299 height 25
click at [291, 53] on span "+ Select options" at bounding box center [284, 52] width 46 height 8
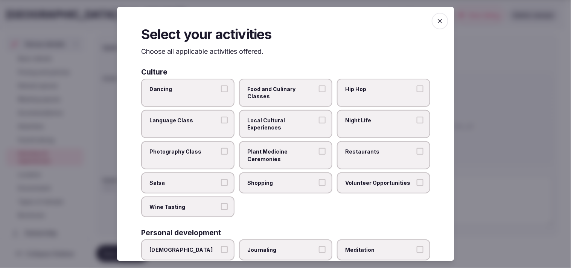
click at [310, 123] on span "Local Cultural Experiences" at bounding box center [281, 124] width 69 height 15
click at [319, 123] on button "Local Cultural Experiences" at bounding box center [322, 120] width 7 height 7
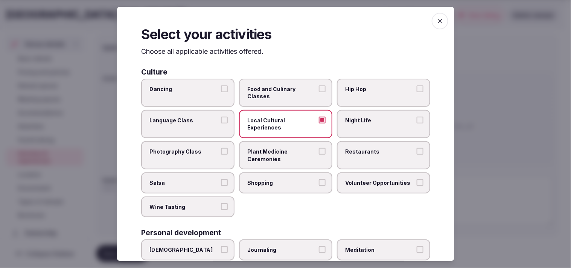
click at [312, 148] on span "Plant Medicine Ceremonies" at bounding box center [281, 155] width 69 height 15
click at [319, 148] on button "Plant Medicine Ceremonies" at bounding box center [322, 151] width 7 height 7
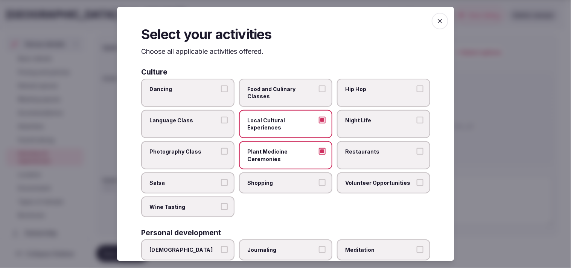
click at [320, 153] on label "Plant Medicine Ceremonies" at bounding box center [285, 155] width 93 height 28
click at [320, 153] on button "Plant Medicine Ceremonies" at bounding box center [322, 151] width 7 height 7
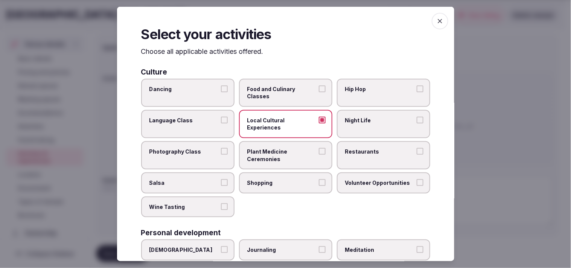
click at [363, 150] on span "Restaurants" at bounding box center [379, 152] width 69 height 8
click at [417, 150] on button "Restaurants" at bounding box center [420, 151] width 7 height 7
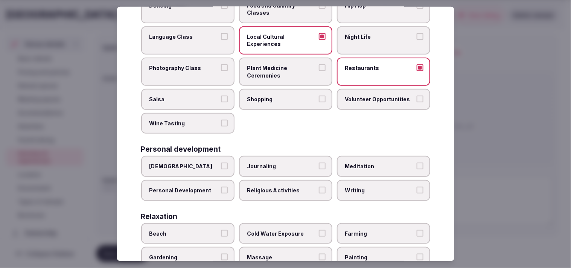
click at [302, 96] on span "Shopping" at bounding box center [281, 100] width 69 height 8
click at [319, 96] on button "Shopping" at bounding box center [322, 99] width 7 height 7
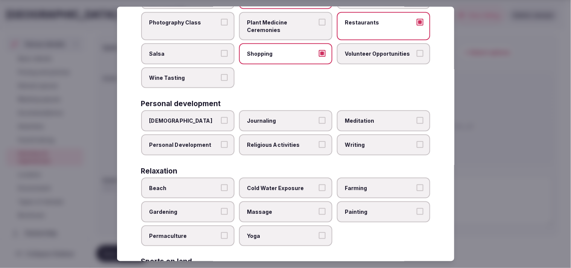
scroll to position [167, 0]
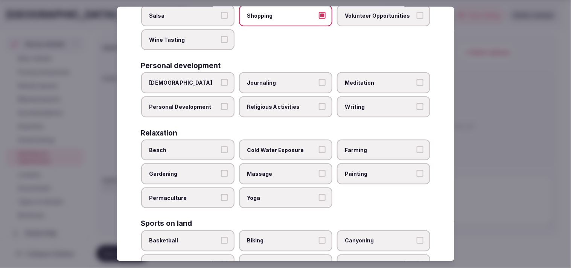
click at [214, 106] on label "Personal Development" at bounding box center [187, 106] width 93 height 21
click at [221, 106] on button "Personal Development" at bounding box center [224, 106] width 7 height 7
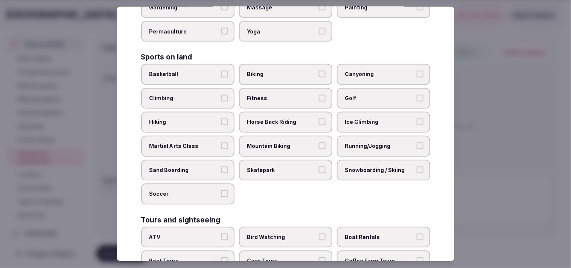
scroll to position [334, 0]
click at [299, 96] on label "Fitness" at bounding box center [285, 97] width 93 height 21
click at [319, 96] on button "Fitness" at bounding box center [322, 97] width 7 height 7
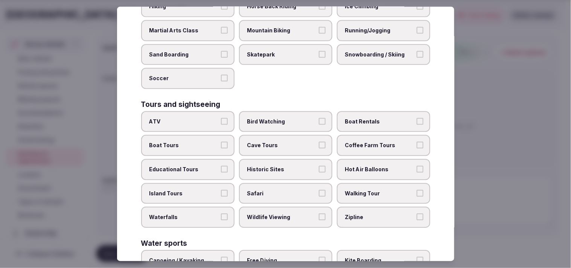
scroll to position [539, 0]
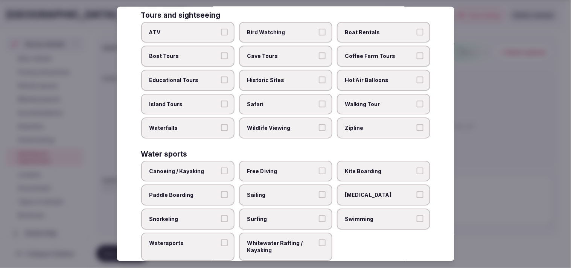
click at [352, 100] on span "Walking Tour" at bounding box center [379, 104] width 69 height 8
click at [417, 100] on button "Walking Tour" at bounding box center [420, 103] width 7 height 7
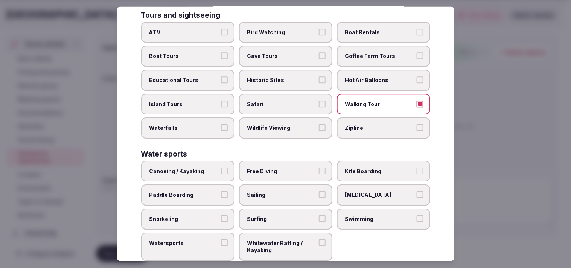
click at [305, 76] on span "Historic Sites" at bounding box center [281, 80] width 69 height 8
click at [319, 76] on button "Historic Sites" at bounding box center [322, 79] width 7 height 7
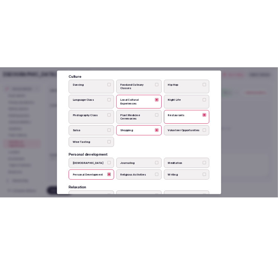
scroll to position [0, 0]
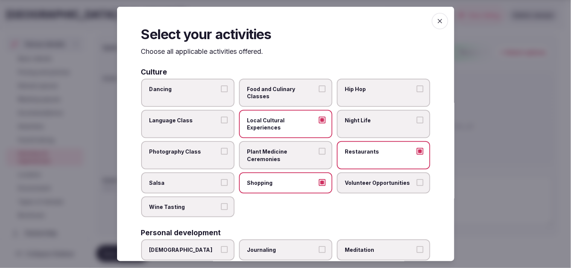
click at [432, 18] on span "button" at bounding box center [440, 21] width 17 height 17
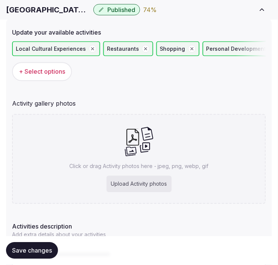
click at [64, 12] on h1 "[GEOGRAPHIC_DATA] [US_STATE][GEOGRAPHIC_DATA]" at bounding box center [48, 10] width 84 height 11
copy div "[GEOGRAPHIC_DATA] [US_STATE][GEOGRAPHIC_DATA]"
click at [160, 136] on div "Click or drag Activity photos here - jpeg, png, webp, gif Upload Activity photos" at bounding box center [139, 159] width 254 height 90
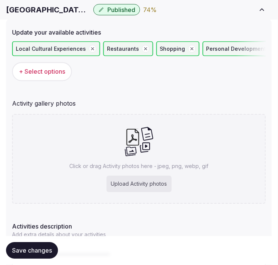
type input "**********"
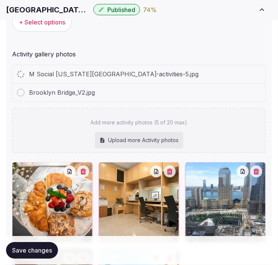
scroll to position [209, 0]
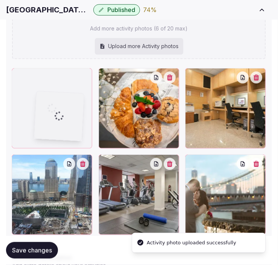
drag, startPoint x: 187, startPoint y: 159, endPoint x: 39, endPoint y: 97, distance: 160.0
click at [39, 97] on body "Search Popular Destinations [GEOGRAPHIC_DATA], [GEOGRAPHIC_DATA] [GEOGRAPHIC_DA…" at bounding box center [139, 87] width 278 height 593
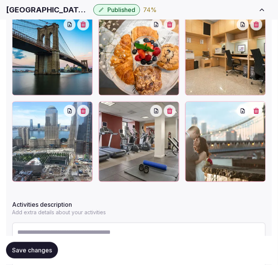
scroll to position [293, 0]
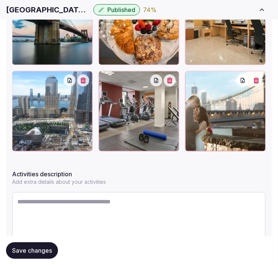
click at [138, 198] on textarea at bounding box center [139, 217] width 254 height 50
paste textarea "**********"
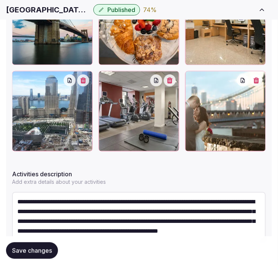
scroll to position [4, 0]
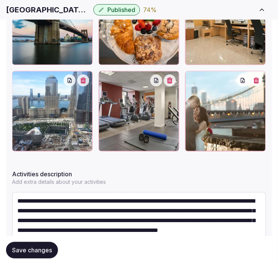
type textarea "**********"
click at [44, 248] on span "Save changes" at bounding box center [32, 251] width 40 height 8
click at [50, 5] on h1 "[GEOGRAPHIC_DATA] [US_STATE][GEOGRAPHIC_DATA]" at bounding box center [48, 10] width 84 height 11
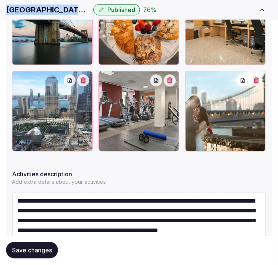
click at [50, 5] on h1 "[GEOGRAPHIC_DATA] [US_STATE][GEOGRAPHIC_DATA]" at bounding box center [48, 10] width 84 height 11
copy div "[GEOGRAPHIC_DATA] [US_STATE][GEOGRAPHIC_DATA]"
drag, startPoint x: 41, startPoint y: 250, endPoint x: 46, endPoint y: 245, distance: 6.7
click at [43, 250] on span "Save changes" at bounding box center [32, 251] width 40 height 8
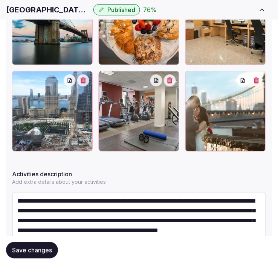
click at [221, 259] on div "Save changes" at bounding box center [139, 251] width 266 height 17
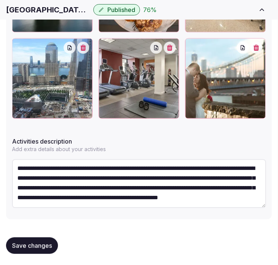
click at [23, 250] on button "Save changes" at bounding box center [32, 246] width 52 height 17
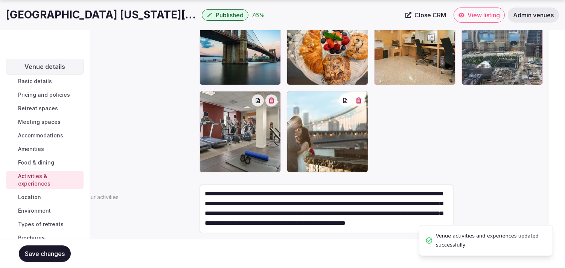
scroll to position [0, 0]
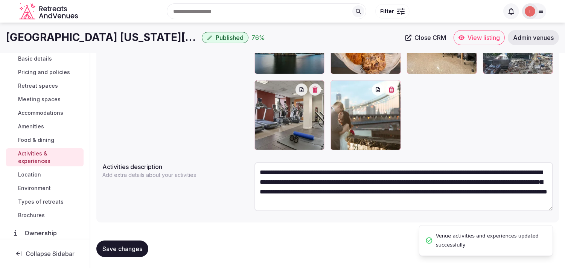
click at [35, 174] on span "Location" at bounding box center [29, 175] width 23 height 8
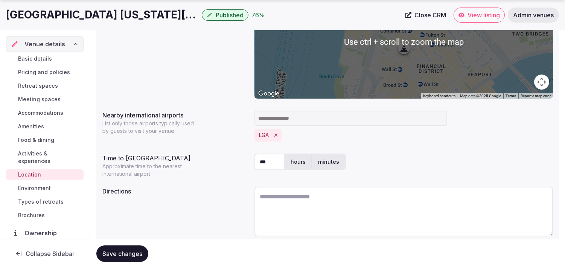
scroll to position [187, 0]
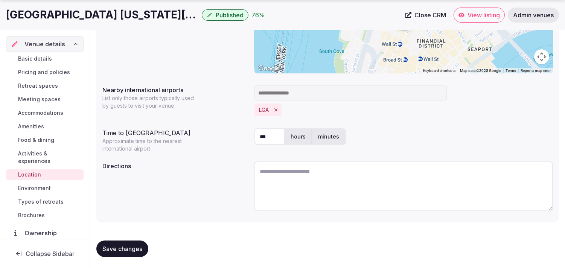
click at [113, 245] on span "Save changes" at bounding box center [122, 249] width 40 height 8
click at [38, 184] on span "Environment" at bounding box center [34, 188] width 33 height 8
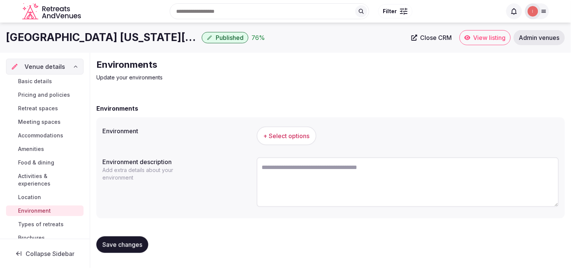
click at [300, 132] on span "+ Select options" at bounding box center [287, 136] width 46 height 8
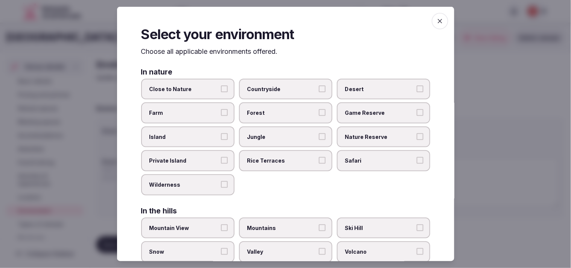
click at [224, 89] on button "Close to Nature" at bounding box center [224, 88] width 7 height 7
click at [200, 83] on label "Close to Nature" at bounding box center [187, 88] width 93 height 21
click at [221, 85] on button "Close to Nature" at bounding box center [224, 88] width 7 height 7
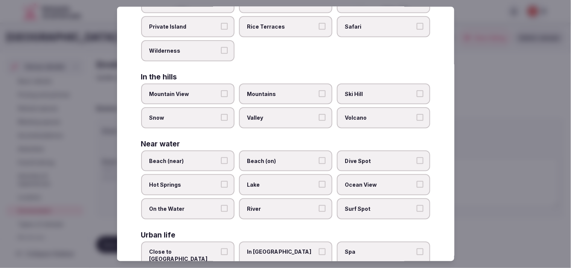
scroll to position [167, 0]
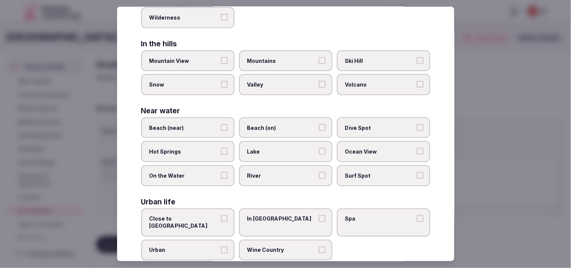
click at [306, 215] on span "In City Center" at bounding box center [281, 219] width 69 height 8
click at [319, 215] on button "In [GEOGRAPHIC_DATA]" at bounding box center [322, 218] width 7 height 7
click at [215, 247] on span "Urban" at bounding box center [183, 251] width 69 height 8
click at [221, 247] on button "Urban" at bounding box center [224, 250] width 7 height 7
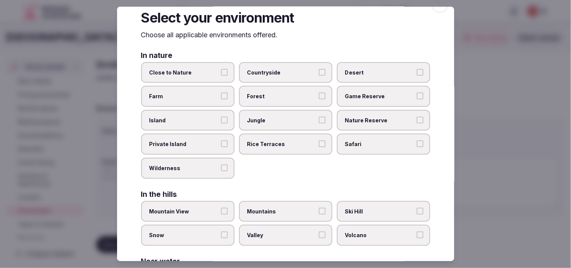
scroll to position [0, 0]
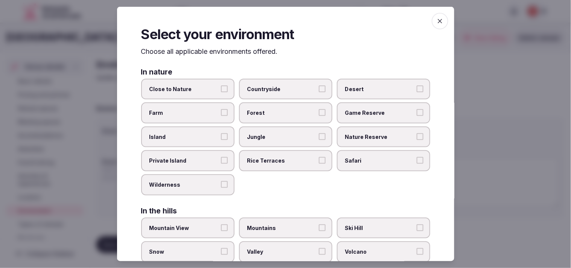
click at [436, 21] on icon "button" at bounding box center [440, 21] width 8 height 8
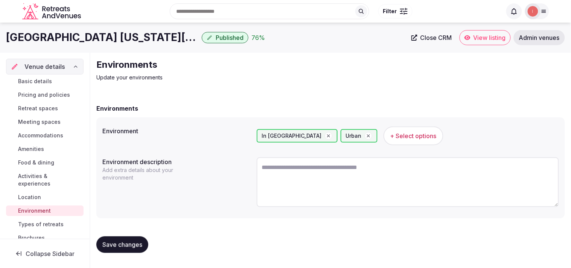
click at [117, 245] on span "Save changes" at bounding box center [122, 245] width 40 height 8
click at [20, 225] on span "Types of retreats" at bounding box center [41, 225] width 46 height 8
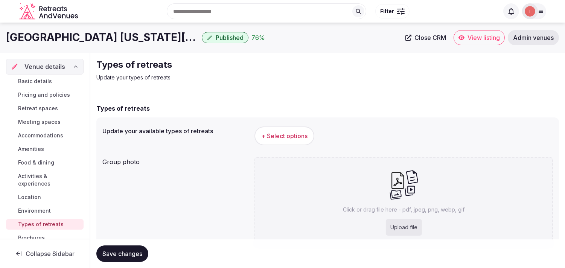
click at [262, 139] on span "+ Select options" at bounding box center [284, 136] width 46 height 8
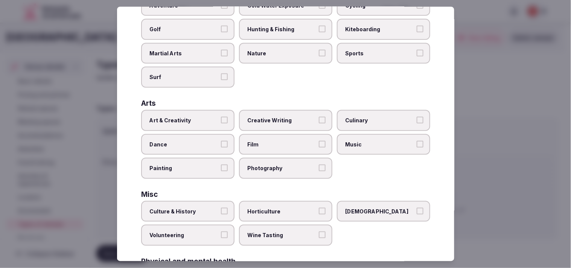
click at [221, 117] on button "Art & Creativity" at bounding box center [224, 120] width 7 height 7
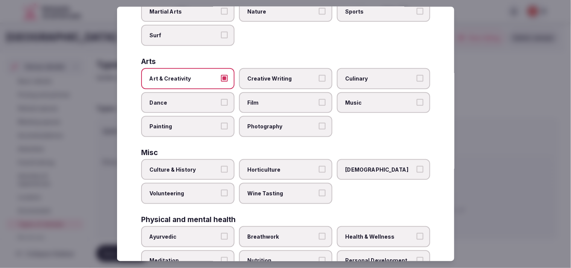
click at [216, 166] on span "Culture & History" at bounding box center [183, 170] width 69 height 8
click at [221, 166] on button "Culture & History" at bounding box center [224, 169] width 7 height 7
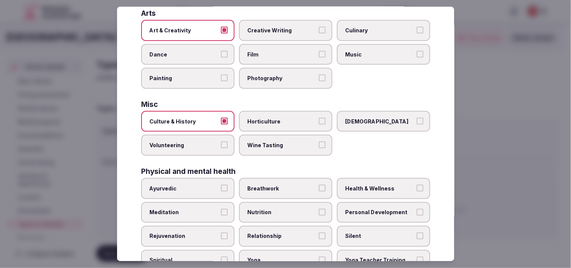
scroll to position [251, 0]
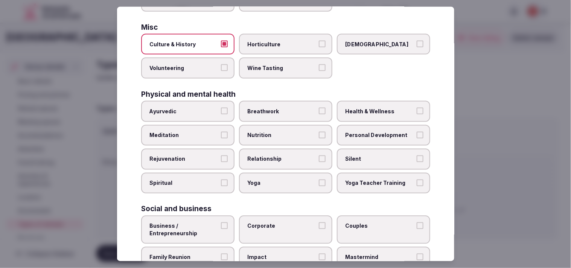
click at [290, 149] on label "Relationship" at bounding box center [285, 159] width 93 height 21
click at [319, 155] on button "Relationship" at bounding box center [322, 158] width 7 height 7
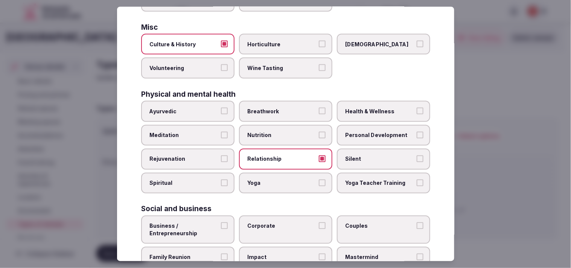
click at [347, 131] on span "Personal Development" at bounding box center [379, 135] width 69 height 8
click at [417, 131] on button "Personal Development" at bounding box center [420, 134] width 7 height 7
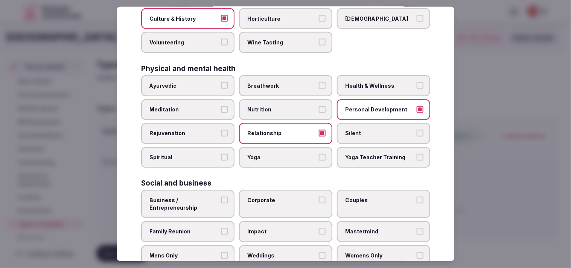
scroll to position [288, 0]
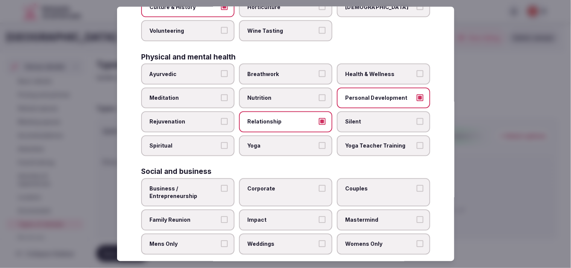
click at [222, 185] on button "Business / Entrepreneurship" at bounding box center [224, 188] width 7 height 7
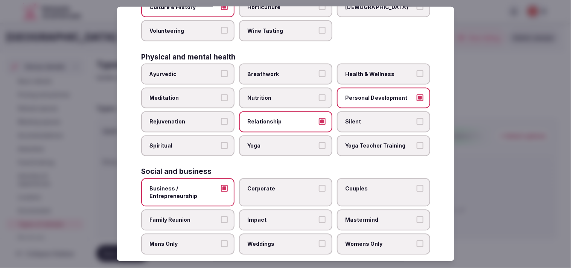
drag, startPoint x: 311, startPoint y: 179, endPoint x: 381, endPoint y: 179, distance: 70.8
click at [311, 185] on span "Corporate" at bounding box center [281, 189] width 69 height 8
click at [319, 185] on button "Corporate" at bounding box center [322, 188] width 7 height 7
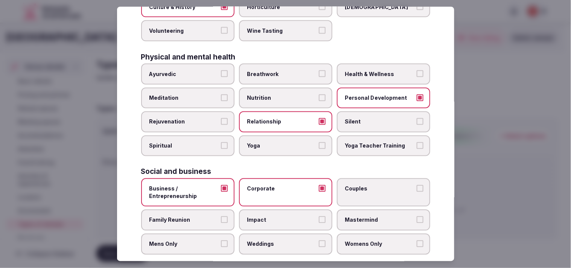
click at [363, 185] on span "Couples" at bounding box center [379, 189] width 69 height 8
click at [417, 185] on button "Couples" at bounding box center [420, 188] width 7 height 7
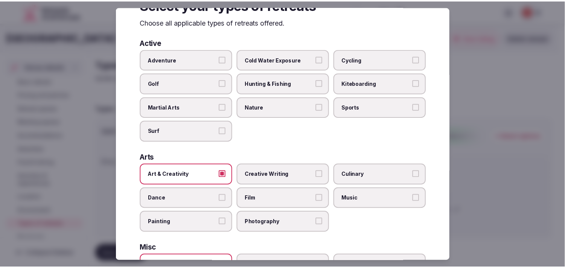
scroll to position [0, 0]
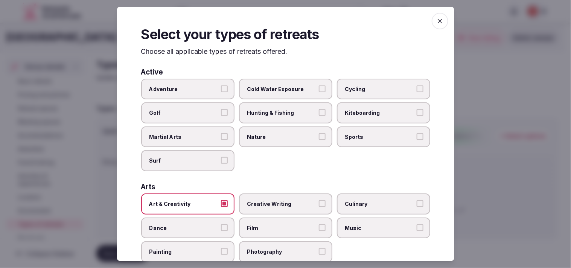
click at [439, 20] on span "button" at bounding box center [440, 21] width 17 height 17
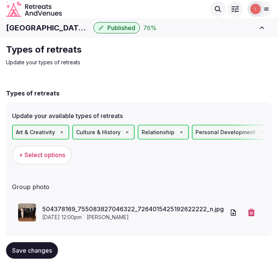
click at [27, 246] on button "Save changes" at bounding box center [32, 251] width 52 height 17
click at [108, 49] on h2 "Types of retreats" at bounding box center [132, 50] width 253 height 12
drag, startPoint x: 163, startPoint y: 158, endPoint x: 160, endPoint y: 144, distance: 14.1
click at [163, 157] on div "Art & Creativity Culture & History Relationship Personal Development Business /…" at bounding box center [139, 145] width 254 height 40
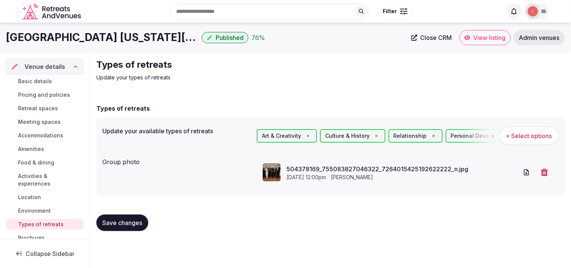
click at [434, 36] on span "Close CRM" at bounding box center [437, 38] width 32 height 8
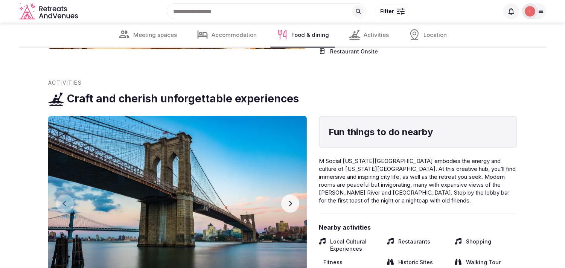
scroll to position [1171, 0]
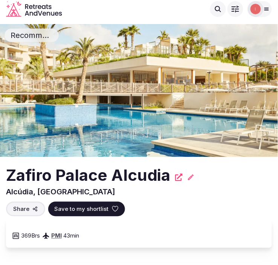
click at [125, 176] on h2 "Zafiro Palace Alcudia" at bounding box center [88, 176] width 165 height 22
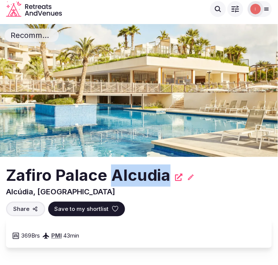
click at [125, 176] on h2 "Zafiro Palace Alcudia" at bounding box center [88, 176] width 165 height 22
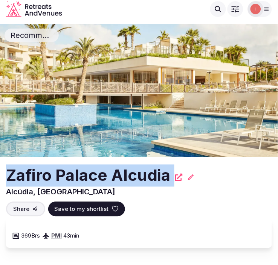
click at [125, 176] on h2 "Zafiro Palace Alcudia" at bounding box center [88, 176] width 165 height 22
copy div "Zafiro Palace Alcudia"
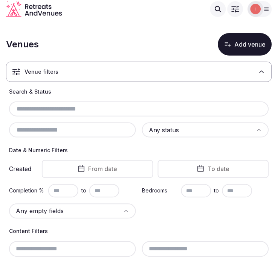
click at [98, 123] on div at bounding box center [72, 130] width 127 height 15
click at [108, 108] on input "text" at bounding box center [139, 109] width 254 height 9
paste input "**********"
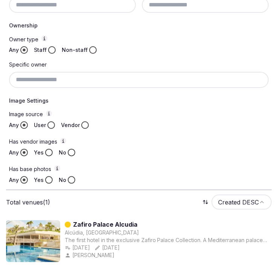
scroll to position [303, 0]
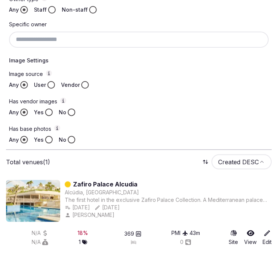
type input "**********"
click at [112, 183] on link "Zafiro Palace Alcudia" at bounding box center [105, 184] width 64 height 9
click at [113, 183] on link "Zafiro Palace Alcudia" at bounding box center [105, 184] width 64 height 9
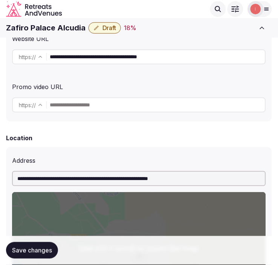
scroll to position [168, 0]
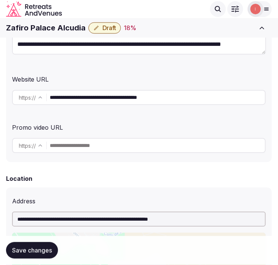
click at [129, 98] on input "**********" at bounding box center [157, 97] width 215 height 15
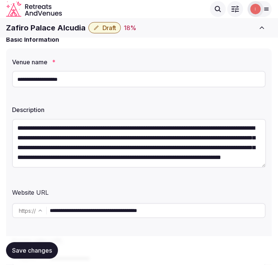
scroll to position [42, 0]
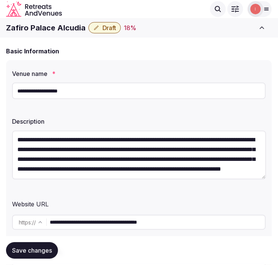
click at [72, 30] on h1 "Zafiro Palace Alcudia" at bounding box center [45, 28] width 79 height 11
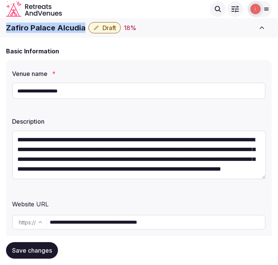
click at [72, 30] on h1 "Zafiro Palace Alcudia" at bounding box center [45, 28] width 79 height 11
copy div "Zafiro Palace Alcudia"
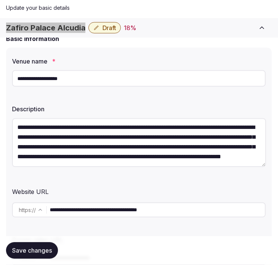
scroll to position [126, 0]
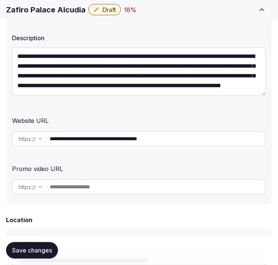
click at [121, 134] on input "**********" at bounding box center [157, 139] width 215 height 15
click at [121, 135] on input "**********" at bounding box center [157, 139] width 215 height 15
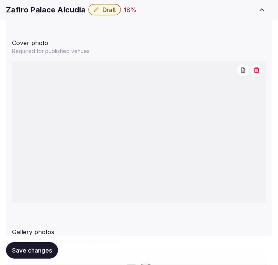
scroll to position [753, 0]
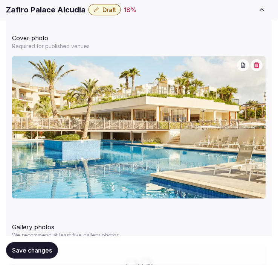
drag, startPoint x: 122, startPoint y: 40, endPoint x: 133, endPoint y: 38, distance: 10.3
click at [122, 40] on div "Cover photo" at bounding box center [139, 37] width 254 height 12
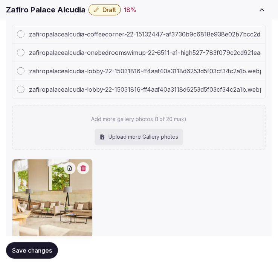
scroll to position [1004, 0]
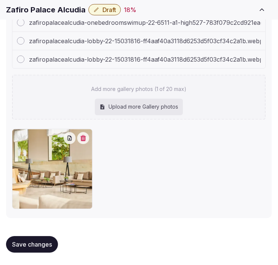
click at [49, 235] on div "Save changes" at bounding box center [139, 245] width 266 height 29
click at [44, 242] on span "Save changes" at bounding box center [32, 245] width 40 height 8
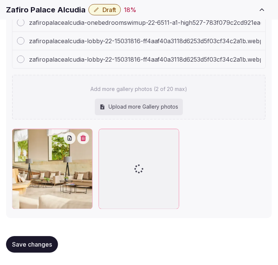
click at [39, 251] on button "Save changes" at bounding box center [32, 245] width 52 height 17
click at [44, 245] on span "Save changes" at bounding box center [32, 245] width 40 height 8
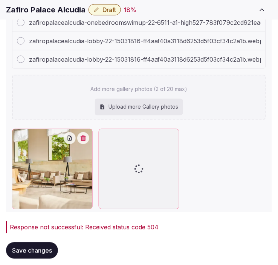
click at [46, 247] on span "Save changes" at bounding box center [32, 251] width 40 height 8
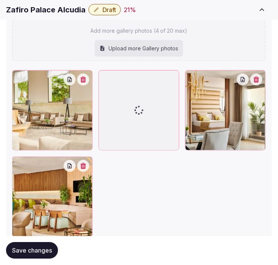
scroll to position [1049, 0]
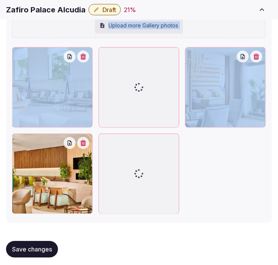
drag, startPoint x: 239, startPoint y: 50, endPoint x: 205, endPoint y: 14, distance: 49.3
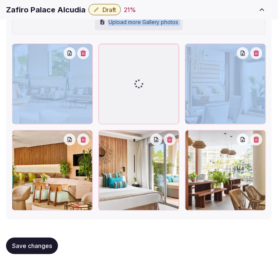
scroll to position [1072, 0]
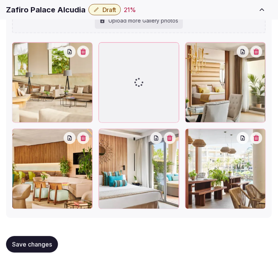
click at [172, 137] on icon "button" at bounding box center [170, 139] width 6 height 6
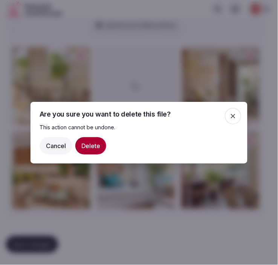
scroll to position [1072, 0]
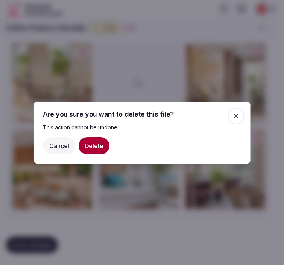
click at [95, 144] on button "Delete" at bounding box center [94, 145] width 31 height 17
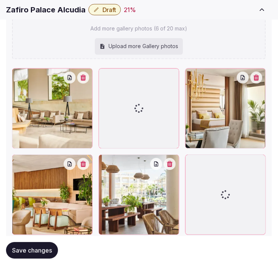
scroll to position [1091, 0]
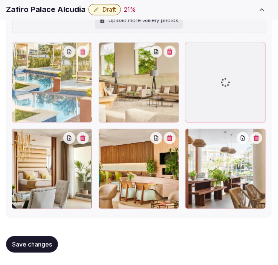
drag, startPoint x: 192, startPoint y: 136, endPoint x: 26, endPoint y: 66, distance: 180.9
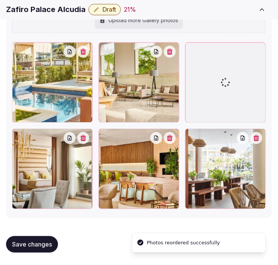
click at [46, 244] on span "Save changes" at bounding box center [32, 245] width 40 height 8
click at [42, 245] on span "Save changes" at bounding box center [32, 245] width 40 height 8
click at [97, 13] on button "Draft" at bounding box center [104, 9] width 32 height 11
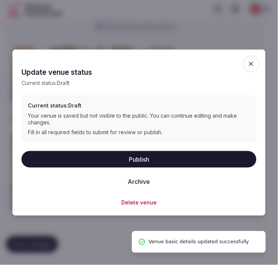
scroll to position [1090, 0]
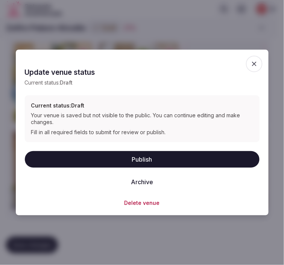
click at [152, 163] on button "Publish" at bounding box center [142, 159] width 235 height 17
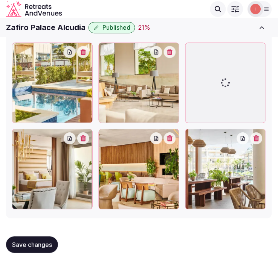
scroll to position [1091, 0]
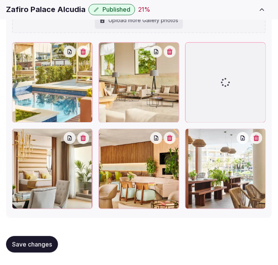
click at [40, 240] on button "Save changes" at bounding box center [32, 245] width 52 height 17
click at [23, 245] on span "Save changes" at bounding box center [32, 245] width 40 height 8
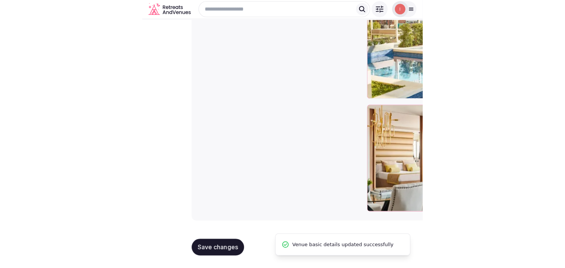
scroll to position [882, 0]
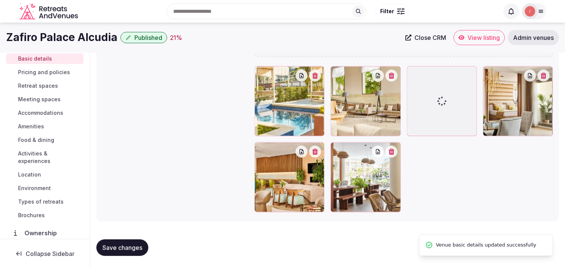
click at [53, 69] on span "Pricing and policies" at bounding box center [44, 73] width 52 height 8
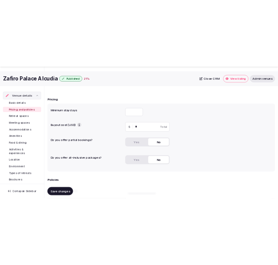
scroll to position [84, 0]
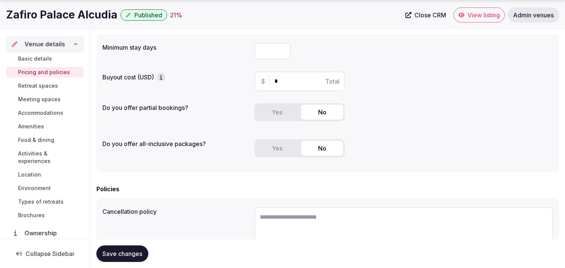
click at [284, 119] on button "Yes" at bounding box center [277, 112] width 42 height 15
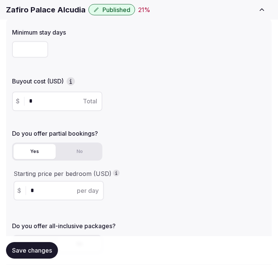
click at [30, 8] on h1 "Zafiro Palace Alcudia" at bounding box center [45, 10] width 79 height 11
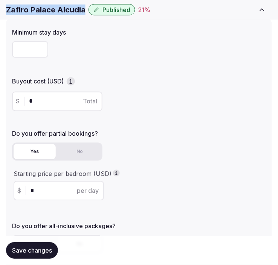
click at [30, 8] on h1 "Zafiro Palace Alcudia" at bounding box center [45, 10] width 79 height 11
copy div "Zafiro Palace Alcudia"
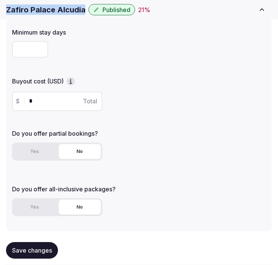
click at [72, 152] on button "No" at bounding box center [80, 152] width 42 height 15
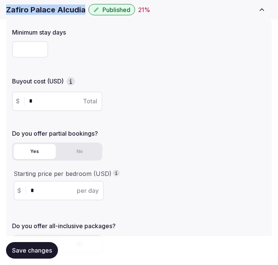
click at [38, 148] on button "Yes" at bounding box center [35, 152] width 42 height 15
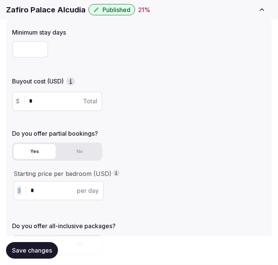
drag, startPoint x: 42, startPoint y: 196, endPoint x: 17, endPoint y: 194, distance: 25.7
click at [17, 194] on div "$ * per day" at bounding box center [59, 191] width 90 height 20
click at [41, 187] on input "*" at bounding box center [65, 191] width 70 height 9
drag, startPoint x: 50, startPoint y: 192, endPoint x: 16, endPoint y: 198, distance: 34.0
click at [16, 198] on div "$ * per day" at bounding box center [59, 191] width 90 height 20
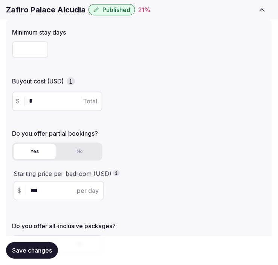
type input "***"
click at [42, 253] on span "Save changes" at bounding box center [32, 251] width 40 height 8
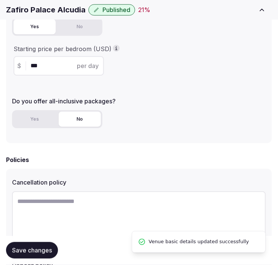
scroll to position [324, 0]
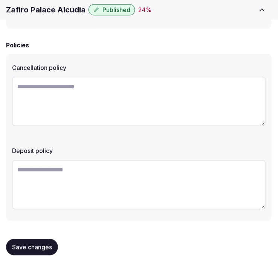
click at [159, 101] on textarea at bounding box center [139, 102] width 254 height 50
paste textarea "**********"
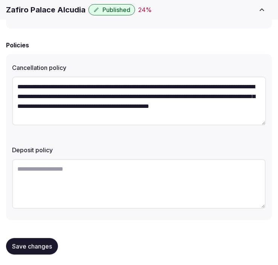
type textarea "**********"
click at [38, 247] on span "Save changes" at bounding box center [32, 247] width 40 height 8
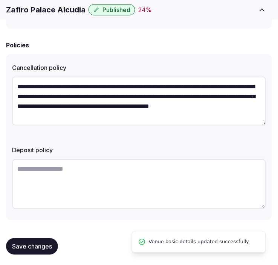
click at [38, 247] on span "Save changes" at bounding box center [32, 247] width 40 height 8
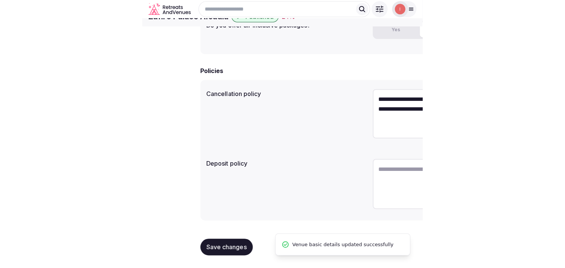
scroll to position [228, 0]
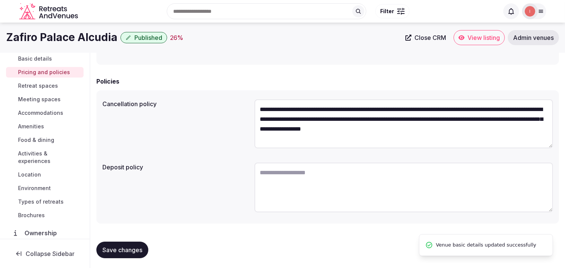
click at [40, 85] on span "Retreat spaces" at bounding box center [38, 86] width 40 height 8
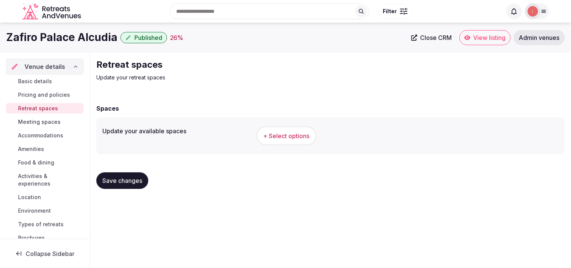
click at [277, 140] on span "+ Select options" at bounding box center [287, 136] width 46 height 8
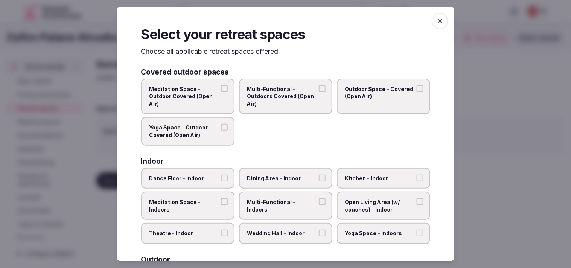
click at [284, 181] on label "Dining Area - Indoor" at bounding box center [285, 178] width 93 height 21
click at [284, 181] on button "Dining Area - Indoor" at bounding box center [322, 177] width 7 height 7
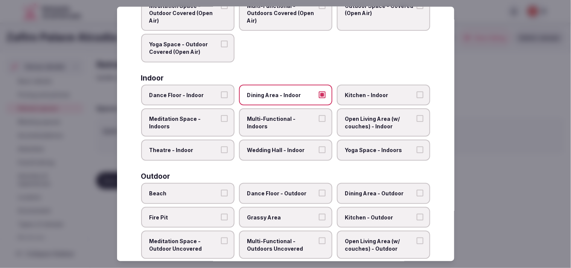
scroll to position [84, 0]
click at [284, 116] on label "Multi-Functional - Indoors" at bounding box center [285, 122] width 93 height 28
click at [284, 116] on button "Multi-Functional - Indoors" at bounding box center [322, 118] width 7 height 7
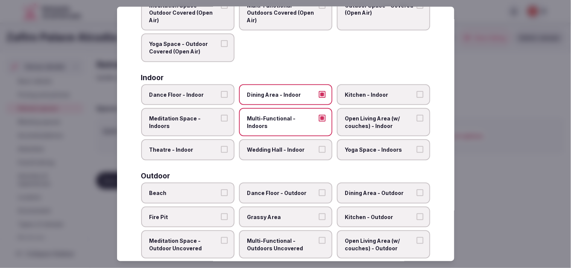
click at [202, 148] on span "Theatre - Indoor" at bounding box center [183, 150] width 69 height 8
click at [221, 148] on button "Theatre - Indoor" at bounding box center [224, 149] width 7 height 7
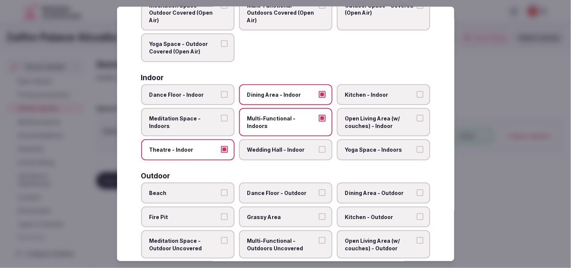
click at [216, 146] on span "Theatre - Indoor" at bounding box center [183, 150] width 69 height 8
click at [221, 146] on button "Theatre - Indoor" at bounding box center [224, 149] width 7 height 7
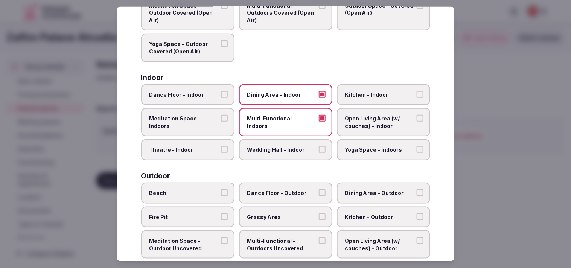
click at [284, 124] on span "Open Living Area (w/ couches) - Indoor" at bounding box center [379, 122] width 69 height 15
click at [284, 122] on button "Open Living Area (w/ couches) - Indoor" at bounding box center [420, 118] width 7 height 7
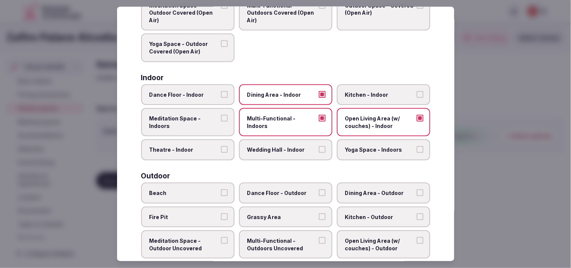
scroll to position [251, 0]
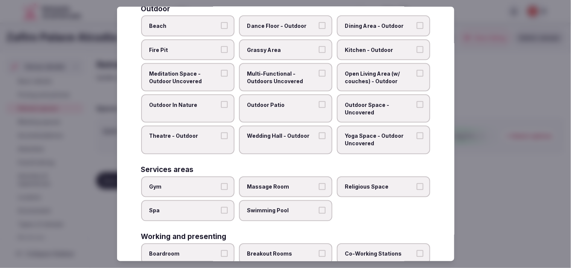
click at [284, 101] on span "Outdoor Patio" at bounding box center [281, 105] width 69 height 8
click at [284, 101] on button "Outdoor Patio" at bounding box center [322, 104] width 7 height 7
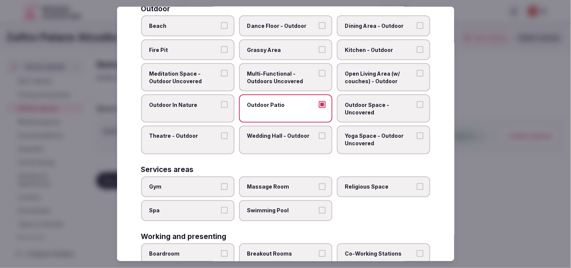
click at [284, 46] on span "Grassy Area" at bounding box center [281, 50] width 69 height 8
click at [284, 46] on button "Grassy Area" at bounding box center [322, 49] width 7 height 7
click at [224, 101] on button "Outdoor In Nature" at bounding box center [224, 104] width 7 height 7
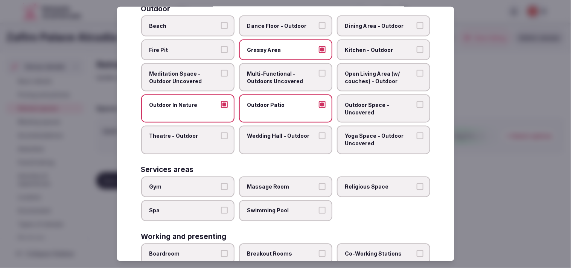
click at [224, 101] on button "Outdoor In Nature" at bounding box center [224, 104] width 7 height 7
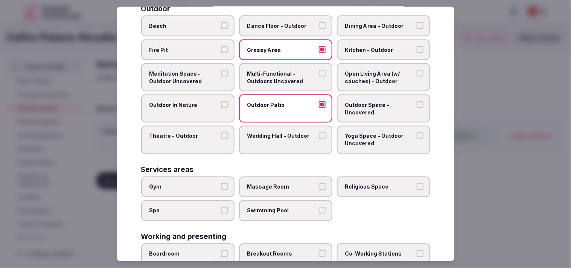
click at [284, 24] on span "Dining Area - Outdoor" at bounding box center [379, 26] width 69 height 8
click at [284, 24] on button "Dining Area - Outdoor" at bounding box center [420, 25] width 7 height 7
click at [284, 24] on span "Dining Area - Outdoor" at bounding box center [379, 26] width 69 height 8
click at [284, 24] on button "Dining Area - Outdoor" at bounding box center [420, 25] width 7 height 7
click at [284, 101] on span "Outdoor Space - Uncovered" at bounding box center [379, 108] width 69 height 15
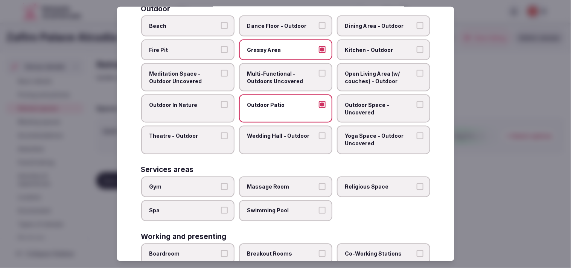
click at [284, 101] on button "Outdoor Space - Uncovered" at bounding box center [420, 104] width 7 height 7
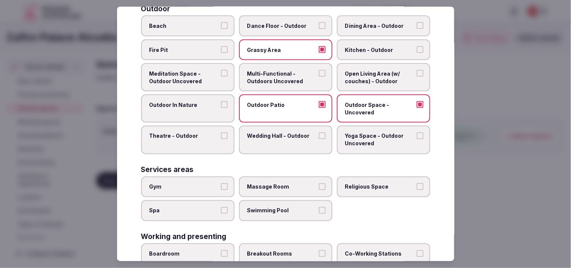
click at [194, 106] on label "Outdoor In Nature" at bounding box center [187, 108] width 93 height 28
click at [221, 106] on button "Outdoor In Nature" at bounding box center [224, 104] width 7 height 7
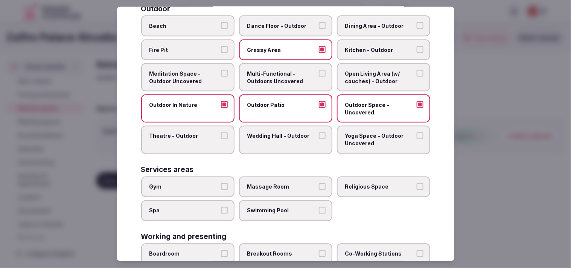
click at [194, 106] on label "Outdoor In Nature" at bounding box center [187, 108] width 93 height 28
click at [221, 106] on button "Outdoor In Nature" at bounding box center [224, 104] width 7 height 7
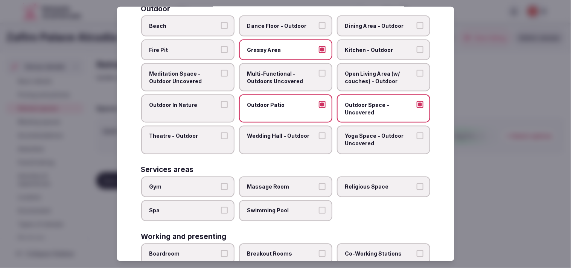
click at [284, 68] on label "Multi-Functional - Outdoors Uncovered" at bounding box center [285, 77] width 93 height 28
click at [284, 70] on button "Multi-Functional - Outdoors Uncovered" at bounding box center [322, 73] width 7 height 7
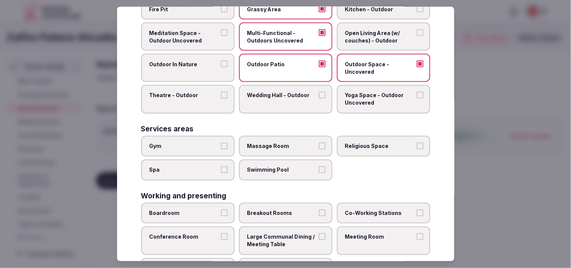
scroll to position [317, 0]
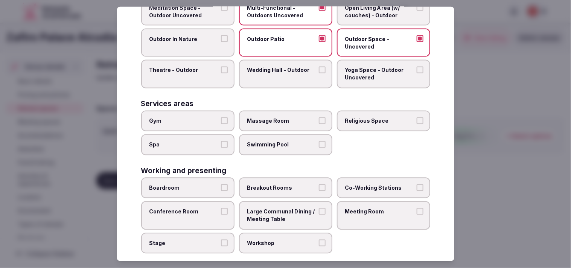
click at [279, 143] on label "Swimming Pool" at bounding box center [285, 144] width 93 height 21
click at [284, 143] on button "Swimming Pool" at bounding box center [322, 144] width 7 height 7
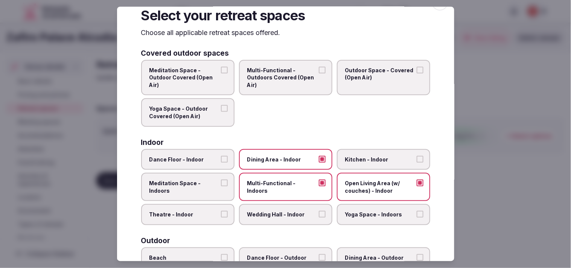
scroll to position [0, 0]
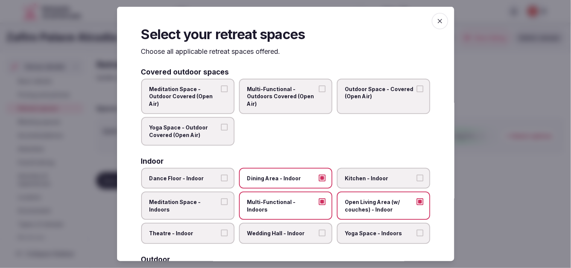
click at [284, 23] on icon "button" at bounding box center [440, 21] width 8 height 8
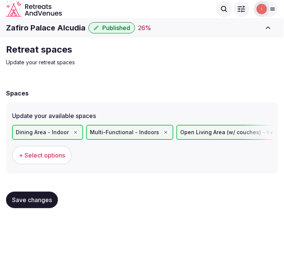
click at [47, 200] on span "Save changes" at bounding box center [32, 201] width 40 height 8
click at [39, 199] on span "Save changes" at bounding box center [32, 201] width 40 height 8
click at [34, 201] on span "Save changes" at bounding box center [32, 201] width 40 height 8
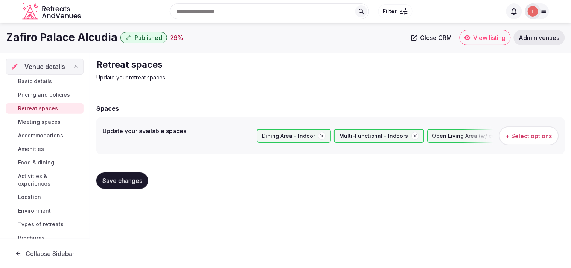
click at [44, 122] on span "Meeting spaces" at bounding box center [39, 122] width 43 height 8
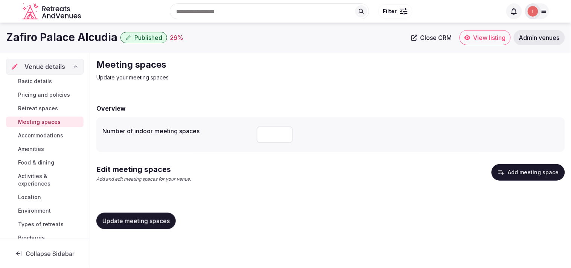
click at [42, 107] on span "Retreat spaces" at bounding box center [38, 109] width 40 height 8
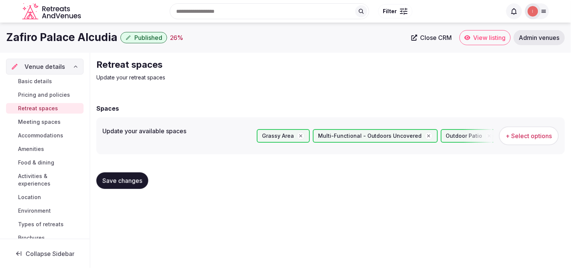
click at [284, 138] on span "+ Select options" at bounding box center [529, 136] width 46 height 8
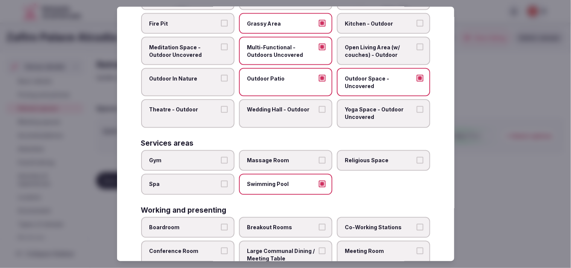
scroll to position [317, 0]
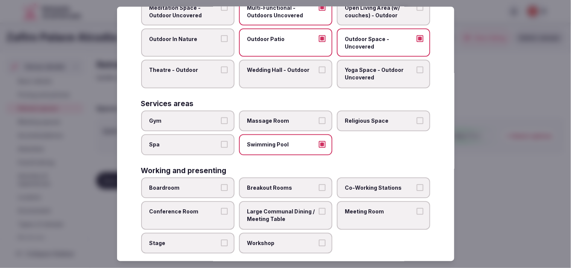
click at [202, 141] on span "Spa" at bounding box center [183, 145] width 69 height 8
click at [221, 141] on button "Spa" at bounding box center [224, 144] width 7 height 7
click at [284, 119] on label "Massage Room" at bounding box center [285, 120] width 93 height 21
click at [284, 119] on button "Massage Room" at bounding box center [322, 120] width 7 height 7
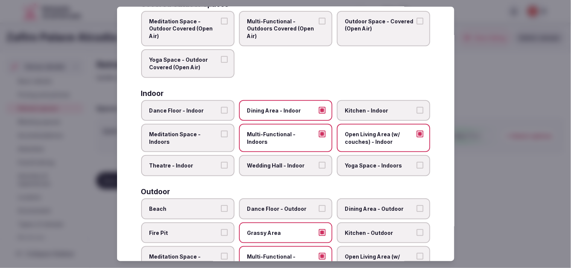
scroll to position [0, 0]
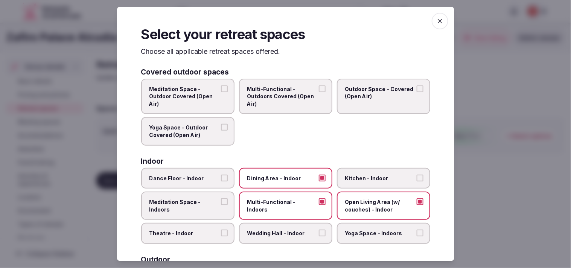
click at [284, 24] on icon "button" at bounding box center [440, 21] width 8 height 8
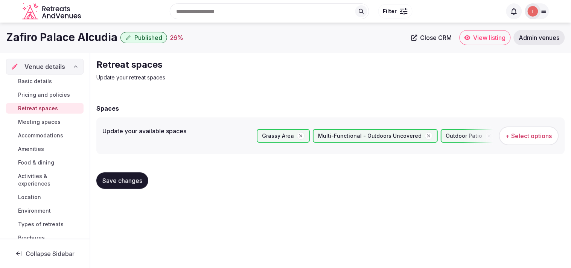
click at [115, 182] on span "Save changes" at bounding box center [122, 181] width 40 height 8
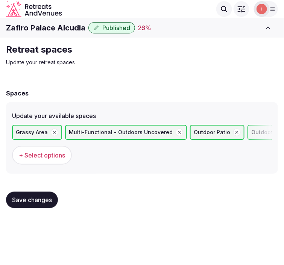
click at [38, 200] on span "Save changes" at bounding box center [32, 201] width 40 height 8
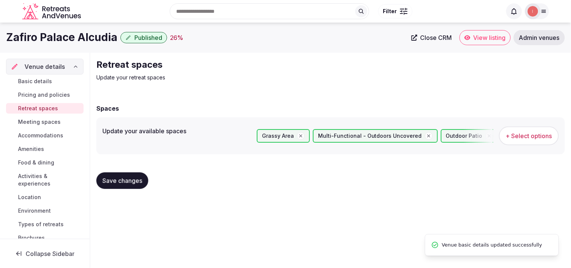
click at [36, 119] on span "Meeting spaces" at bounding box center [39, 122] width 43 height 8
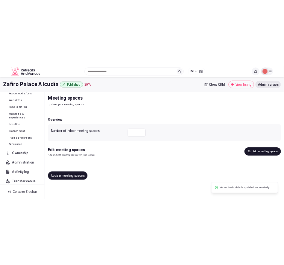
scroll to position [87, 0]
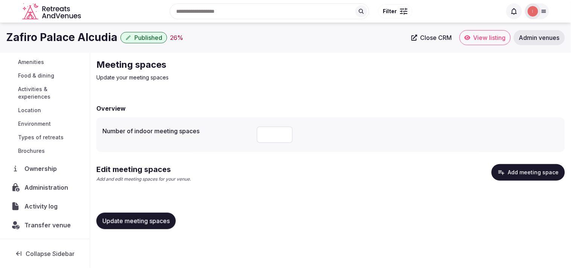
click at [281, 134] on input "number" at bounding box center [275, 134] width 36 height 17
type input "*"
click at [154, 225] on button "Update meeting spaces" at bounding box center [135, 221] width 79 height 17
click at [284, 159] on div "Overview Number of indoor meeting spaces * Edit meeting spaces Add and edit mee…" at bounding box center [330, 165] width 469 height 139
click at [284, 166] on button "Add meeting space" at bounding box center [528, 172] width 73 height 17
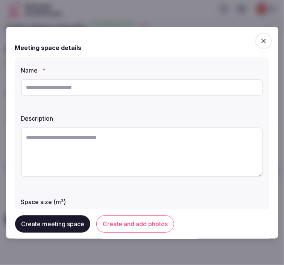
click at [100, 88] on input "text" at bounding box center [142, 87] width 242 height 17
drag, startPoint x: 99, startPoint y: 88, endPoint x: 98, endPoint y: 92, distance: 4.1
paste input "**********"
type input "**********"
click at [203, 159] on textarea at bounding box center [142, 153] width 242 height 50
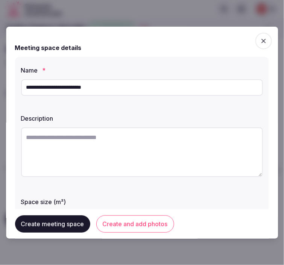
drag, startPoint x: 203, startPoint y: 159, endPoint x: 211, endPoint y: 153, distance: 10.2
paste textarea "**********"
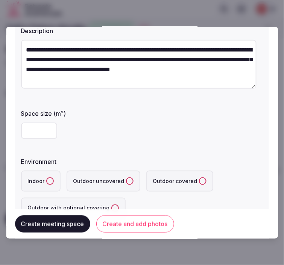
scroll to position [125, 0]
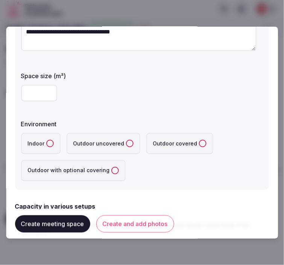
type textarea "**********"
click at [38, 88] on input "number" at bounding box center [39, 93] width 36 height 17
type input "**"
click at [50, 140] on button "Indoor" at bounding box center [50, 144] width 8 height 8
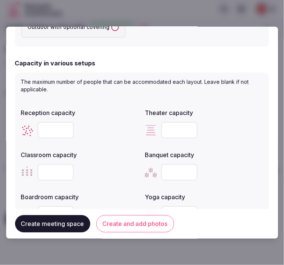
scroll to position [293, 0]
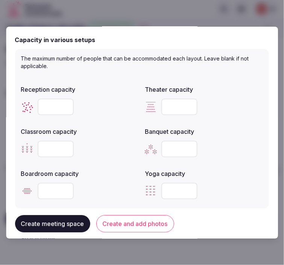
click at [57, 111] on input "number" at bounding box center [56, 107] width 36 height 17
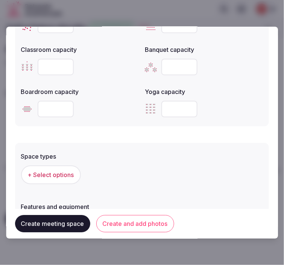
scroll to position [376, 0]
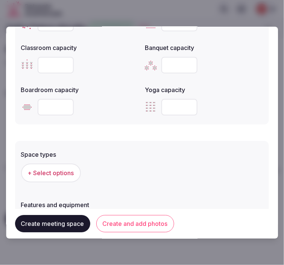
type input "**"
click at [62, 169] on span "+ Select options" at bounding box center [51, 173] width 46 height 8
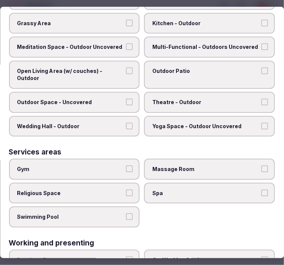
scroll to position [338, 0]
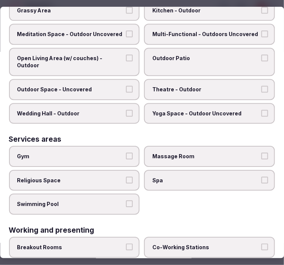
click at [174, 176] on label "Spa" at bounding box center [210, 180] width 131 height 21
click at [262, 177] on button "Spa" at bounding box center [265, 180] width 7 height 7
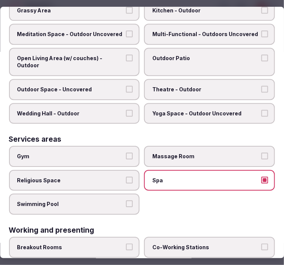
click at [186, 153] on span "Massage Room" at bounding box center [206, 157] width 107 height 8
click at [262, 153] on button "Massage Room" at bounding box center [265, 156] width 7 height 7
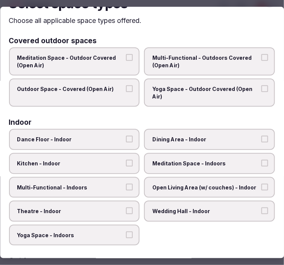
scroll to position [0, 0]
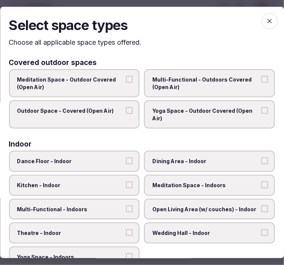
click at [266, 17] on icon "button" at bounding box center [270, 21] width 8 height 8
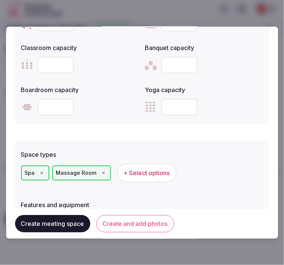
scroll to position [491, 0]
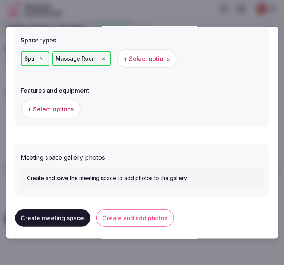
click at [68, 106] on span "+ Select options" at bounding box center [51, 109] width 46 height 8
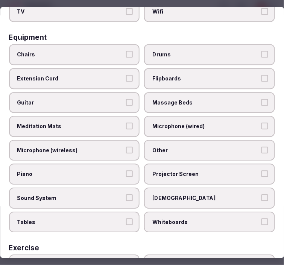
scroll to position [279, 0]
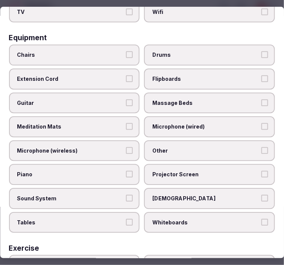
drag, startPoint x: 205, startPoint y: 95, endPoint x: 183, endPoint y: 103, distance: 23.7
click at [205, 99] on span "Massage Beds" at bounding box center [206, 103] width 107 height 8
click at [262, 99] on button "Massage Beds" at bounding box center [265, 102] width 7 height 7
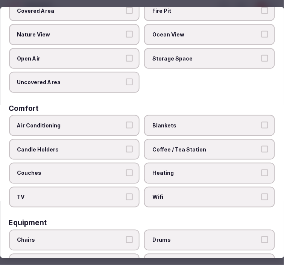
scroll to position [0, 0]
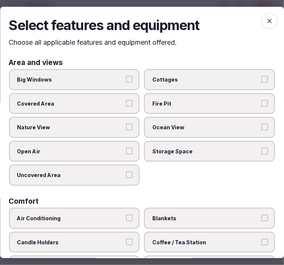
click at [94, 78] on span "Big Windows" at bounding box center [70, 80] width 107 height 8
click at [126, 78] on button "Big Windows" at bounding box center [129, 79] width 7 height 7
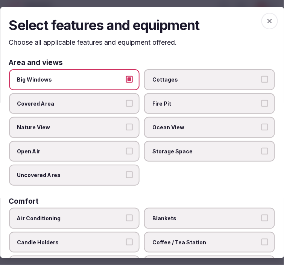
click at [89, 126] on span "Nature View" at bounding box center [70, 128] width 107 height 8
click at [126, 126] on button "Nature View" at bounding box center [129, 127] width 7 height 7
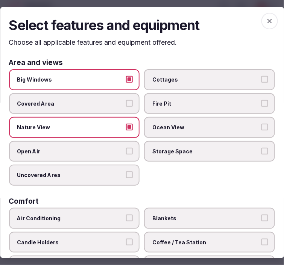
click at [266, 21] on icon "button" at bounding box center [270, 21] width 8 height 8
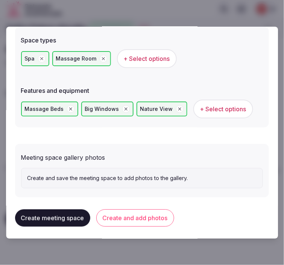
click at [148, 56] on span "+ Select options" at bounding box center [147, 59] width 46 height 8
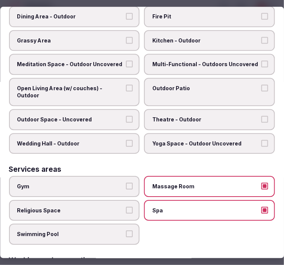
scroll to position [334, 0]
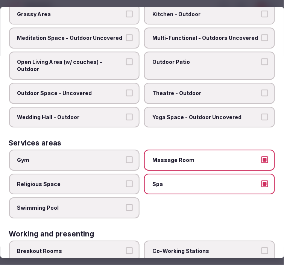
click at [72, 198] on label "Swimming Pool" at bounding box center [74, 208] width 131 height 21
click at [126, 204] on button "Swimming Pool" at bounding box center [129, 207] width 7 height 7
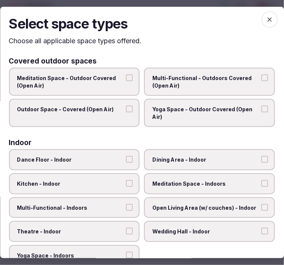
scroll to position [0, 0]
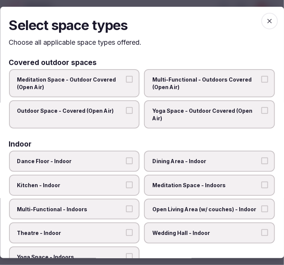
click at [262, 19] on span "button" at bounding box center [270, 21] width 17 height 17
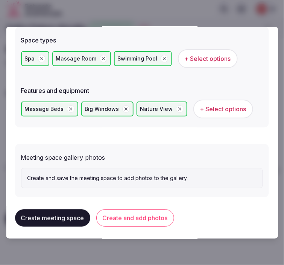
drag, startPoint x: 134, startPoint y: 212, endPoint x: 280, endPoint y: 182, distance: 149.1
click at [135, 212] on button "Create and add photos" at bounding box center [135, 218] width 78 height 17
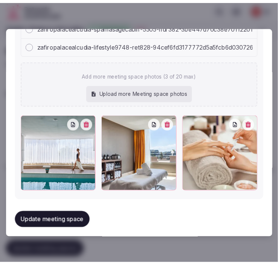
scroll to position [642, 0]
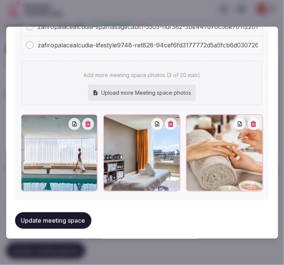
click at [73, 216] on button "Update meeting space" at bounding box center [53, 221] width 76 height 17
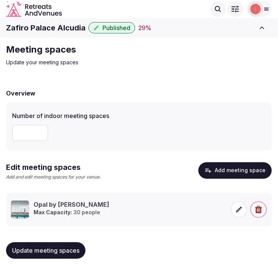
click at [51, 252] on span "Update meeting spaces" at bounding box center [45, 251] width 67 height 8
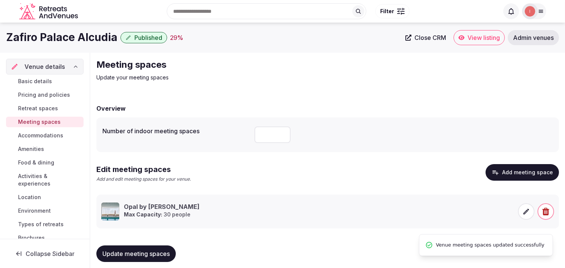
click at [47, 137] on span "Accommodations" at bounding box center [40, 136] width 45 height 8
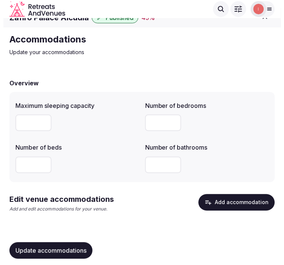
scroll to position [16, 0]
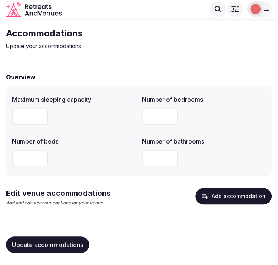
click at [247, 198] on button "Add accommodation" at bounding box center [233, 197] width 76 height 17
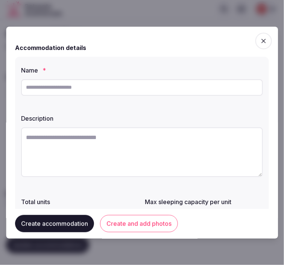
click at [151, 83] on input "text" at bounding box center [142, 87] width 242 height 17
paste input "**********"
type input "**********"
click at [164, 137] on textarea at bounding box center [142, 153] width 242 height 50
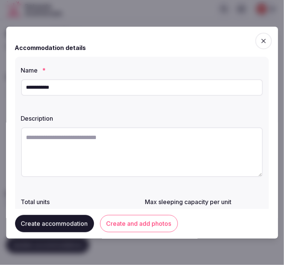
paste textarea "**********"
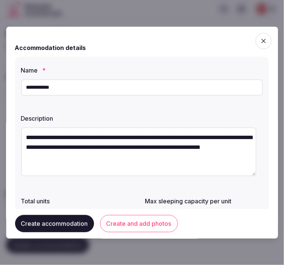
scroll to position [4, 0]
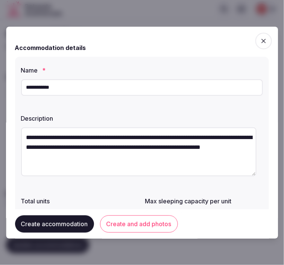
type textarea "**********"
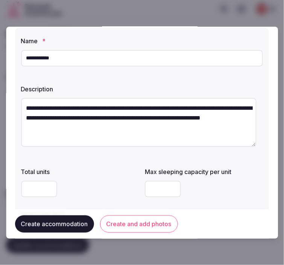
scroll to position [167, 0]
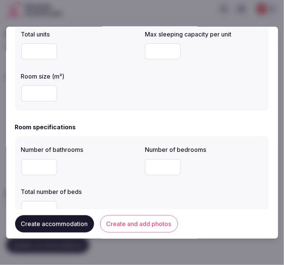
click at [154, 47] on input "number" at bounding box center [163, 51] width 36 height 17
click at [148, 52] on input "number" at bounding box center [163, 51] width 36 height 17
type input "*"
click at [37, 96] on input "number" at bounding box center [39, 93] width 36 height 17
type input "**"
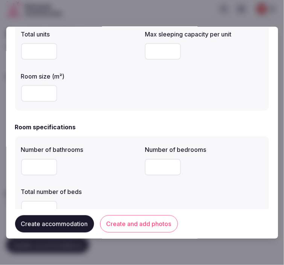
click at [35, 168] on input "number" at bounding box center [39, 167] width 36 height 17
type input "*"
click at [151, 172] on input "*" at bounding box center [163, 167] width 36 height 17
type input "*"
click at [134, 189] on label "Total number of beds" at bounding box center [80, 192] width 118 height 6
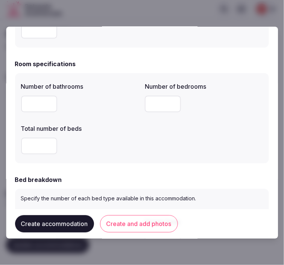
scroll to position [251, 0]
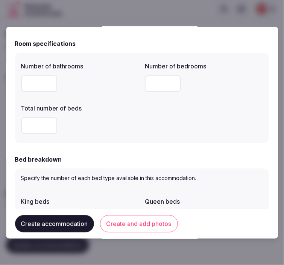
click at [31, 131] on input "*" at bounding box center [39, 126] width 36 height 17
type input "*"
click at [122, 149] on form "**********" at bounding box center [142, 226] width 254 height 882
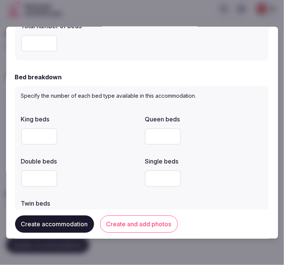
scroll to position [334, 0]
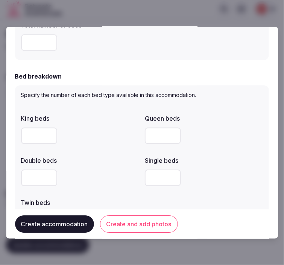
click at [30, 139] on input "*" at bounding box center [39, 136] width 36 height 17
type input "*"
click at [102, 141] on div "*" at bounding box center [80, 136] width 118 height 17
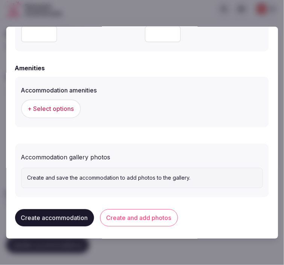
scroll to position [721, 0]
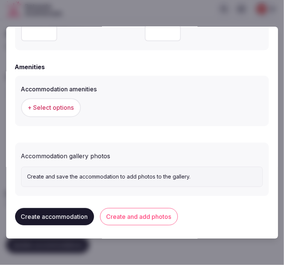
click at [66, 104] on span "+ Select options" at bounding box center [51, 108] width 46 height 8
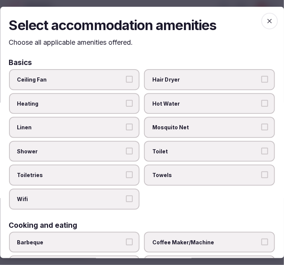
drag, startPoint x: 99, startPoint y: 131, endPoint x: 107, endPoint y: 132, distance: 8.8
click at [99, 130] on label "Linen" at bounding box center [74, 127] width 131 height 21
click at [126, 130] on button "Linen" at bounding box center [129, 127] width 7 height 7
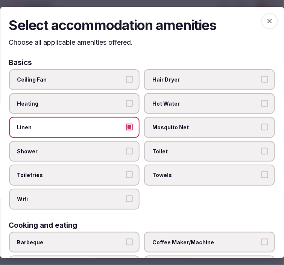
click at [114, 149] on span "Shower" at bounding box center [70, 152] width 107 height 8
click at [126, 149] on button "Shower" at bounding box center [129, 151] width 7 height 7
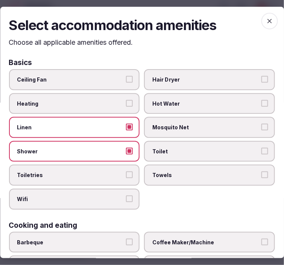
click at [117, 173] on span "Toiletries" at bounding box center [70, 176] width 107 height 8
click at [126, 173] on button "Toiletries" at bounding box center [129, 175] width 7 height 7
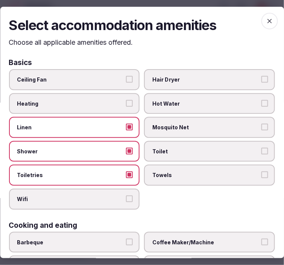
click at [126, 196] on button "Wifi" at bounding box center [129, 199] width 7 height 7
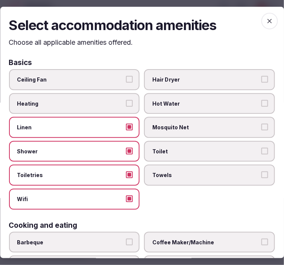
drag, startPoint x: 164, startPoint y: 181, endPoint x: 168, endPoint y: 175, distance: 7.6
click at [166, 177] on label "Towels" at bounding box center [210, 175] width 131 height 21
click at [262, 177] on button "Towels" at bounding box center [265, 175] width 7 height 7
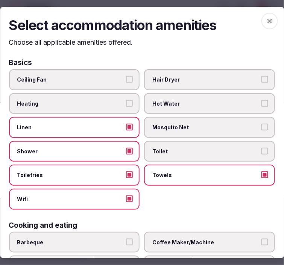
click at [173, 153] on label "Toilet" at bounding box center [210, 151] width 131 height 21
click at [262, 153] on button "Toilet" at bounding box center [265, 151] width 7 height 7
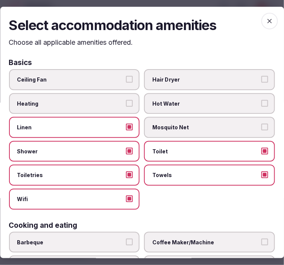
scroll to position [84, 0]
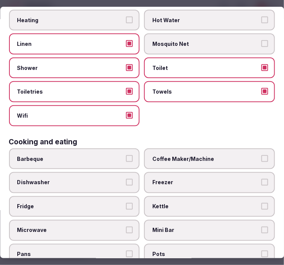
click at [198, 158] on span "Coffee Maker/Machine" at bounding box center [206, 159] width 107 height 8
click at [262, 158] on button "Coffee Maker/Machine" at bounding box center [265, 158] width 7 height 7
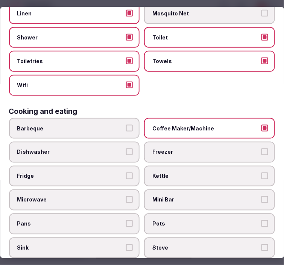
scroll to position [125, 0]
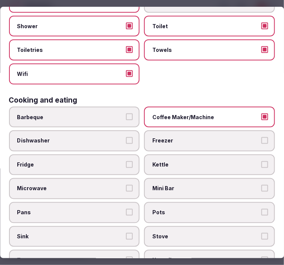
click at [162, 186] on span "Mini Bar" at bounding box center [206, 190] width 107 height 8
click at [262, 186] on button "Mini Bar" at bounding box center [265, 189] width 7 height 7
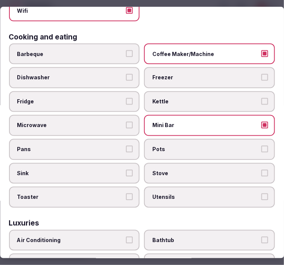
scroll to position [209, 0]
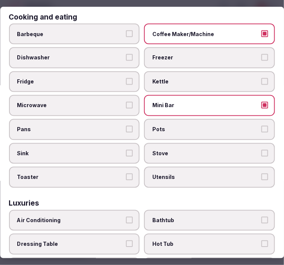
click at [93, 217] on span "Air Conditioning" at bounding box center [70, 221] width 107 height 8
click at [126, 217] on button "Air Conditioning" at bounding box center [129, 220] width 7 height 7
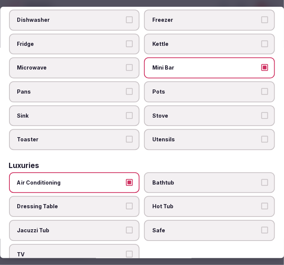
scroll to position [293, 0]
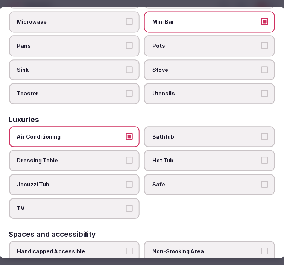
click at [205, 133] on label "Bathtub" at bounding box center [210, 136] width 131 height 21
click at [262, 133] on button "Bathtub" at bounding box center [265, 136] width 7 height 7
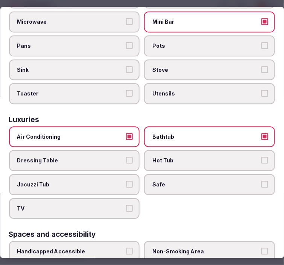
drag, startPoint x: 212, startPoint y: 172, endPoint x: 265, endPoint y: 180, distance: 53.2
click at [213, 181] on span "Safe" at bounding box center [206, 185] width 107 height 8
click at [262, 181] on button "Safe" at bounding box center [265, 184] width 7 height 7
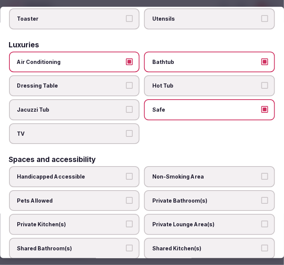
scroll to position [376, 0]
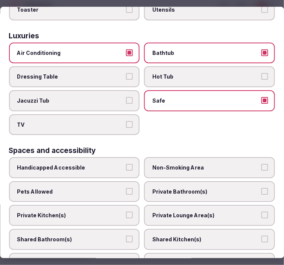
click at [105, 118] on label "TV" at bounding box center [74, 124] width 131 height 21
click at [126, 121] on button "TV" at bounding box center [129, 124] width 7 height 7
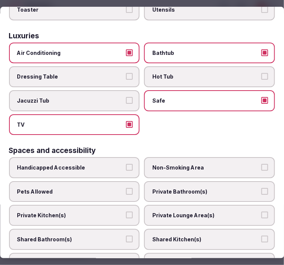
click at [179, 49] on span "Bathtub" at bounding box center [206, 53] width 107 height 8
click at [262, 49] on button "Bathtub" at bounding box center [265, 52] width 7 height 7
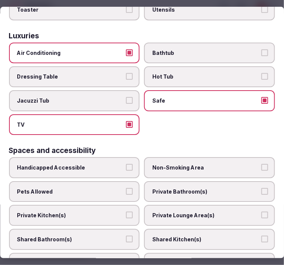
click at [204, 183] on label "Private Bathroom(s)" at bounding box center [210, 191] width 131 height 21
click at [262, 188] on button "Private Bathroom(s)" at bounding box center [265, 191] width 7 height 7
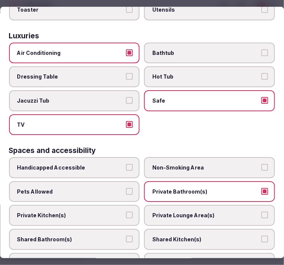
click at [198, 206] on label "Private Lounge Area(s)" at bounding box center [210, 215] width 131 height 21
click at [262, 212] on button "Private Lounge Area(s)" at bounding box center [265, 215] width 7 height 7
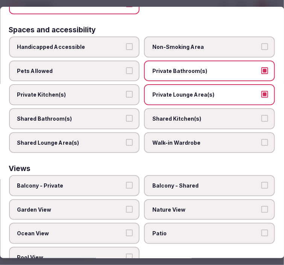
scroll to position [498, 0]
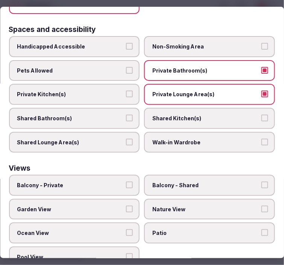
click at [183, 206] on span "Nature View" at bounding box center [206, 210] width 107 height 8
click at [262, 206] on button "Nature View" at bounding box center [265, 209] width 7 height 7
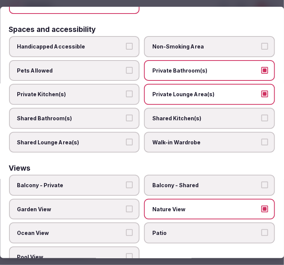
click at [111, 182] on span "Balcony - Private" at bounding box center [70, 186] width 107 height 8
click at [126, 182] on button "Balcony - Private" at bounding box center [129, 185] width 7 height 7
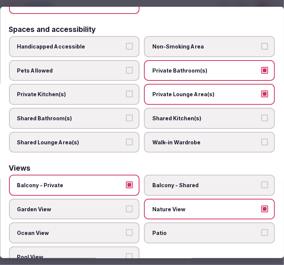
click at [112, 247] on label "Pool View" at bounding box center [74, 257] width 131 height 21
click at [126, 254] on button "Pool View" at bounding box center [129, 257] width 7 height 7
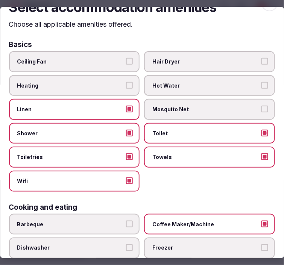
scroll to position [0, 0]
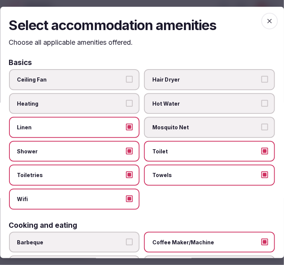
click at [268, 21] on icon "button" at bounding box center [270, 21] width 5 height 5
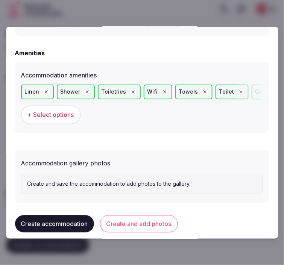
scroll to position [742, 0]
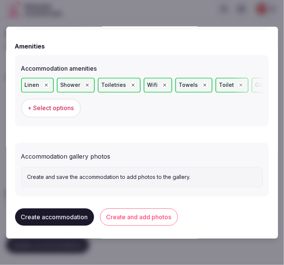
click at [160, 219] on button "Create and add photos" at bounding box center [139, 217] width 78 height 17
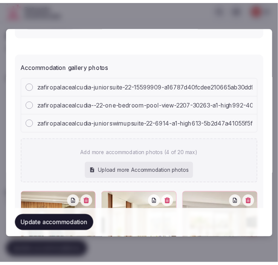
scroll to position [958, 0]
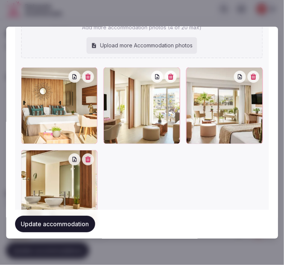
click at [61, 221] on button "Update accommodation" at bounding box center [55, 224] width 80 height 17
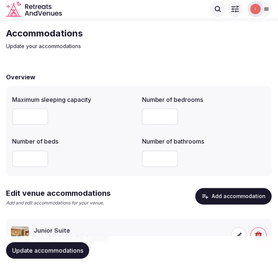
click at [77, 246] on button "Update accommodations" at bounding box center [47, 251] width 83 height 17
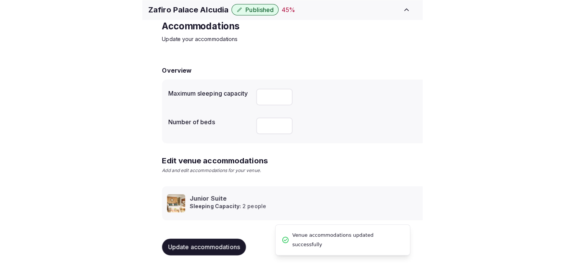
scroll to position [35, 0]
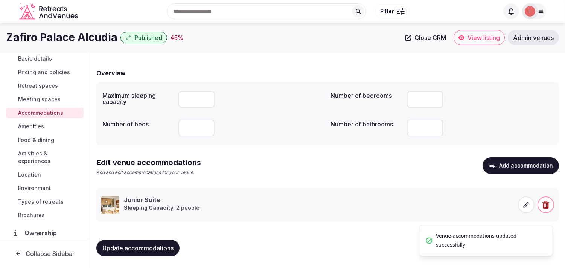
click at [41, 123] on span "Amenities" at bounding box center [31, 127] width 26 height 8
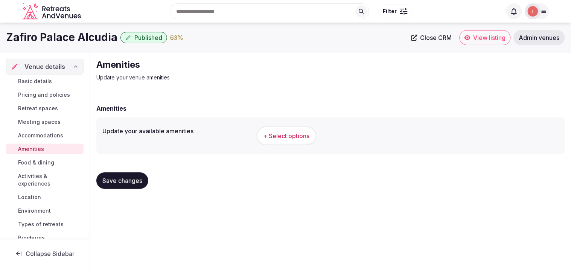
click at [284, 133] on button "+ Select options" at bounding box center [287, 135] width 60 height 19
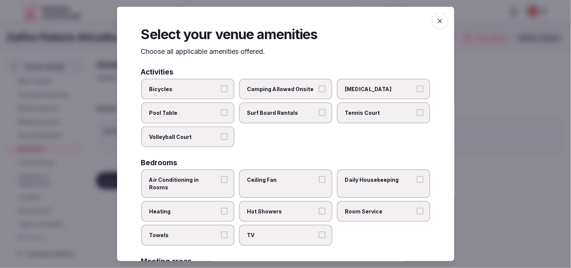
click at [222, 176] on button "Air Conditioning in Rooms" at bounding box center [224, 179] width 7 height 7
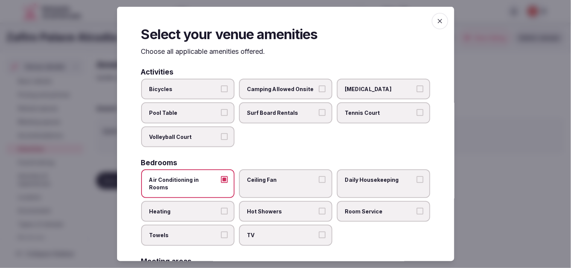
click at [283, 179] on span "Ceiling Fan" at bounding box center [281, 180] width 69 height 8
click at [284, 179] on button "Ceiling Fan" at bounding box center [322, 179] width 7 height 7
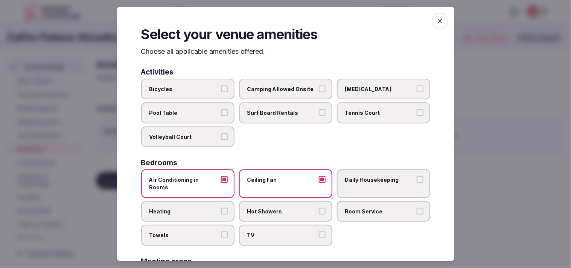
click at [284, 176] on span "Daily Housekeeping" at bounding box center [379, 180] width 69 height 8
click at [284, 176] on button "Daily Housekeeping" at bounding box center [420, 179] width 7 height 7
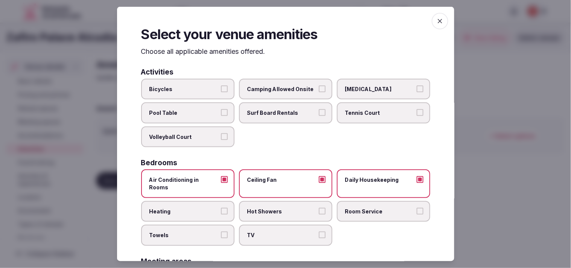
click at [284, 207] on span "Room Service" at bounding box center [379, 211] width 69 height 8
click at [284, 207] on button "Room Service" at bounding box center [420, 210] width 7 height 7
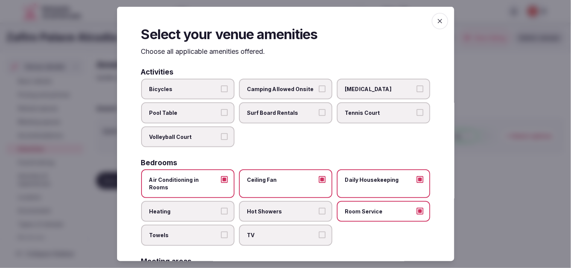
drag, startPoint x: 296, startPoint y: 224, endPoint x: 289, endPoint y: 224, distance: 7.2
click at [284, 232] on span "TV" at bounding box center [281, 236] width 69 height 8
click at [284, 232] on button "TV" at bounding box center [322, 235] width 7 height 7
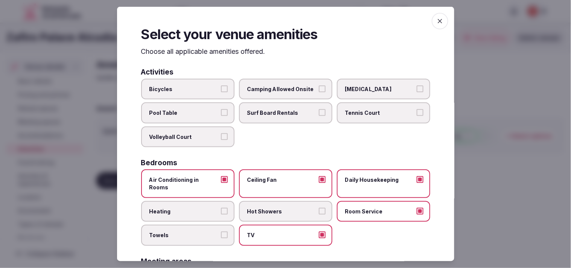
click at [202, 232] on span "Towels" at bounding box center [183, 236] width 69 height 8
click at [221, 232] on button "Towels" at bounding box center [224, 235] width 7 height 7
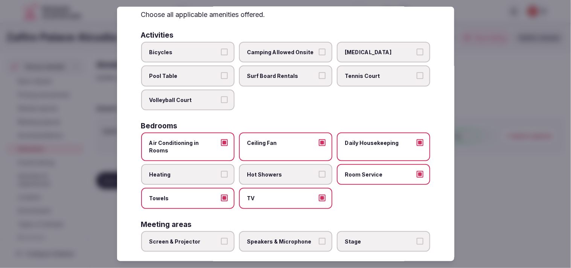
scroll to position [84, 0]
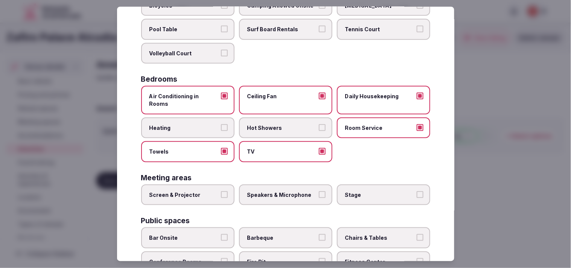
click at [226, 184] on label "Screen & Projector" at bounding box center [187, 194] width 93 height 21
click at [226, 191] on button "Screen & Projector" at bounding box center [224, 194] width 7 height 7
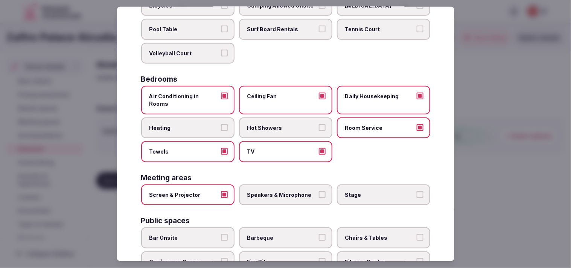
click at [226, 184] on label "Screen & Projector" at bounding box center [187, 194] width 93 height 21
click at [226, 191] on button "Screen & Projector" at bounding box center [224, 194] width 7 height 7
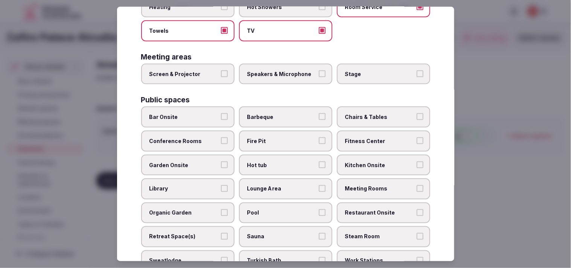
scroll to position [209, 0]
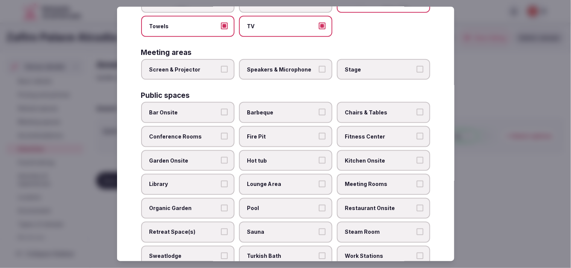
click at [284, 126] on label "Fitness Center" at bounding box center [383, 136] width 93 height 21
click at [284, 133] on button "Fitness Center" at bounding box center [420, 136] width 7 height 7
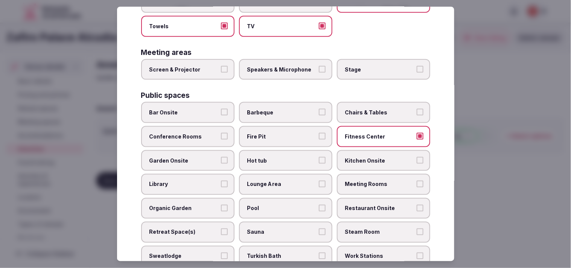
click at [284, 132] on label "Fitness Center" at bounding box center [383, 136] width 93 height 21
click at [284, 133] on button "Fitness Center" at bounding box center [420, 136] width 7 height 7
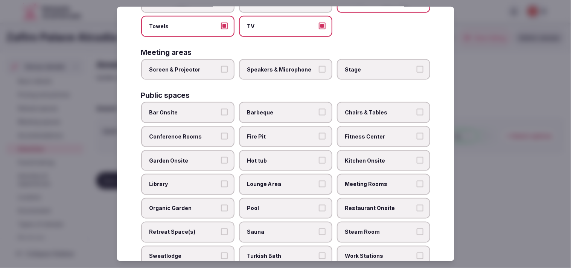
click at [284, 198] on label "Pool" at bounding box center [285, 208] width 93 height 21
click at [284, 205] on button "Pool" at bounding box center [322, 208] width 7 height 7
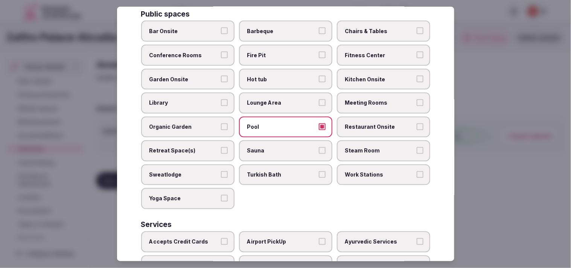
scroll to position [293, 0]
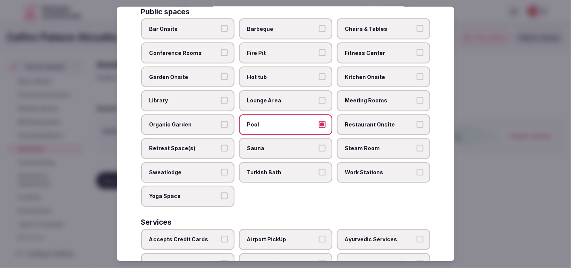
click at [284, 121] on span "Restaurant Onsite" at bounding box center [379, 125] width 69 height 8
click at [284, 121] on button "Restaurant Onsite" at bounding box center [420, 124] width 7 height 7
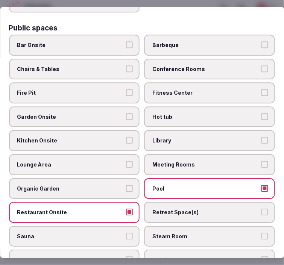
scroll to position [320, 0]
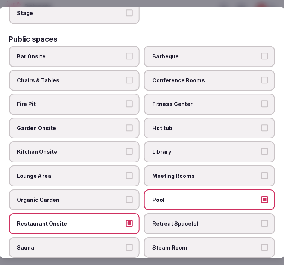
click at [177, 126] on label "Hot tub" at bounding box center [210, 128] width 131 height 21
click at [262, 126] on button "Hot tub" at bounding box center [265, 128] width 7 height 7
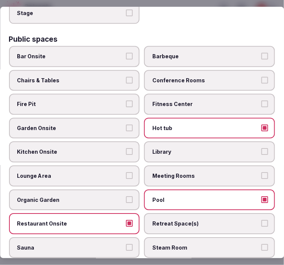
click at [72, 77] on span "Chairs & Tables" at bounding box center [70, 81] width 107 height 8
click at [126, 77] on button "Chairs & Tables" at bounding box center [129, 80] width 7 height 7
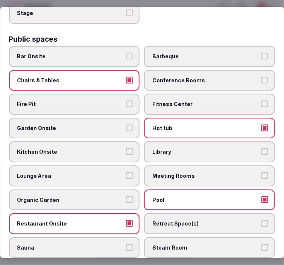
click at [94, 53] on span "Bar Onsite" at bounding box center [70, 57] width 107 height 8
click at [126, 53] on button "Bar Onsite" at bounding box center [129, 56] width 7 height 7
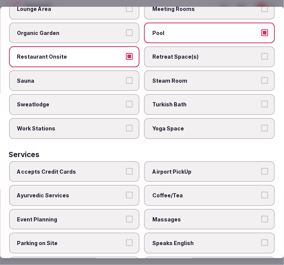
scroll to position [521, 0]
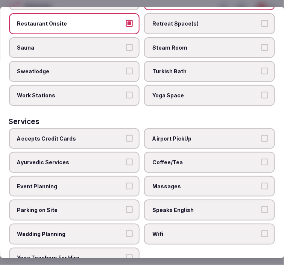
click at [209, 183] on span "Massages" at bounding box center [206, 187] width 107 height 8
click at [262, 183] on button "Massages" at bounding box center [265, 186] width 7 height 7
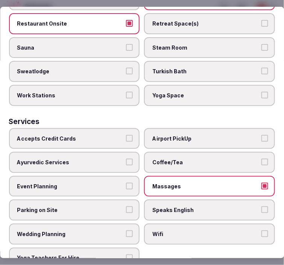
click at [201, 200] on label "Speaks English" at bounding box center [210, 210] width 131 height 21
click at [262, 207] on button "Speaks English" at bounding box center [265, 210] width 7 height 7
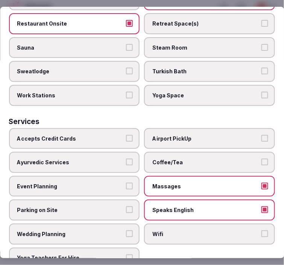
click at [194, 224] on label "Wifi" at bounding box center [210, 234] width 131 height 21
click at [262, 231] on button "Wifi" at bounding box center [265, 234] width 7 height 7
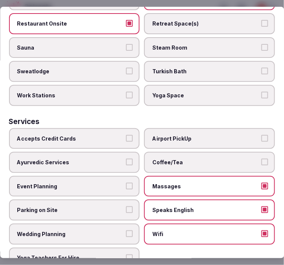
click at [198, 134] on div "Accepts Credit Cards Airport PickUp Ayurvedic Services Coffee/Tea Event Plannin…" at bounding box center [142, 198] width 266 height 141
click at [199, 159] on span "Coffee/Tea" at bounding box center [206, 163] width 107 height 8
click at [262, 159] on button "Coffee/Tea" at bounding box center [265, 162] width 7 height 7
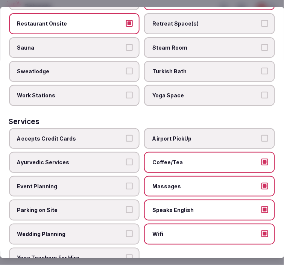
click at [96, 135] on span "Accepts Credit Cards" at bounding box center [70, 139] width 107 height 8
click at [126, 135] on button "Accepts Credit Cards" at bounding box center [129, 138] width 7 height 7
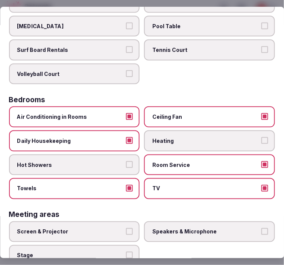
scroll to position [0, 0]
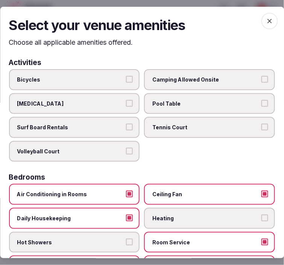
click at [266, 23] on icon "button" at bounding box center [270, 21] width 8 height 8
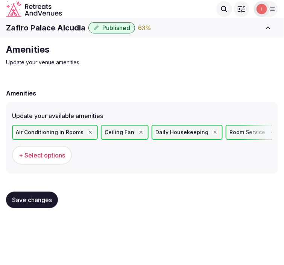
click at [47, 194] on button "Save changes" at bounding box center [32, 200] width 52 height 17
click at [37, 197] on span "Save changes" at bounding box center [32, 201] width 40 height 8
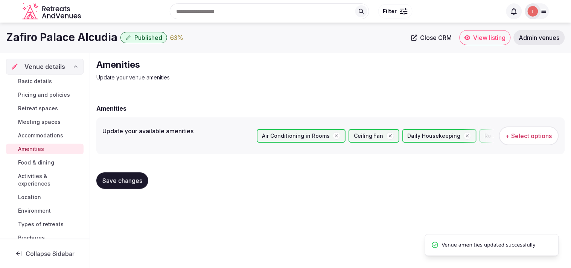
click at [90, 180] on div "Amenities Update your venue amenities Amenities Update your available amenities…" at bounding box center [330, 127] width 481 height 148
click at [108, 180] on span "Save changes" at bounding box center [122, 181] width 40 height 8
click at [46, 159] on span "Food & dining" at bounding box center [36, 163] width 36 height 8
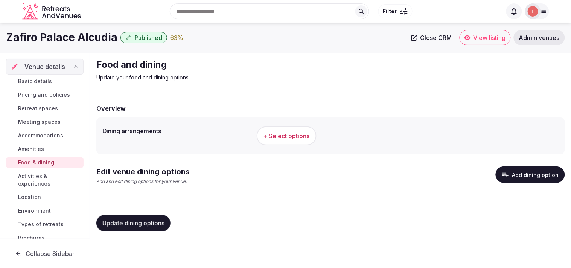
click at [269, 140] on button "+ Select options" at bounding box center [287, 135] width 60 height 19
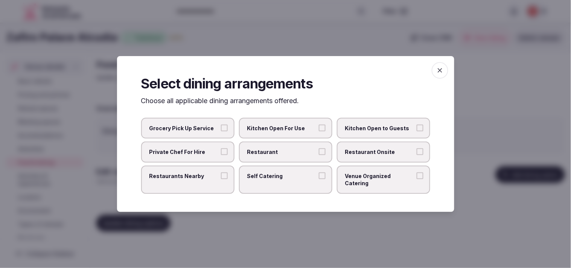
click at [284, 155] on button "Restaurant" at bounding box center [322, 151] width 7 height 7
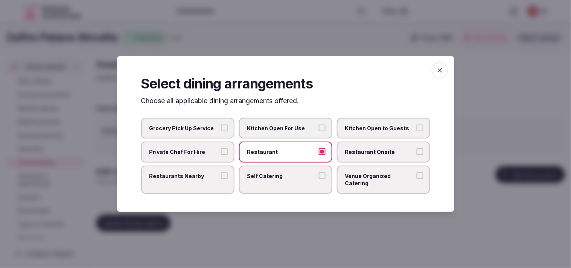
click at [284, 152] on span "Restaurant Onsite" at bounding box center [379, 152] width 69 height 8
click at [284, 152] on button "Restaurant Onsite" at bounding box center [420, 151] width 7 height 7
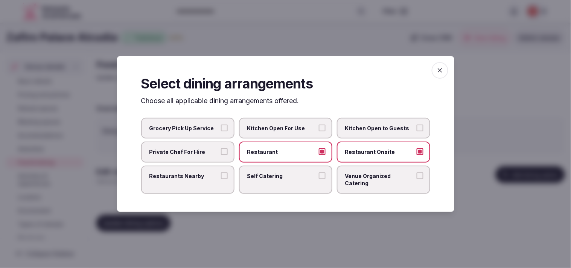
click at [213, 183] on label "Restaurants Nearby" at bounding box center [187, 180] width 93 height 28
click at [221, 179] on button "Restaurants Nearby" at bounding box center [224, 175] width 7 height 7
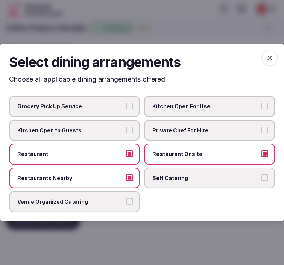
click at [271, 63] on span "button" at bounding box center [270, 58] width 17 height 17
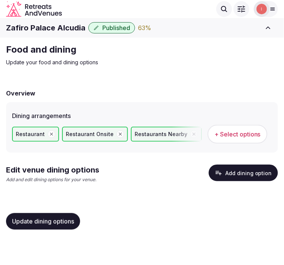
click at [216, 131] on span "+ Select options" at bounding box center [238, 134] width 46 height 8
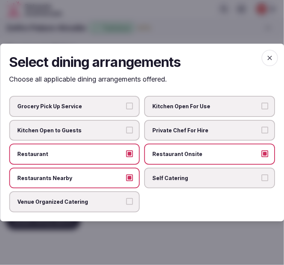
click at [126, 204] on label "Venue Organized Catering" at bounding box center [74, 202] width 131 height 21
click at [126, 204] on button "Venue Organized Catering" at bounding box center [129, 202] width 7 height 7
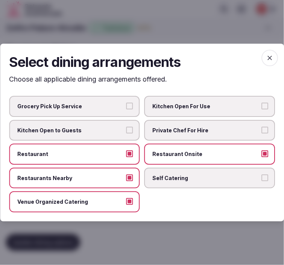
click at [274, 53] on span "button" at bounding box center [270, 58] width 17 height 17
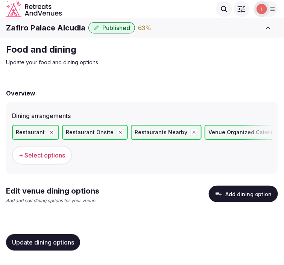
click at [47, 240] on span "Update dining options" at bounding box center [43, 243] width 62 height 8
click at [250, 194] on button "Add dining option" at bounding box center [243, 194] width 69 height 17
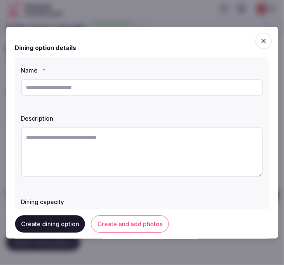
click at [130, 91] on input "text" at bounding box center [142, 87] width 242 height 17
paste input "**********"
type input "**********"
click at [204, 134] on textarea at bounding box center [142, 153] width 242 height 50
paste textarea "**********"
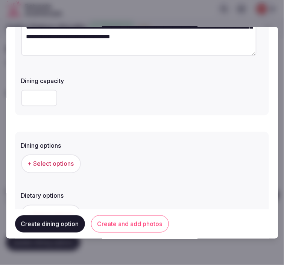
scroll to position [125, 0]
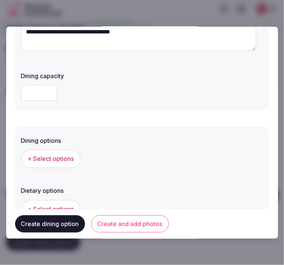
type textarea "**********"
click at [66, 157] on span "+ Select options" at bounding box center [51, 159] width 46 height 8
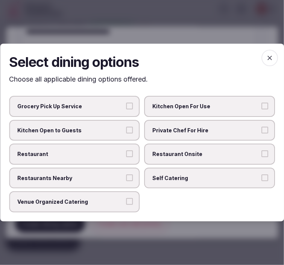
click at [190, 154] on span "Restaurant Onsite" at bounding box center [206, 155] width 107 height 8
click at [262, 154] on button "Restaurant Onsite" at bounding box center [265, 154] width 7 height 7
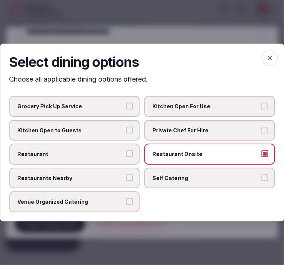
click at [108, 152] on span "Restaurant" at bounding box center [70, 155] width 107 height 8
click at [126, 152] on button "Restaurant" at bounding box center [129, 154] width 7 height 7
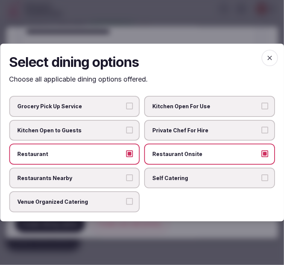
drag, startPoint x: 122, startPoint y: 204, endPoint x: 134, endPoint y: 199, distance: 12.6
click at [122, 204] on span "Venue Organized Catering" at bounding box center [70, 203] width 107 height 8
click at [126, 204] on button "Venue Organized Catering" at bounding box center [129, 202] width 7 height 7
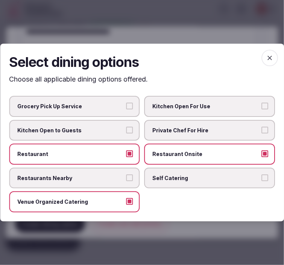
click at [273, 59] on icon "button" at bounding box center [270, 58] width 8 height 8
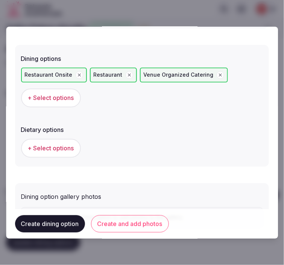
scroll to position [247, 0]
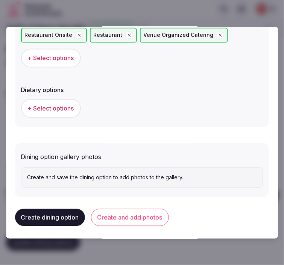
click at [154, 215] on button "Create and add photos" at bounding box center [130, 217] width 78 height 17
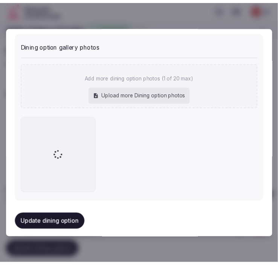
scroll to position [363, 0]
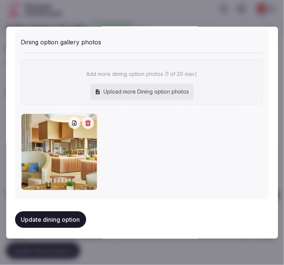
click at [50, 215] on button "Update dining option" at bounding box center [50, 220] width 71 height 17
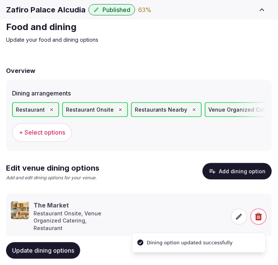
scroll to position [35, 0]
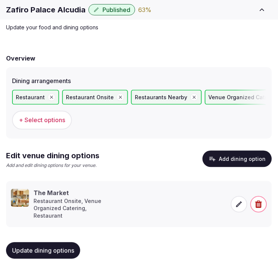
click at [33, 248] on span "Update dining options" at bounding box center [43, 251] width 62 height 8
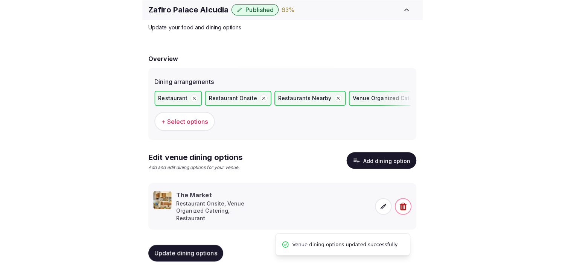
scroll to position [9, 0]
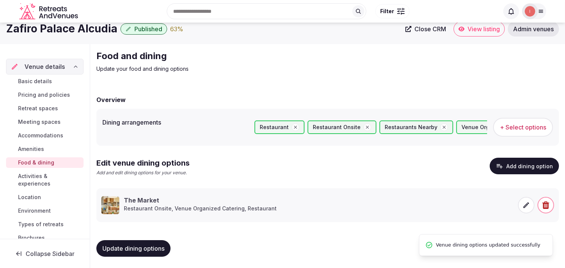
click at [39, 184] on span "Activities & experiences" at bounding box center [49, 179] width 62 height 15
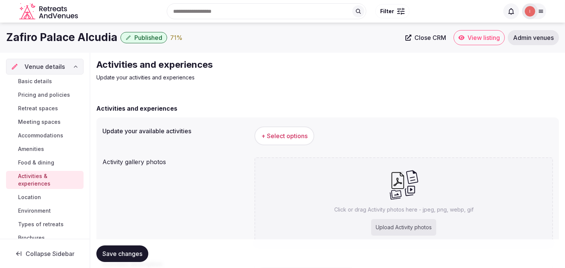
click at [270, 140] on span "+ Select options" at bounding box center [284, 136] width 46 height 8
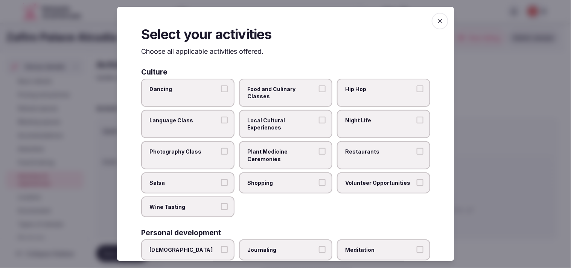
drag, startPoint x: 314, startPoint y: 119, endPoint x: 320, endPoint y: 119, distance: 6.4
click at [284, 117] on label "Local Cultural Experiences" at bounding box center [285, 124] width 93 height 28
click at [284, 143] on label "Restaurants" at bounding box center [383, 155] width 93 height 28
click at [284, 148] on button "Restaurants" at bounding box center [420, 151] width 7 height 7
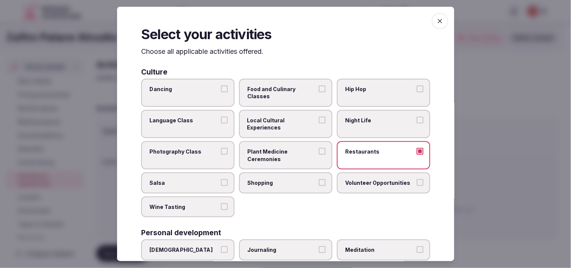
click at [284, 120] on button "Local Cultural Experiences" at bounding box center [322, 120] width 7 height 7
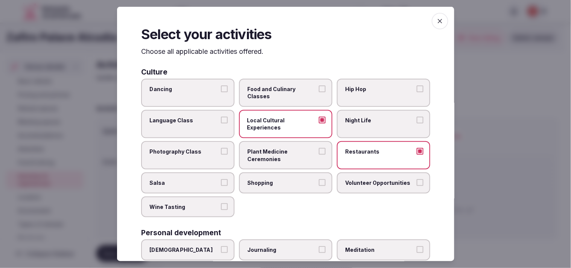
click at [284, 121] on label "Night Life" at bounding box center [383, 124] width 93 height 28
click at [284, 121] on button "Night Life" at bounding box center [420, 120] width 7 height 7
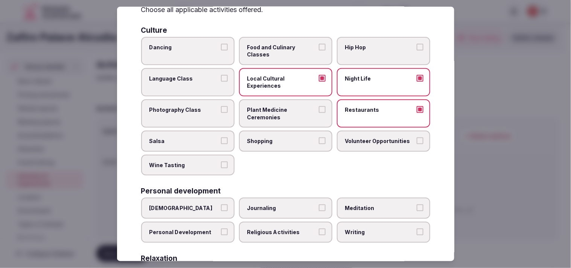
scroll to position [84, 0]
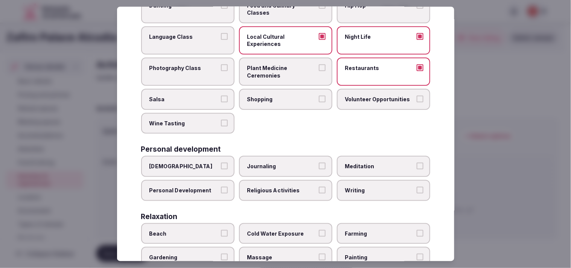
click at [269, 96] on span "Shopping" at bounding box center [281, 100] width 69 height 8
click at [284, 96] on button "Shopping" at bounding box center [322, 99] width 7 height 7
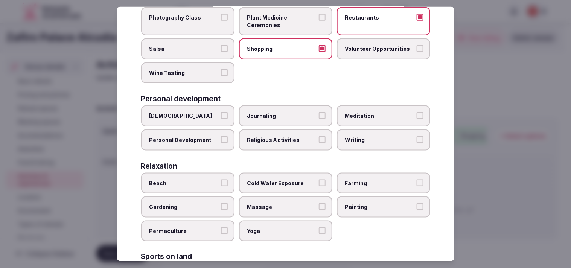
scroll to position [125, 0]
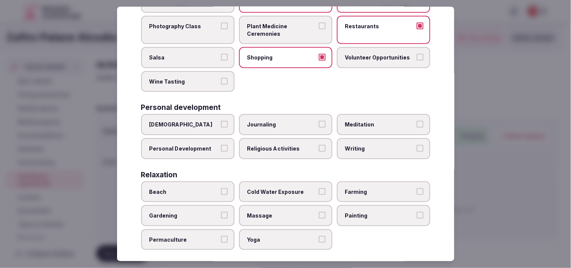
click at [221, 145] on button "Personal Development" at bounding box center [224, 148] width 7 height 7
click at [284, 121] on span "Journaling" at bounding box center [281, 125] width 69 height 8
click at [284, 121] on button "Journaling" at bounding box center [322, 124] width 7 height 7
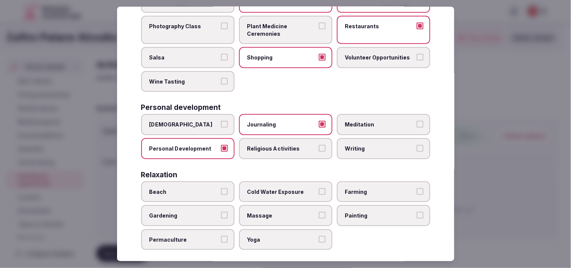
click at [284, 121] on span "Journaling" at bounding box center [281, 125] width 69 height 8
click at [284, 121] on button "Journaling" at bounding box center [322, 124] width 7 height 7
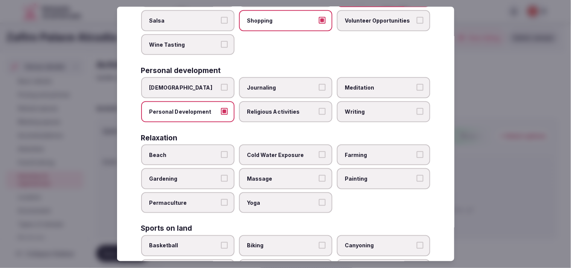
scroll to position [209, 0]
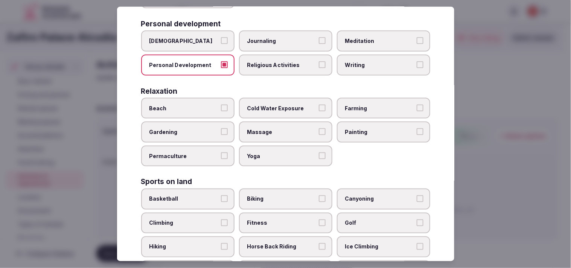
click at [275, 130] on label "Massage" at bounding box center [285, 132] width 93 height 21
click at [284, 130] on button "Massage" at bounding box center [322, 131] width 7 height 7
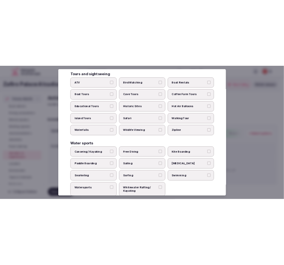
scroll to position [539, 0]
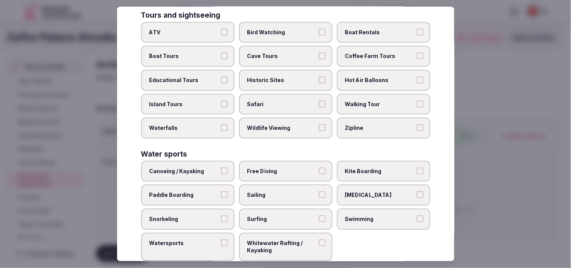
click at [284, 93] on label "Walking Tour" at bounding box center [383, 103] width 93 height 21
click at [284, 100] on button "Walking Tour" at bounding box center [420, 103] width 7 height 7
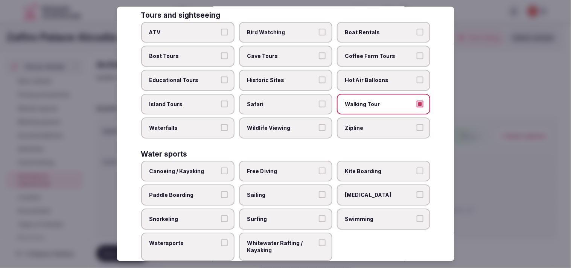
click at [284, 72] on label "Historic Sites" at bounding box center [285, 80] width 93 height 21
click at [284, 76] on button "Historic Sites" at bounding box center [322, 79] width 7 height 7
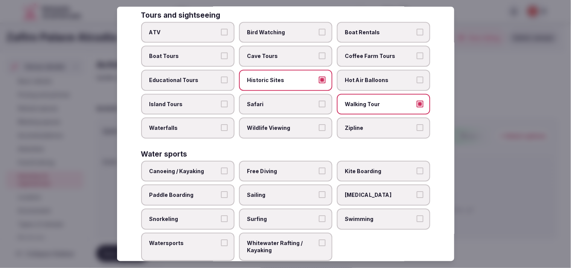
click at [284, 215] on span "Swimming" at bounding box center [379, 219] width 69 height 8
click at [284, 215] on button "Swimming" at bounding box center [420, 218] width 7 height 7
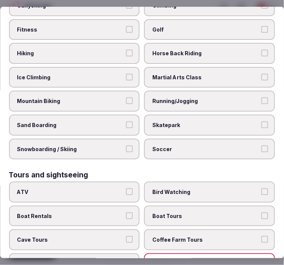
scroll to position [447, 0]
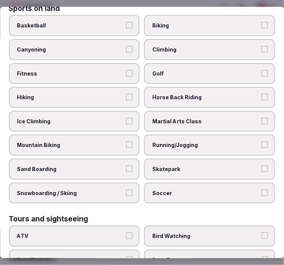
click at [123, 63] on label "Fitness" at bounding box center [74, 73] width 131 height 21
click at [126, 70] on button "Fitness" at bounding box center [129, 73] width 7 height 7
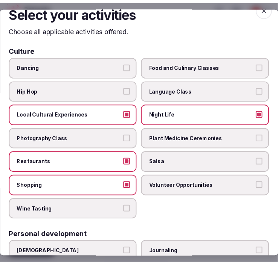
scroll to position [0, 0]
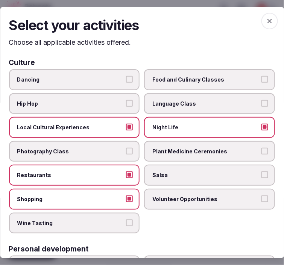
click at [268, 20] on icon "button" at bounding box center [270, 21] width 5 height 5
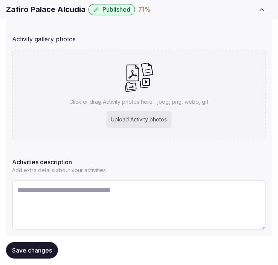
scroll to position [168, 0]
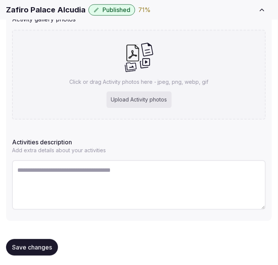
click at [94, 177] on textarea at bounding box center [139, 185] width 254 height 50
paste textarea "**********"
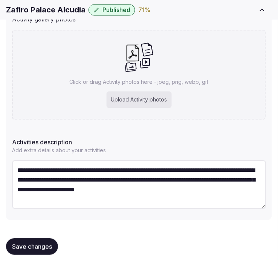
type textarea "**********"
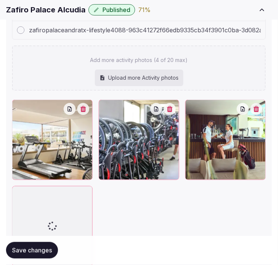
scroll to position [252, 0]
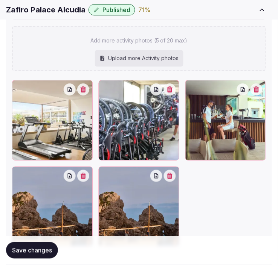
click at [176, 172] on button "button" at bounding box center [170, 176] width 12 height 12
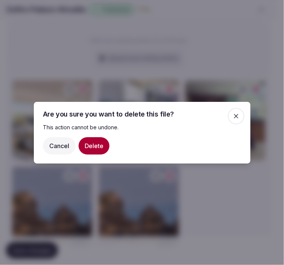
click at [80, 140] on button "Delete" at bounding box center [94, 145] width 31 height 17
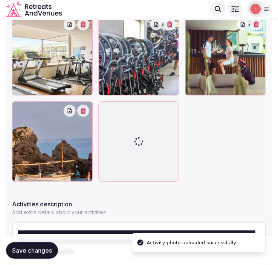
scroll to position [317, 0]
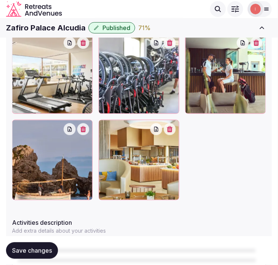
click at [176, 125] on button "button" at bounding box center [170, 129] width 12 height 12
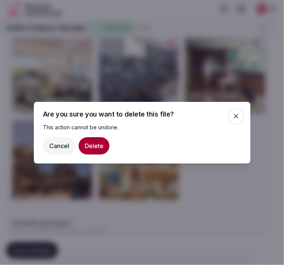
click at [99, 145] on button "Delete" at bounding box center [94, 145] width 31 height 17
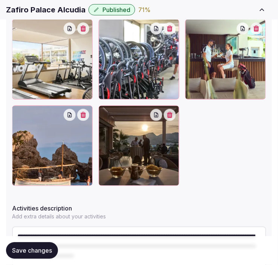
scroll to position [359, 0]
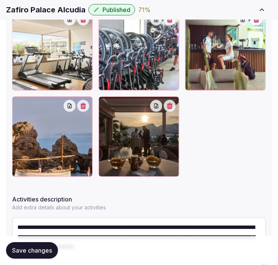
click at [41, 246] on button "Save changes" at bounding box center [32, 251] width 52 height 17
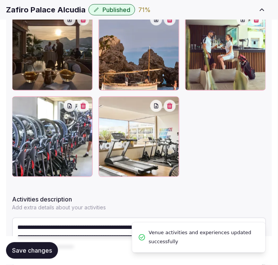
click at [37, 250] on span "Save changes" at bounding box center [32, 251] width 40 height 8
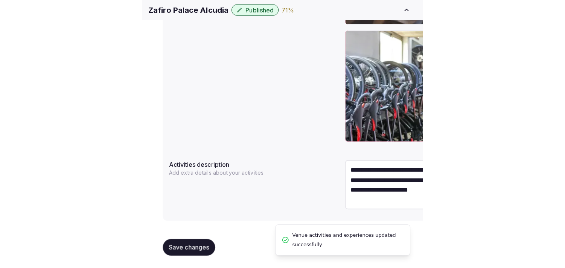
scroll to position [325, 0]
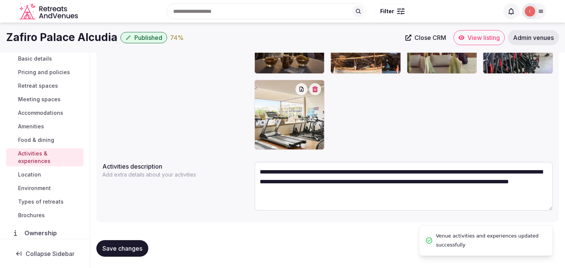
click at [29, 176] on span "Location" at bounding box center [29, 175] width 23 height 8
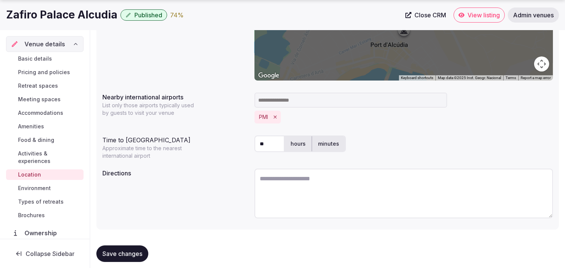
scroll to position [187, 0]
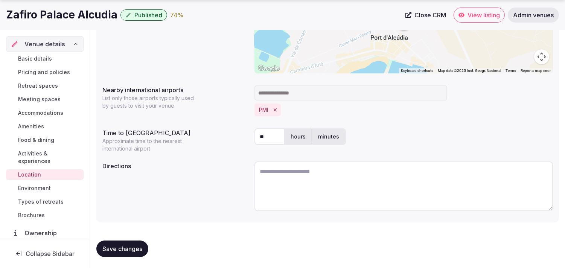
click at [129, 246] on span "Save changes" at bounding box center [122, 249] width 40 height 8
click at [34, 187] on span "Environment" at bounding box center [34, 188] width 33 height 8
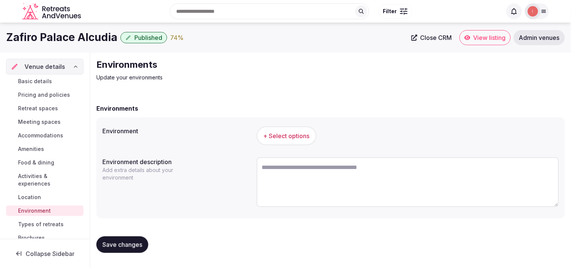
click at [275, 137] on span "+ Select options" at bounding box center [287, 136] width 46 height 8
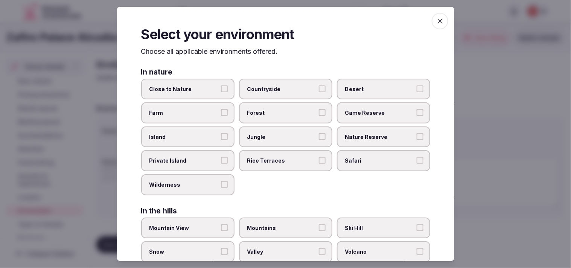
click at [224, 82] on label "Close to Nature" at bounding box center [187, 88] width 93 height 21
click at [224, 85] on button "Close to Nature" at bounding box center [224, 88] width 7 height 7
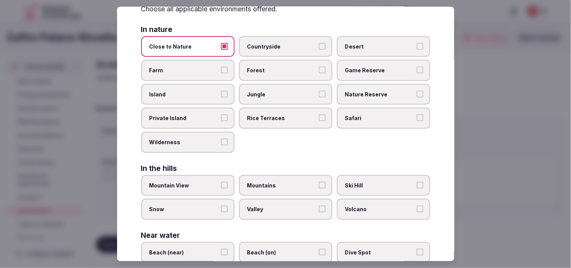
scroll to position [2, 0]
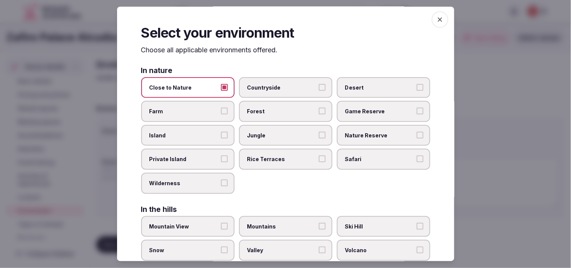
click at [284, 18] on icon "button" at bounding box center [440, 20] width 8 height 8
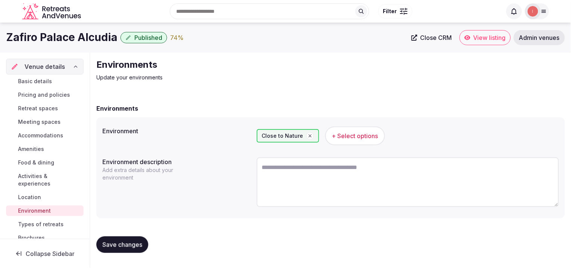
click at [137, 231] on div "Save changes" at bounding box center [330, 244] width 469 height 29
click at [131, 244] on span "Save changes" at bounding box center [122, 245] width 40 height 8
click at [47, 224] on span "Types of retreats" at bounding box center [41, 225] width 46 height 8
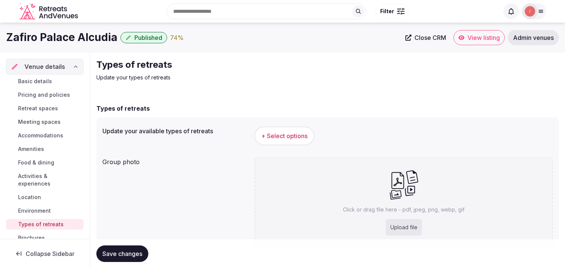
click at [277, 133] on span "+ Select options" at bounding box center [284, 136] width 46 height 8
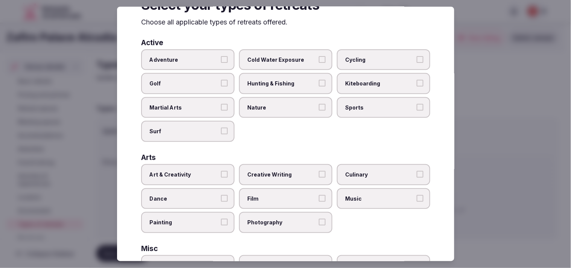
scroll to position [42, 0]
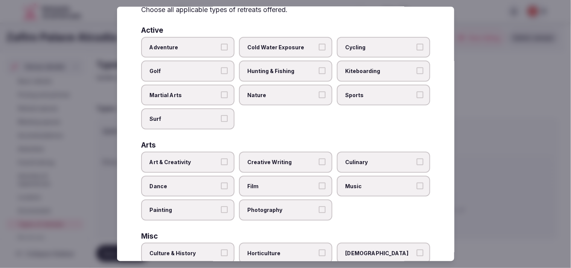
click at [213, 152] on label "Art & Creativity" at bounding box center [187, 162] width 93 height 21
click at [221, 158] on button "Art & Creativity" at bounding box center [224, 161] width 7 height 7
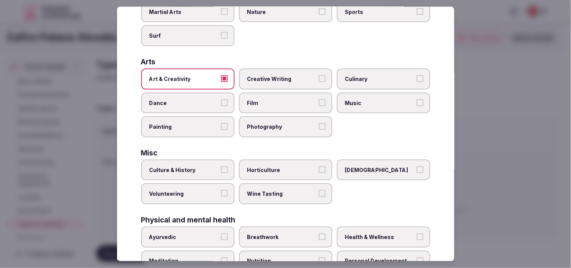
scroll to position [125, 0]
click at [214, 166] on span "Culture & History" at bounding box center [183, 170] width 69 height 8
click at [221, 166] on button "Culture & History" at bounding box center [224, 169] width 7 height 7
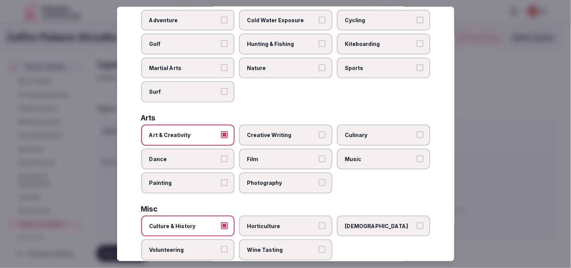
scroll to position [0, 0]
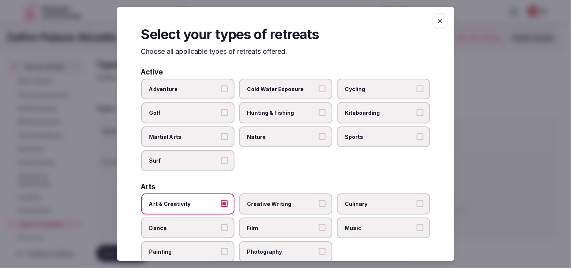
click at [201, 89] on span "Adventure" at bounding box center [183, 89] width 69 height 8
click at [221, 89] on button "Adventure" at bounding box center [224, 88] width 7 height 7
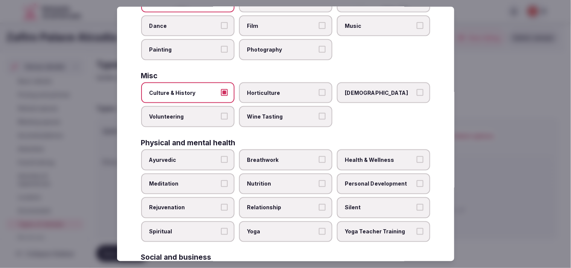
scroll to position [251, 0]
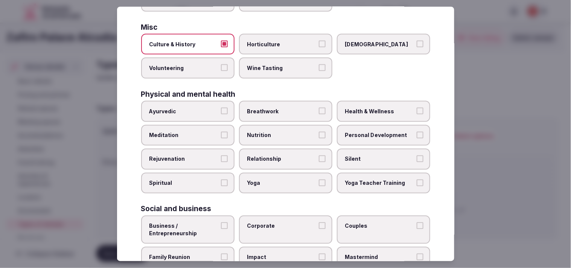
click at [284, 131] on span "Personal Development" at bounding box center [379, 135] width 69 height 8
click at [284, 131] on button "Personal Development" at bounding box center [420, 134] width 7 height 7
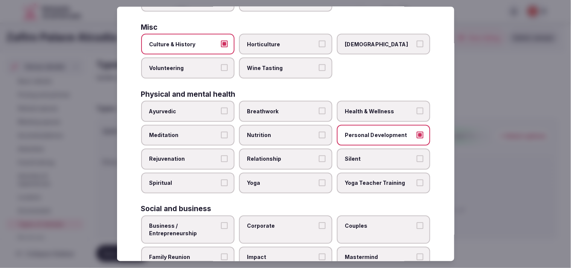
click at [284, 125] on label "Nutrition" at bounding box center [285, 135] width 93 height 21
click at [284, 131] on button "Nutrition" at bounding box center [322, 134] width 7 height 7
click at [284, 155] on span "Relationship" at bounding box center [281, 159] width 69 height 8
click at [284, 155] on button "Relationship" at bounding box center [322, 158] width 7 height 7
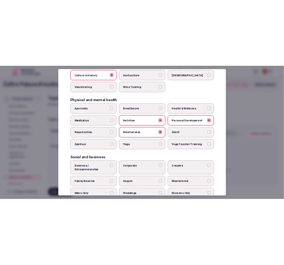
scroll to position [288, 0]
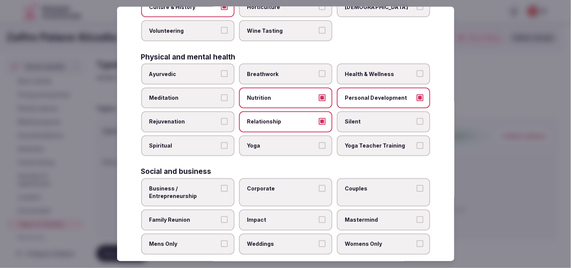
click at [284, 70] on span "Health & Wellness" at bounding box center [379, 74] width 69 height 8
click at [284, 70] on button "Health & Wellness" at bounding box center [420, 73] width 7 height 7
drag, startPoint x: 230, startPoint y: 190, endPoint x: 256, endPoint y: 183, distance: 27.8
click at [238, 187] on div "Business / Entrepreneurship Corporate Couples Family Reunion Impact Mastermind …" at bounding box center [285, 216] width 289 height 76
drag, startPoint x: 217, startPoint y: 180, endPoint x: 222, endPoint y: 180, distance: 4.9
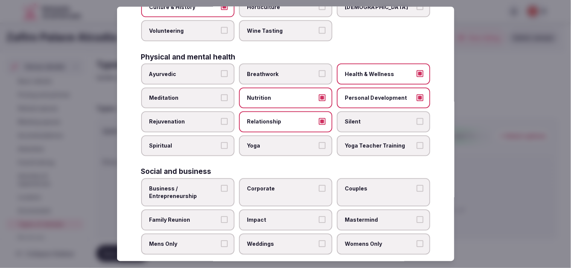
click at [219, 180] on label "Business / Entrepreneurship" at bounding box center [187, 192] width 93 height 28
click at [221, 185] on button "Business / Entrepreneurship" at bounding box center [224, 188] width 7 height 7
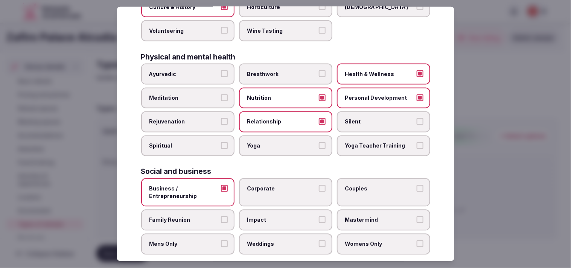
click at [284, 185] on span "Corporate" at bounding box center [281, 189] width 69 height 8
click at [284, 185] on button "Corporate" at bounding box center [322, 188] width 7 height 7
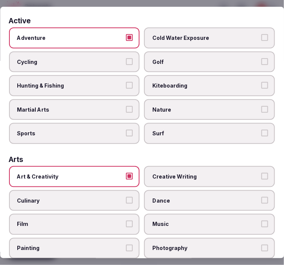
scroll to position [0, 0]
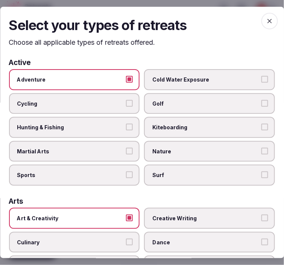
drag, startPoint x: 268, startPoint y: 19, endPoint x: 259, endPoint y: 24, distance: 10.1
click at [268, 17] on span "button" at bounding box center [270, 21] width 17 height 17
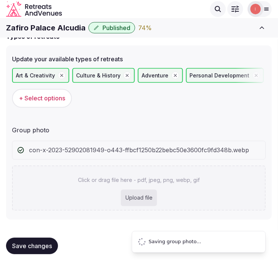
scroll to position [17, 0]
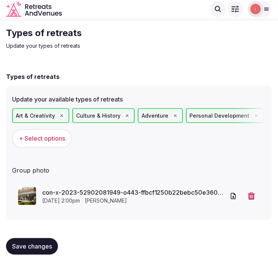
click at [52, 240] on button "Save changes" at bounding box center [32, 247] width 52 height 17
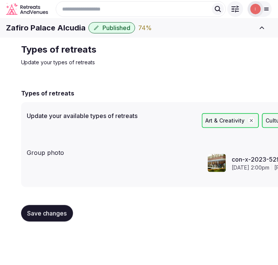
scroll to position [0, 0]
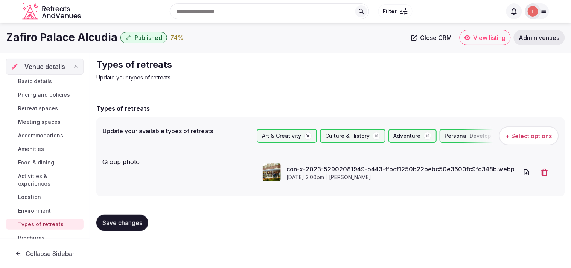
click at [39, 122] on span "Meeting spaces" at bounding box center [39, 122] width 43 height 8
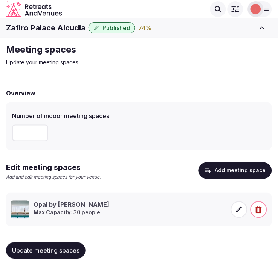
drag, startPoint x: 27, startPoint y: 129, endPoint x: 4, endPoint y: 131, distance: 23.8
click at [4, 131] on div "Meeting spaces Update your meeting spaces Overview Number of indoor meeting spa…" at bounding box center [139, 156] width 278 height 236
drag, startPoint x: 22, startPoint y: 130, endPoint x: 13, endPoint y: 127, distance: 9.6
click at [13, 127] on input "*" at bounding box center [30, 133] width 36 height 17
type input "*"
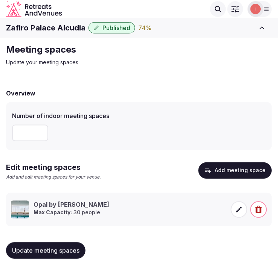
click at [51, 253] on span "Update meeting spaces" at bounding box center [45, 251] width 67 height 8
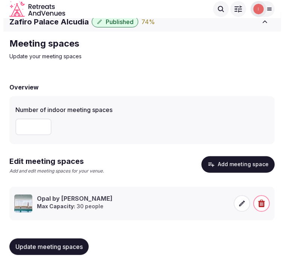
scroll to position [8, 0]
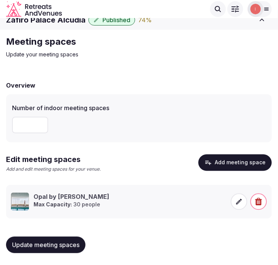
click at [223, 160] on button "Add meeting space" at bounding box center [234, 163] width 73 height 17
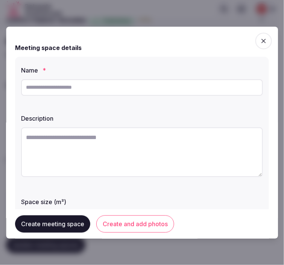
click at [149, 78] on div at bounding box center [142, 87] width 242 height 23
click at [151, 93] on input "text" at bounding box center [142, 87] width 242 height 17
paste input "**********"
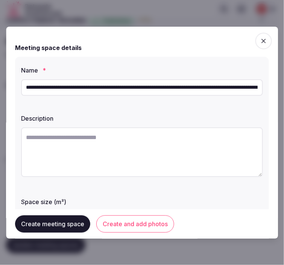
scroll to position [0, 453]
type input "**********"
click at [157, 142] on textarea at bounding box center [142, 152] width 242 height 50
paste textarea "**********"
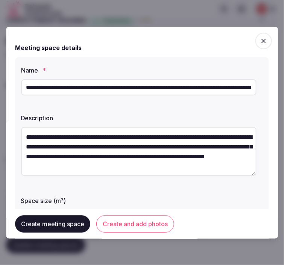
scroll to position [14, 0]
type textarea "**********"
drag, startPoint x: 78, startPoint y: 85, endPoint x: 81, endPoint y: 91, distance: 6.7
click at [80, 90] on input "**********" at bounding box center [139, 87] width 236 height 17
paste input "text"
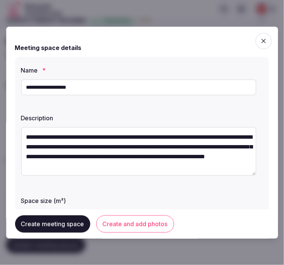
drag, startPoint x: 163, startPoint y: 76, endPoint x: 158, endPoint y: 85, distance: 9.4
click at [159, 84] on div "**********" at bounding box center [142, 87] width 242 height 23
click at [156, 91] on input "**********" at bounding box center [139, 87] width 236 height 17
paste input "text"
type input "**********"
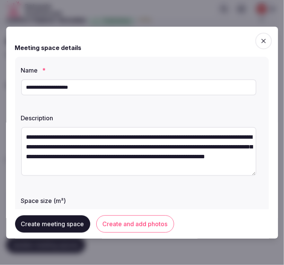
click at [154, 145] on textarea "**********" at bounding box center [139, 151] width 236 height 49
click at [165, 148] on textarea "**********" at bounding box center [139, 151] width 236 height 49
click at [166, 148] on textarea "**********" at bounding box center [139, 151] width 236 height 49
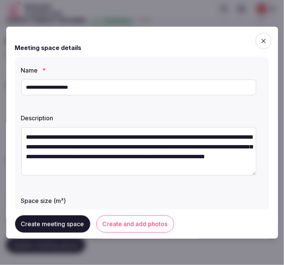
paste textarea "*"
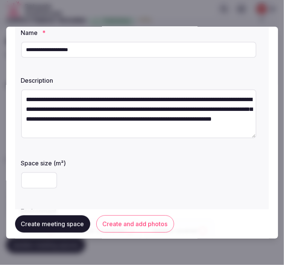
scroll to position [84, 0]
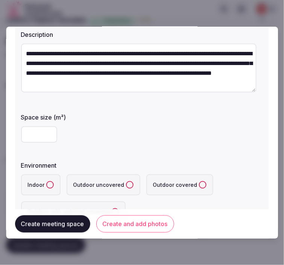
type textarea "**********"
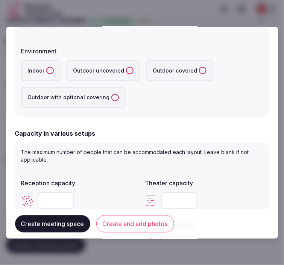
scroll to position [167, 0]
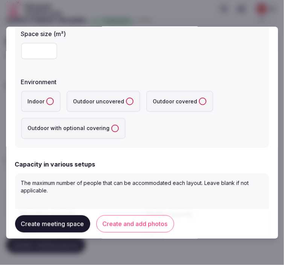
drag, startPoint x: 49, startPoint y: 106, endPoint x: 39, endPoint y: 51, distance: 55.9
click at [49, 106] on label "Indoor" at bounding box center [41, 101] width 40 height 21
click at [49, 105] on button "Indoor" at bounding box center [50, 102] width 8 height 8
click at [39, 51] on input "number" at bounding box center [39, 51] width 36 height 17
click at [32, 50] on input "number" at bounding box center [39, 51] width 36 height 17
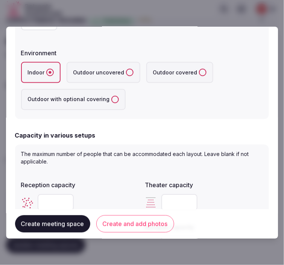
scroll to position [209, 0]
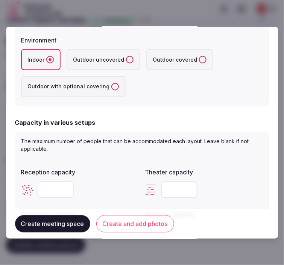
type input "***"
click at [52, 186] on input "number" at bounding box center [56, 190] width 36 height 17
type input "***"
click at [126, 157] on div "The maximum number of people that can be accommodated each layout. Leave blank …" at bounding box center [142, 212] width 254 height 160
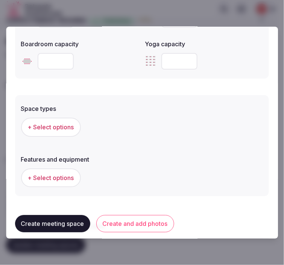
scroll to position [491, 0]
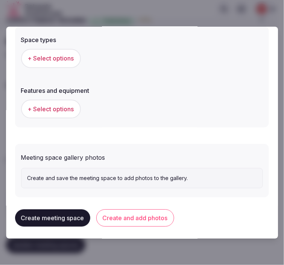
click at [53, 49] on button "+ Select options" at bounding box center [51, 58] width 60 height 19
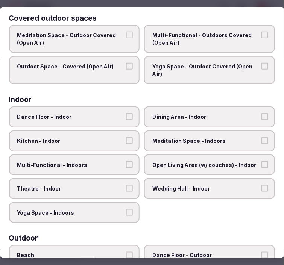
scroll to position [42, 0]
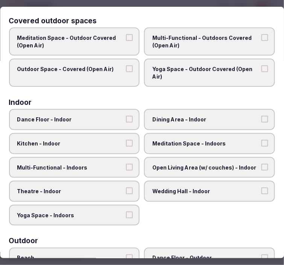
click at [210, 119] on span "Dining Area - Indoor" at bounding box center [206, 120] width 107 height 8
click at [262, 119] on button "Dining Area - Indoor" at bounding box center [265, 119] width 7 height 7
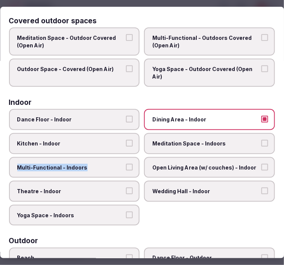
click at [123, 163] on label "Multi-Functional - Indoors" at bounding box center [74, 167] width 131 height 21
click at [157, 144] on span "Meditation Space - Indoors" at bounding box center [206, 144] width 107 height 8
click at [262, 144] on button "Meditation Space - Indoors" at bounding box center [265, 143] width 7 height 7
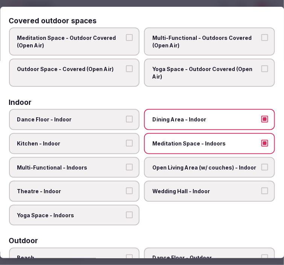
click at [155, 145] on label "Meditation Space - Indoors" at bounding box center [210, 143] width 131 height 21
click at [262, 145] on button "Meditation Space - Indoors" at bounding box center [265, 143] width 7 height 7
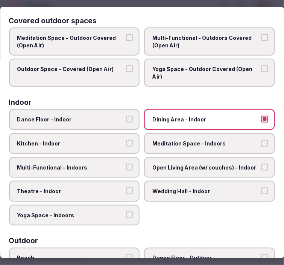
drag, startPoint x: 117, startPoint y: 164, endPoint x: 122, endPoint y: 174, distance: 11.1
click at [120, 167] on span "Multi-Functional - Indoors" at bounding box center [70, 168] width 107 height 8
click at [126, 167] on button "Multi-Functional - Indoors" at bounding box center [129, 167] width 7 height 7
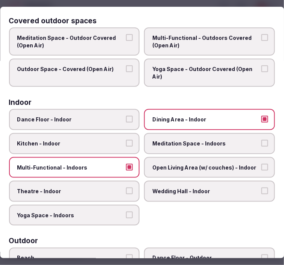
drag, startPoint x: 122, startPoint y: 182, endPoint x: 119, endPoint y: 180, distance: 4.0
click at [122, 182] on label "Theatre - Indoor" at bounding box center [74, 191] width 131 height 21
click at [126, 188] on button "Theatre - Indoor" at bounding box center [129, 191] width 7 height 7
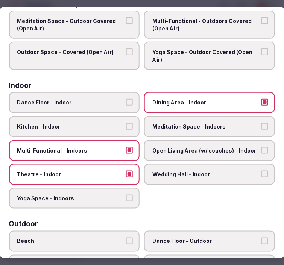
scroll to position [0, 0]
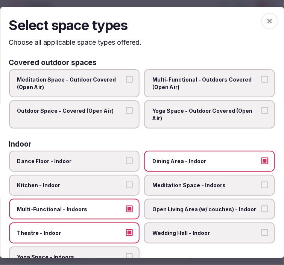
click at [268, 20] on span "button" at bounding box center [270, 21] width 17 height 17
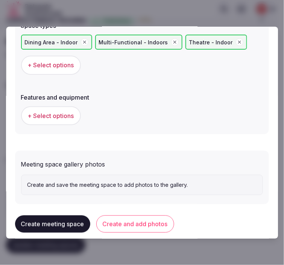
scroll to position [511, 0]
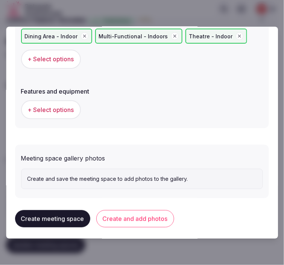
click at [59, 106] on span "+ Select options" at bounding box center [51, 110] width 46 height 8
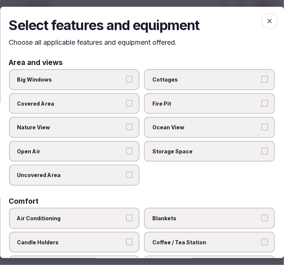
click at [118, 77] on span "Big Windows" at bounding box center [70, 80] width 107 height 8
click at [126, 77] on button "Big Windows" at bounding box center [129, 79] width 7 height 7
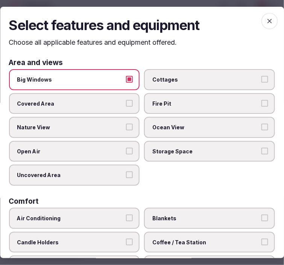
click at [114, 124] on span "Nature View" at bounding box center [70, 128] width 107 height 8
click at [126, 124] on button "Nature View" at bounding box center [129, 127] width 7 height 7
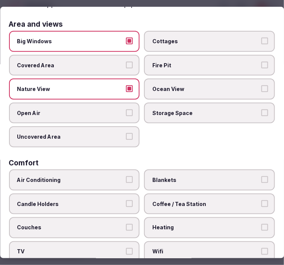
scroll to position [125, 0]
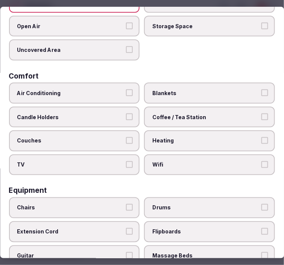
click at [111, 83] on label "Air Conditioning" at bounding box center [74, 93] width 131 height 21
click at [126, 90] on button "Air Conditioning" at bounding box center [129, 93] width 7 height 7
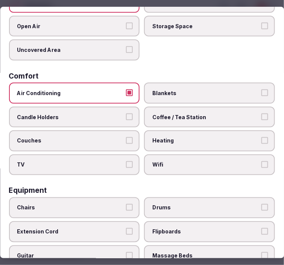
click at [156, 121] on label "Coffee / Tea Station" at bounding box center [210, 117] width 131 height 21
click at [262, 120] on button "Coffee / Tea Station" at bounding box center [265, 117] width 7 height 7
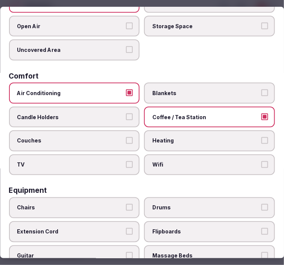
click at [145, 158] on label "Wifi" at bounding box center [210, 165] width 131 height 21
click at [262, 162] on button "Wifi" at bounding box center [265, 165] width 7 height 7
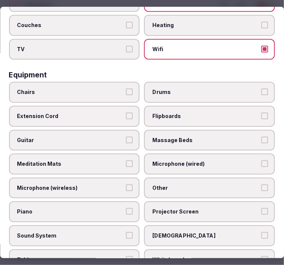
scroll to position [251, 0]
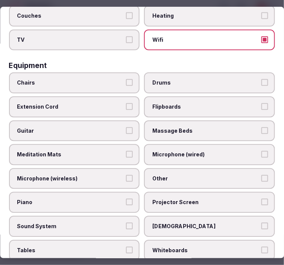
click at [110, 79] on span "Chairs" at bounding box center [70, 83] width 107 height 8
click at [126, 79] on button "Chairs" at bounding box center [129, 82] width 7 height 7
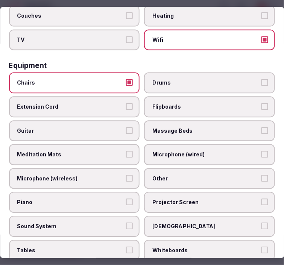
drag, startPoint x: 170, startPoint y: 166, endPoint x: 174, endPoint y: 170, distance: 5.6
click at [171, 175] on span "Other" at bounding box center [206, 179] width 107 height 8
click at [262, 175] on button "Other" at bounding box center [265, 178] width 7 height 7
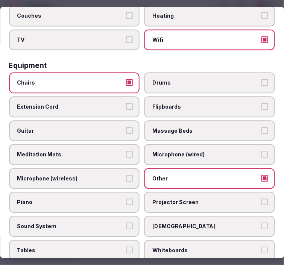
click at [173, 199] on span "Projector Screen" at bounding box center [206, 203] width 107 height 8
click at [262, 199] on button "Projector Screen" at bounding box center [265, 202] width 7 height 7
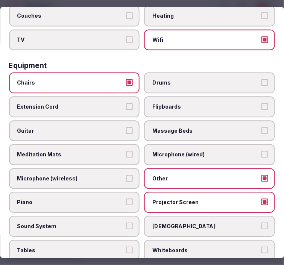
click at [116, 223] on span "Sound System" at bounding box center [70, 227] width 107 height 8
click at [126, 223] on button "Sound System" at bounding box center [129, 226] width 7 height 7
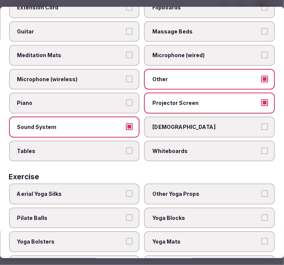
scroll to position [362, 0]
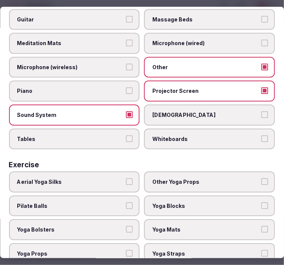
click at [123, 131] on label "Tables" at bounding box center [74, 139] width 131 height 21
click at [126, 136] on button "Tables" at bounding box center [129, 139] width 7 height 7
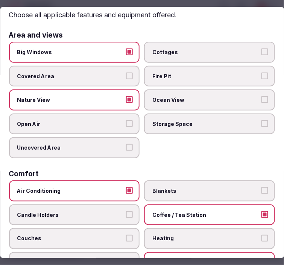
scroll to position [0, 0]
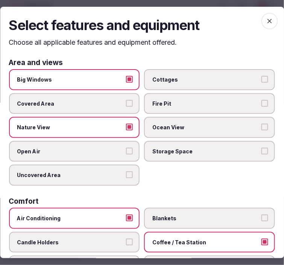
click at [266, 21] on icon "button" at bounding box center [270, 21] width 8 height 8
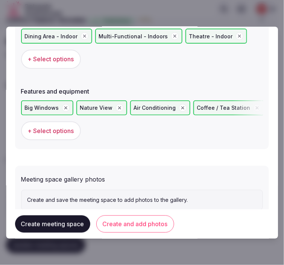
scroll to position [532, 0]
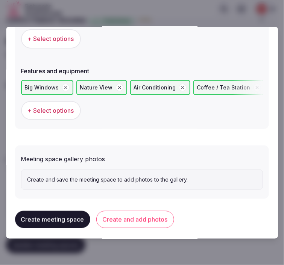
click at [147, 219] on button "Create and add photos" at bounding box center [135, 219] width 78 height 17
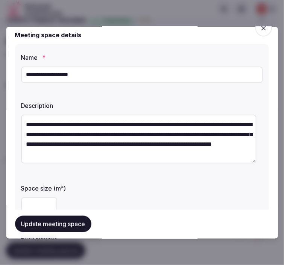
scroll to position [0, 0]
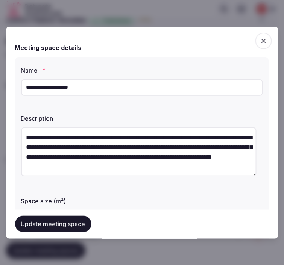
drag, startPoint x: 77, startPoint y: 99, endPoint x: 85, endPoint y: 93, distance: 10.8
click at [84, 94] on div "**********" at bounding box center [142, 186] width 254 height 259
drag, startPoint x: 88, startPoint y: 87, endPoint x: -2, endPoint y: 78, distance: 89.7
click at [0, 78] on html "**********" at bounding box center [142, 124] width 284 height 265
paste input "text"
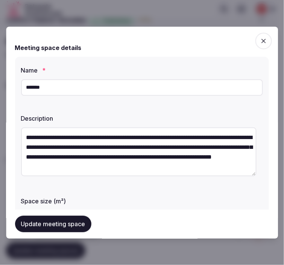
type input "*******"
click at [167, 158] on textarea "**********" at bounding box center [139, 152] width 236 height 49
drag, startPoint x: 190, startPoint y: 156, endPoint x: 130, endPoint y: 160, distance: 61.1
click at [130, 160] on textarea "**********" at bounding box center [139, 152] width 236 height 49
paste textarea
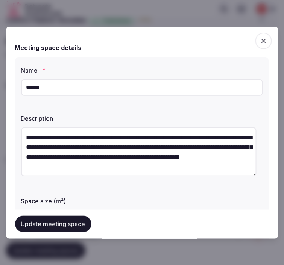
type textarea "**********"
click at [64, 221] on button "Update meeting space" at bounding box center [53, 224] width 76 height 17
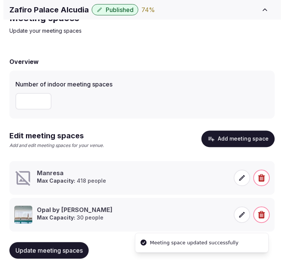
scroll to position [44, 0]
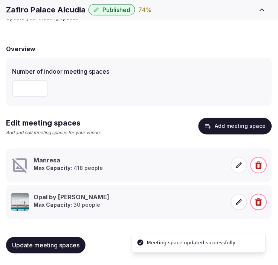
click at [238, 168] on span at bounding box center [239, 165] width 17 height 17
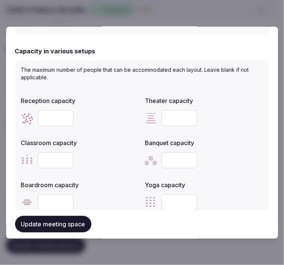
scroll to position [270, 0]
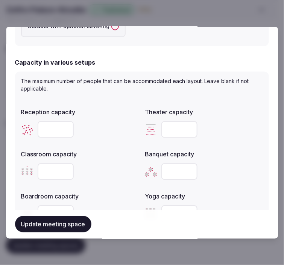
click at [166, 129] on input "number" at bounding box center [180, 130] width 36 height 17
type input "***"
drag, startPoint x: 61, startPoint y: 122, endPoint x: 30, endPoint y: 124, distance: 30.6
click at [30, 124] on div "***" at bounding box center [80, 130] width 118 height 17
drag, startPoint x: 54, startPoint y: 126, endPoint x: 29, endPoint y: 128, distance: 25.3
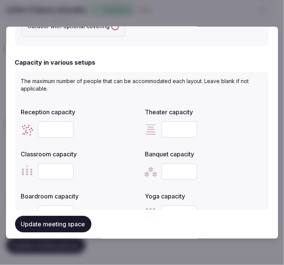
click at [29, 128] on div "***" at bounding box center [80, 130] width 118 height 17
click at [29, 128] on icon at bounding box center [27, 130] width 12 height 12
type input "***"
drag, startPoint x: 183, startPoint y: 125, endPoint x: 152, endPoint y: 126, distance: 30.1
click at [152, 126] on div "***" at bounding box center [204, 130] width 118 height 17
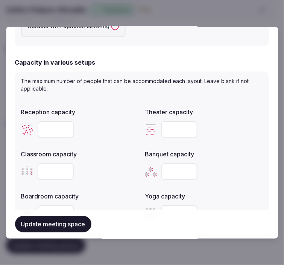
type input "**"
click at [53, 172] on input "number" at bounding box center [56, 172] width 36 height 17
type input "**"
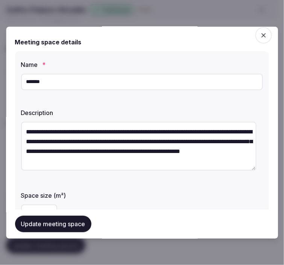
scroll to position [0, 0]
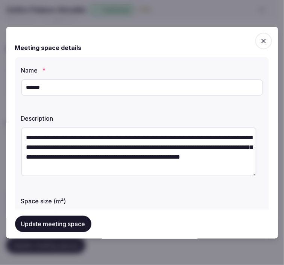
click at [42, 91] on input "*******" at bounding box center [142, 87] width 242 height 17
click at [140, 91] on input "*******" at bounding box center [142, 87] width 242 height 17
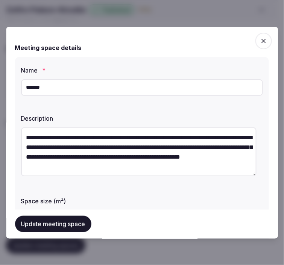
click at [140, 91] on input "*******" at bounding box center [142, 87] width 242 height 17
paste input "*"
type input "********"
click at [138, 156] on textarea "**********" at bounding box center [139, 152] width 236 height 49
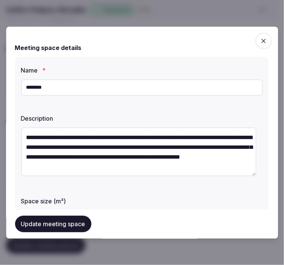
click at [138, 156] on textarea "**********" at bounding box center [139, 152] width 236 height 49
click at [98, 87] on input "********" at bounding box center [142, 87] width 242 height 17
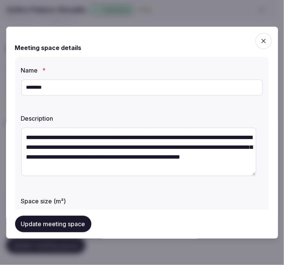
click at [146, 158] on textarea "**********" at bounding box center [139, 152] width 236 height 49
paste textarea
type textarea "**********"
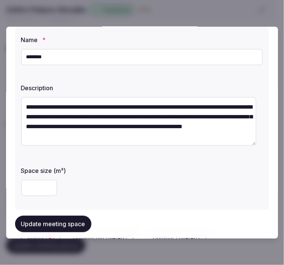
scroll to position [42, 0]
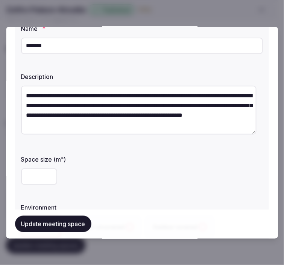
drag, startPoint x: 39, startPoint y: 175, endPoint x: 23, endPoint y: 170, distance: 16.8
click at [23, 170] on input "***" at bounding box center [39, 177] width 36 height 17
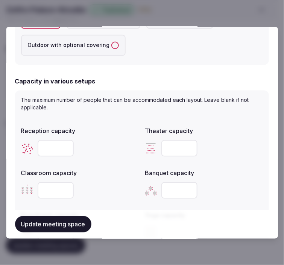
scroll to position [293, 0]
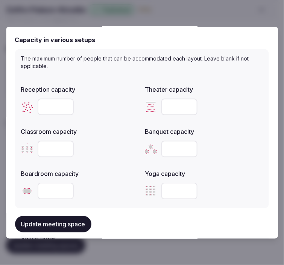
type input "*****"
click at [42, 218] on button "Update meeting space" at bounding box center [53, 224] width 76 height 17
click at [62, 103] on input "***" at bounding box center [56, 107] width 36 height 17
type input "***"
drag, startPoint x: 176, startPoint y: 141, endPoint x: 172, endPoint y: 144, distance: 4.8
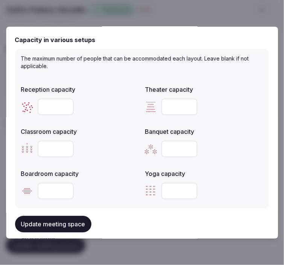
click at [172, 144] on input "number" at bounding box center [180, 149] width 36 height 17
type input "***"
drag, startPoint x: 56, startPoint y: 146, endPoint x: 24, endPoint y: 151, distance: 32.1
click at [24, 151] on div "**" at bounding box center [80, 149] width 118 height 17
click at [24, 152] on icon at bounding box center [27, 149] width 12 height 12
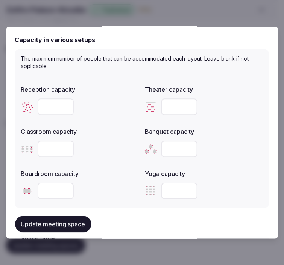
drag, startPoint x: 62, startPoint y: 235, endPoint x: 65, endPoint y: 230, distance: 5.1
click at [62, 234] on div "Update meeting space" at bounding box center [142, 224] width 254 height 29
click at [67, 221] on button "Update meeting space" at bounding box center [53, 224] width 76 height 17
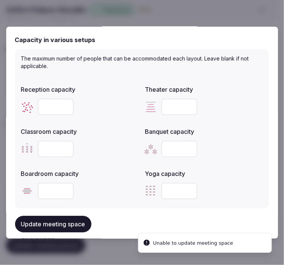
click at [67, 221] on button "Update meeting space" at bounding box center [53, 224] width 76 height 17
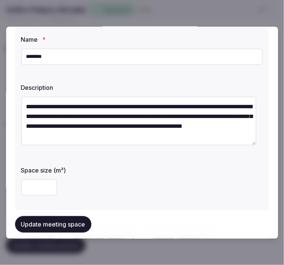
scroll to position [26, 0]
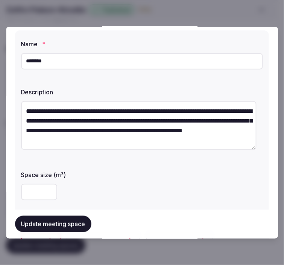
drag, startPoint x: 39, startPoint y: 192, endPoint x: 23, endPoint y: 192, distance: 15.8
click at [23, 192] on input "*****" at bounding box center [39, 192] width 36 height 17
type input "***"
click at [33, 226] on button "Update meeting space" at bounding box center [53, 224] width 76 height 17
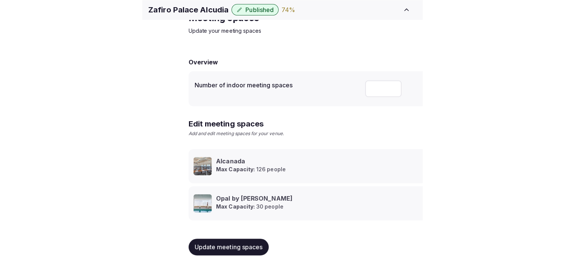
scroll to position [44, 0]
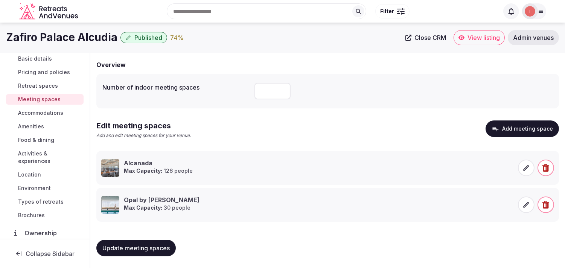
click at [284, 36] on span "Close CRM" at bounding box center [430, 38] width 32 height 8
click at [152, 250] on span "Update meeting spaces" at bounding box center [135, 248] width 67 height 8
click at [151, 246] on span "Update meeting spaces" at bounding box center [135, 248] width 67 height 8
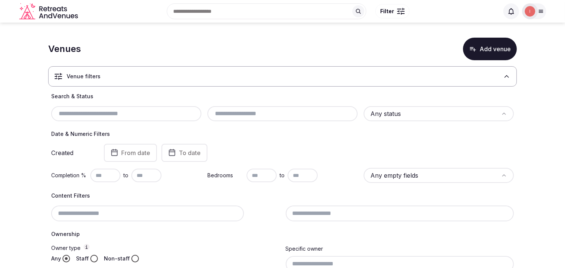
click at [392, 116] on html "Search Popular Destinations Toscana, Italy Riviera Maya, Mexico Indonesia, Bali…" at bounding box center [282, 134] width 565 height 268
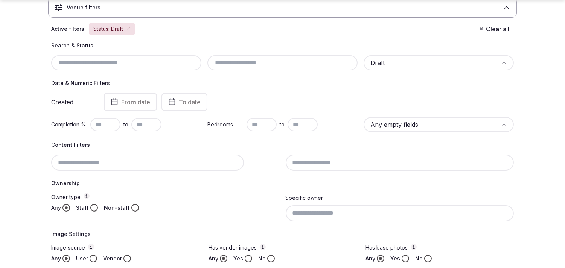
scroll to position [84, 0]
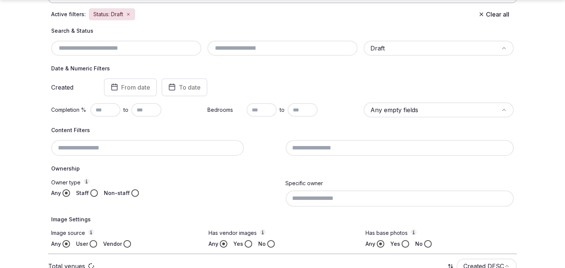
click at [104, 111] on input "text" at bounding box center [105, 110] width 30 height 14
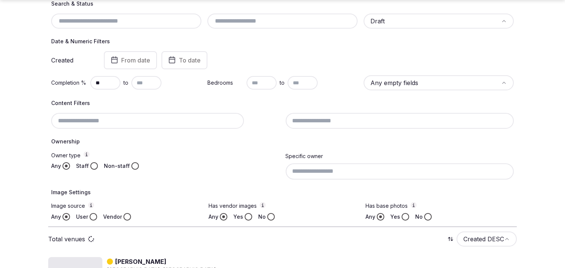
scroll to position [125, 0]
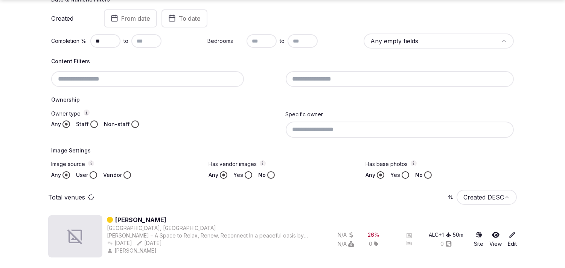
scroll to position [167, 0]
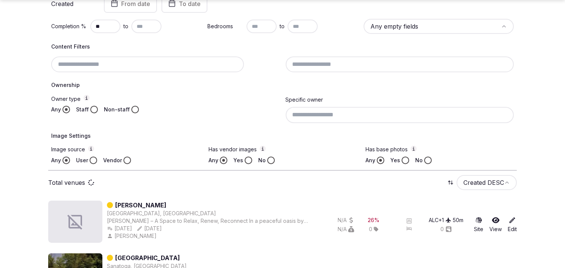
type input "**"
click at [93, 109] on button "Staff" at bounding box center [94, 110] width 8 height 8
click at [129, 159] on button "Vendor" at bounding box center [127, 161] width 8 height 8
click at [368, 110] on input at bounding box center [400, 115] width 229 height 16
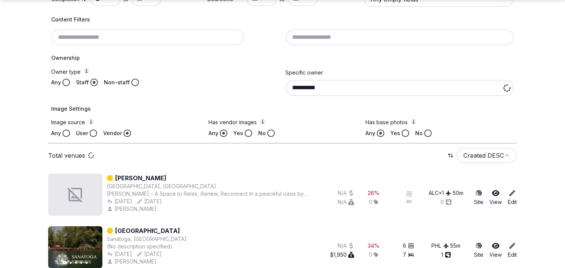
scroll to position [209, 0]
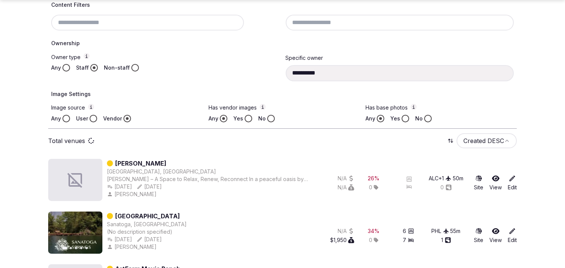
type input "**********"
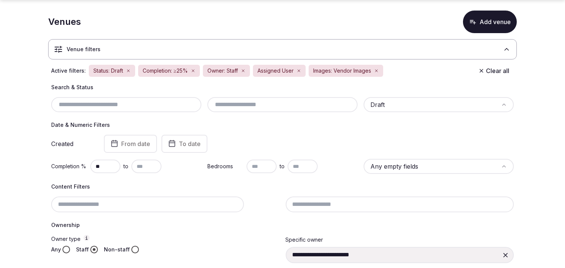
scroll to position [42, 0]
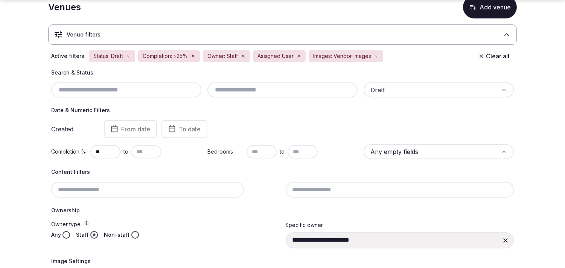
click at [235, 93] on input "text" at bounding box center [282, 89] width 144 height 9
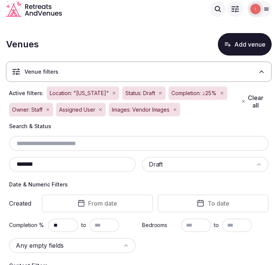
click at [41, 170] on div "*******" at bounding box center [72, 164] width 127 height 15
click at [43, 161] on input "*******" at bounding box center [72, 164] width 121 height 9
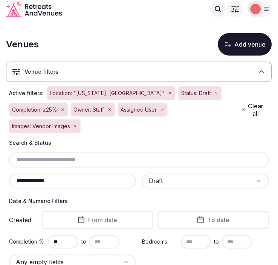
drag, startPoint x: 36, startPoint y: 163, endPoint x: 79, endPoint y: 159, distance: 43.4
click at [79, 177] on input "**********" at bounding box center [72, 181] width 121 height 9
drag, startPoint x: 79, startPoint y: 159, endPoint x: 84, endPoint y: 157, distance: 5.4
click at [80, 177] on input "**********" at bounding box center [72, 181] width 121 height 9
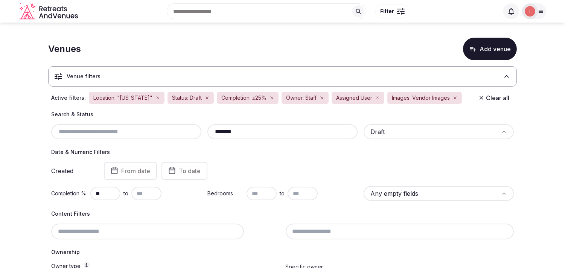
drag, startPoint x: 248, startPoint y: 132, endPoint x: 197, endPoint y: 129, distance: 50.5
click at [198, 129] on div "******* Draft" at bounding box center [282, 131] width 463 height 15
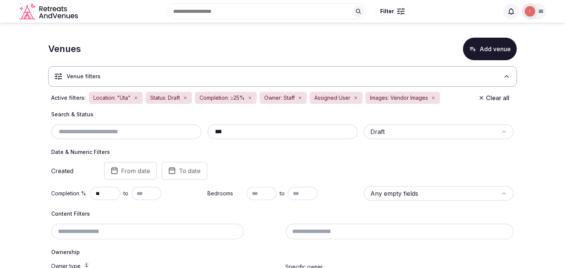
type input "****"
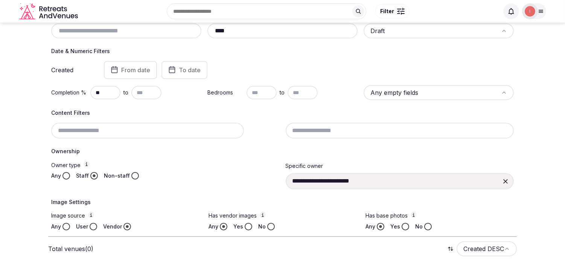
scroll to position [87, 0]
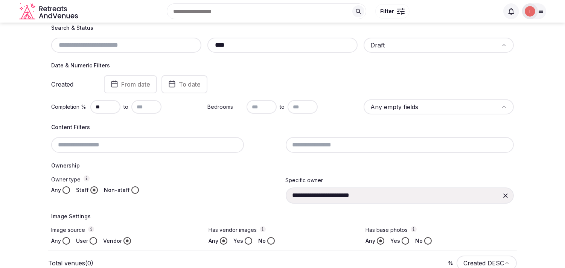
drag, startPoint x: 238, startPoint y: 42, endPoint x: 213, endPoint y: 47, distance: 25.8
click at [213, 47] on input "****" at bounding box center [282, 45] width 144 height 9
click at [224, 44] on input "****" at bounding box center [282, 45] width 144 height 9
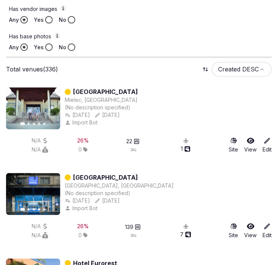
scroll to position [460, 0]
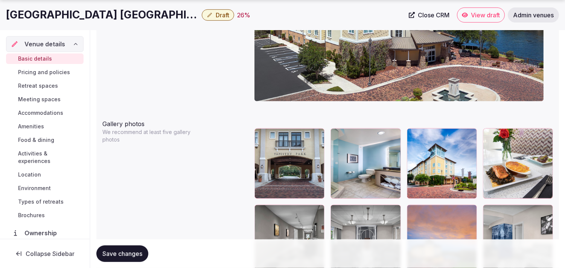
scroll to position [878, 0]
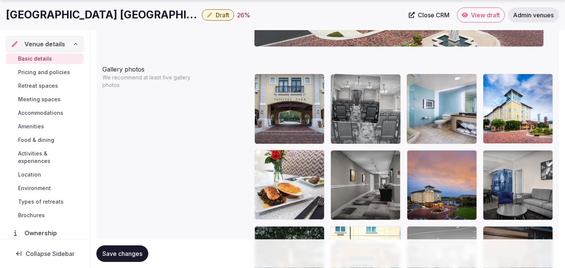
drag, startPoint x: 339, startPoint y: 154, endPoint x: 331, endPoint y: 103, distance: 51.8
click at [277, 103] on body "**********" at bounding box center [282, 118] width 565 height 1992
click at [277, 103] on img at bounding box center [356, 99] width 50 height 50
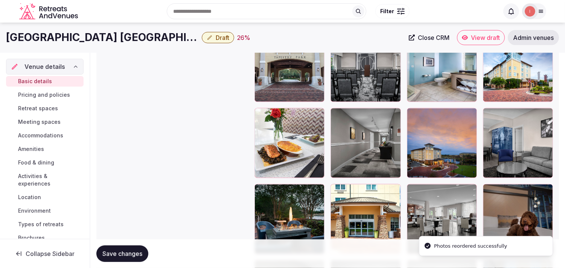
scroll to position [920, 0]
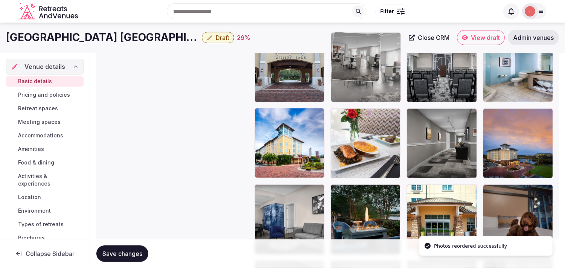
drag, startPoint x: 413, startPoint y: 186, endPoint x: 348, endPoint y: 62, distance: 140.6
click at [277, 62] on body "**********" at bounding box center [282, 76] width 565 height 1992
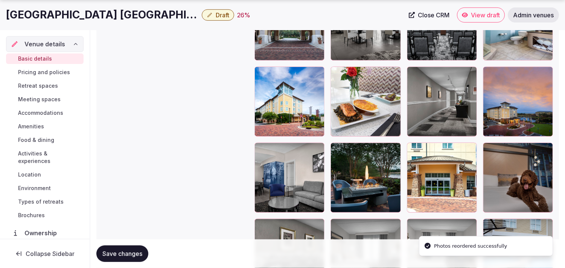
scroll to position [1045, 0]
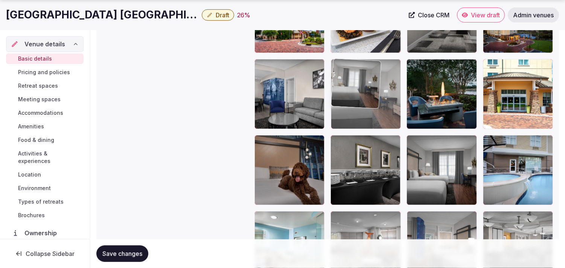
drag, startPoint x: 416, startPoint y: 138, endPoint x: 351, endPoint y: 57, distance: 104.4
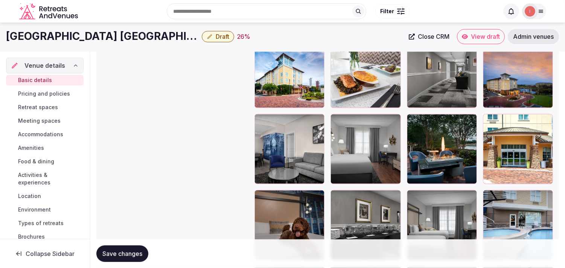
scroll to position [962, 0]
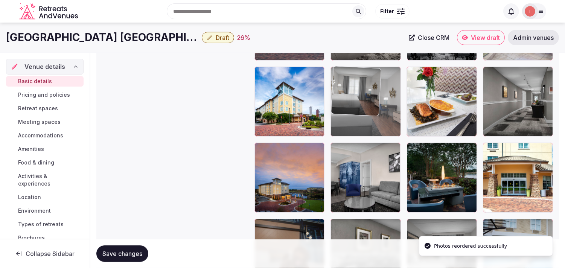
drag, startPoint x: 338, startPoint y: 88, endPoint x: 337, endPoint y: 79, distance: 9.5
click at [277, 79] on body "**********" at bounding box center [282, 34] width 565 height 1992
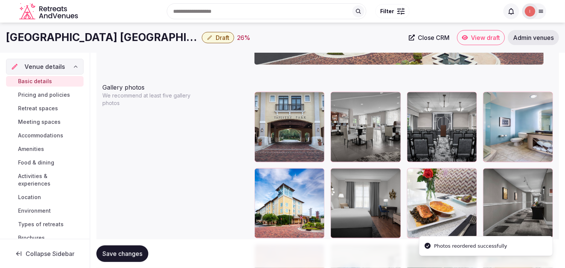
scroll to position [837, 0]
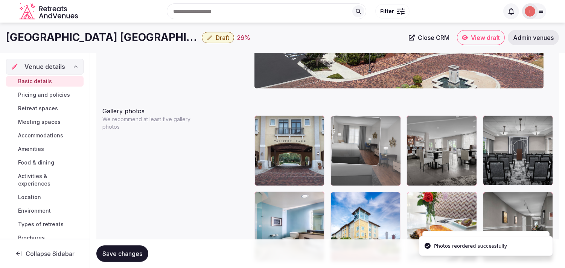
drag, startPoint x: 337, startPoint y: 200, endPoint x: 336, endPoint y: 136, distance: 64.0
click at [277, 136] on body "**********" at bounding box center [282, 159] width 565 height 1992
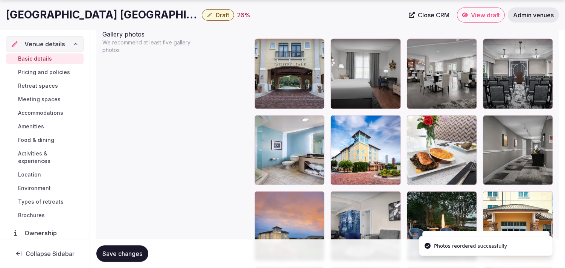
scroll to position [962, 0]
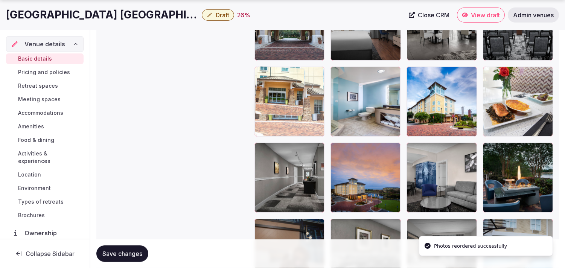
drag, startPoint x: 491, startPoint y: 149, endPoint x: 259, endPoint y: 82, distance: 242.0
click at [259, 82] on body "**********" at bounding box center [282, 34] width 565 height 1992
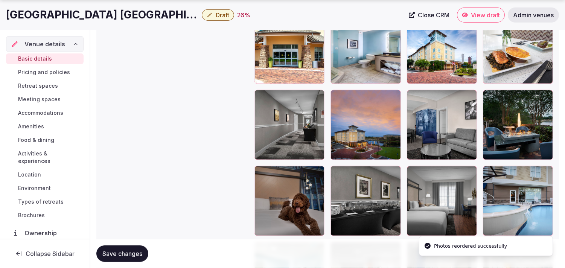
scroll to position [1045, 0]
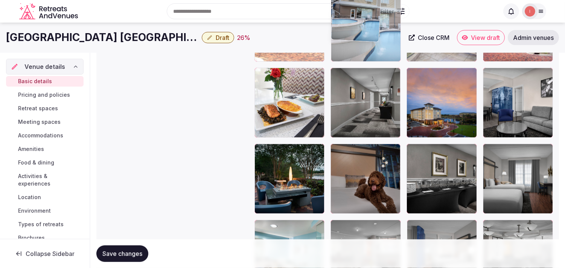
drag, startPoint x: 491, startPoint y: 140, endPoint x: 332, endPoint y: 40, distance: 188.2
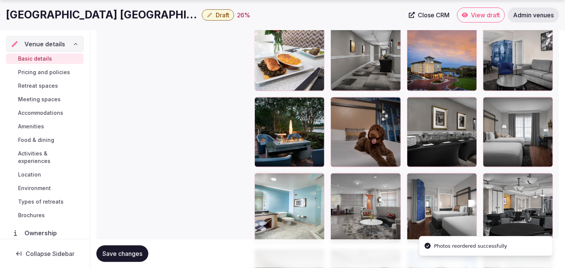
scroll to position [1161, 0]
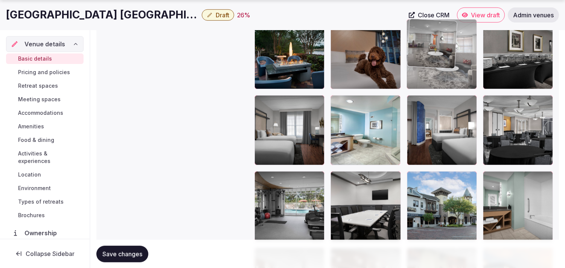
drag, startPoint x: 338, startPoint y: 103, endPoint x: 426, endPoint y: 59, distance: 98.7
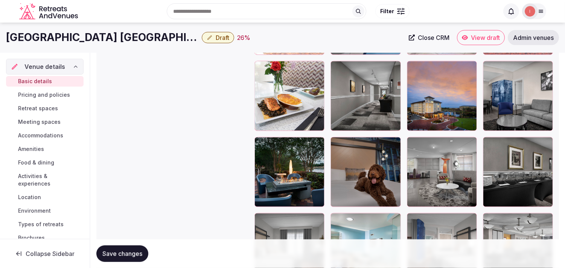
scroll to position [1036, 0]
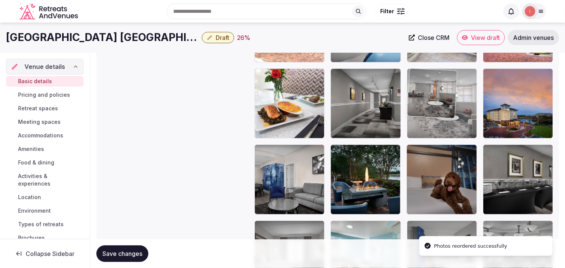
drag, startPoint x: 417, startPoint y: 153, endPoint x: 425, endPoint y: 102, distance: 51.6
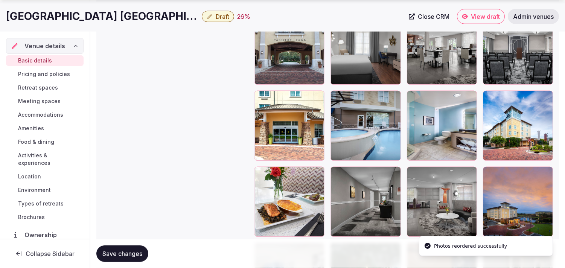
scroll to position [952, 0]
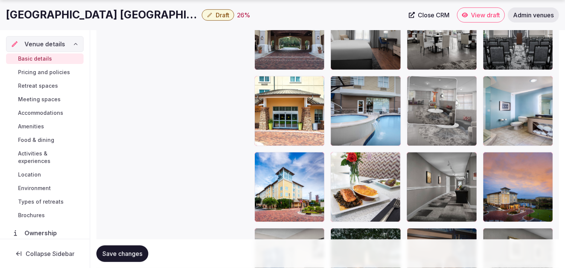
drag, startPoint x: 411, startPoint y: 157, endPoint x: 414, endPoint y: 105, distance: 52.4
click at [277, 105] on body "**********" at bounding box center [282, 44] width 565 height 1992
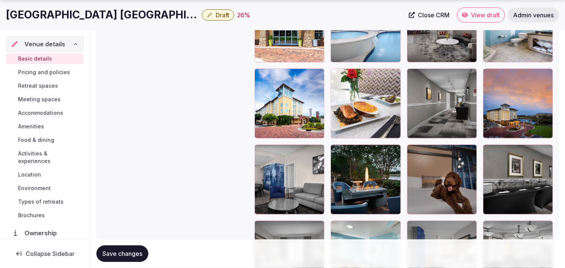
scroll to position [1078, 0]
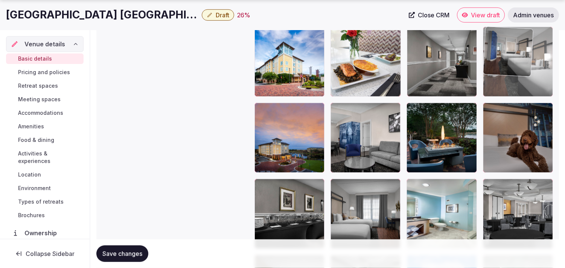
drag, startPoint x: 416, startPoint y: 185, endPoint x: 501, endPoint y: 57, distance: 153.9
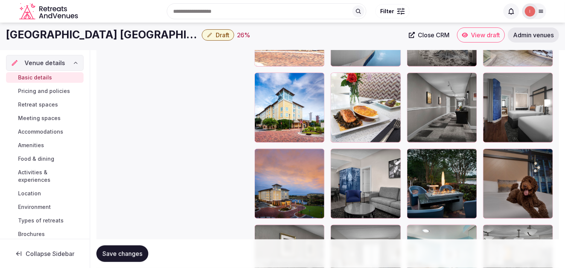
scroll to position [994, 0]
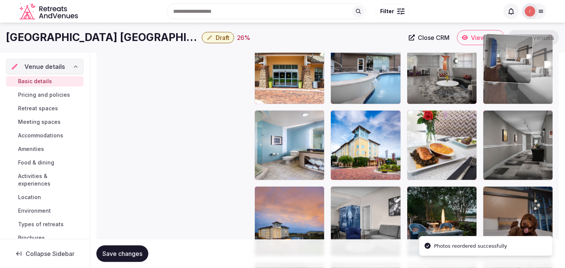
click at [277, 70] on body "**********" at bounding box center [282, 2] width 565 height 1992
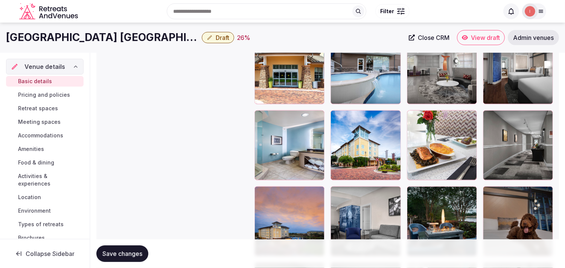
click at [119, 252] on span "Save changes" at bounding box center [122, 254] width 40 height 8
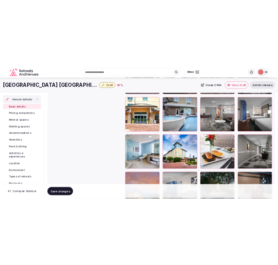
scroll to position [952, 0]
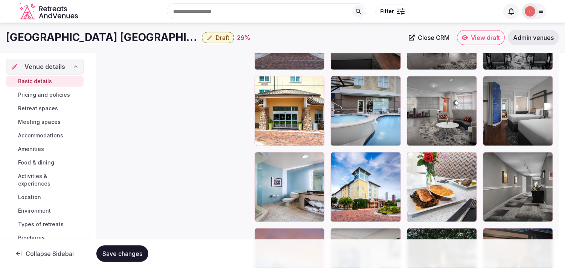
click at [132, 254] on span "Save changes" at bounding box center [122, 254] width 40 height 8
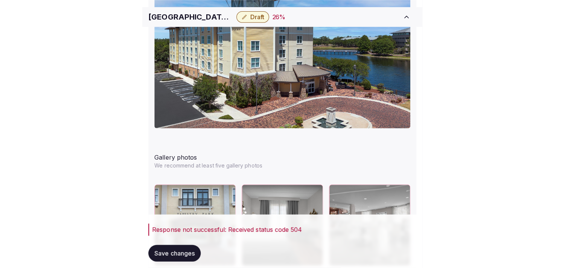
scroll to position [994, 0]
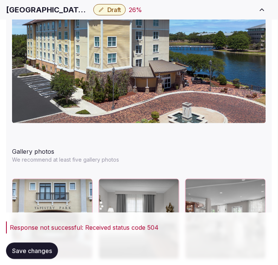
click at [37, 252] on span "Save changes" at bounding box center [32, 251] width 40 height 8
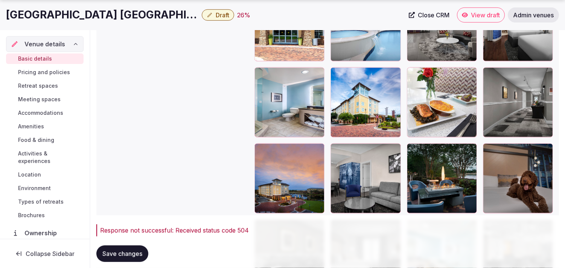
scroll to position [952, 0]
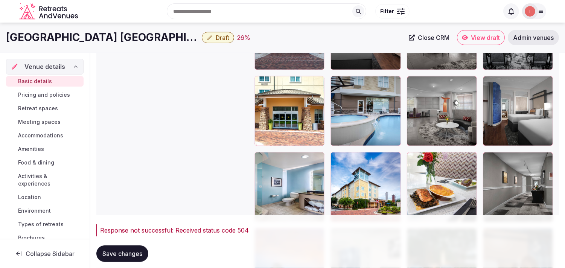
click at [126, 245] on div "Response not successful: Received status code 504 Save changes" at bounding box center [327, 241] width 463 height 53
click at [127, 254] on span "Save changes" at bounding box center [122, 254] width 40 height 8
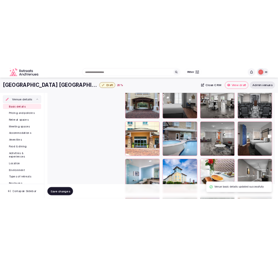
scroll to position [827, 0]
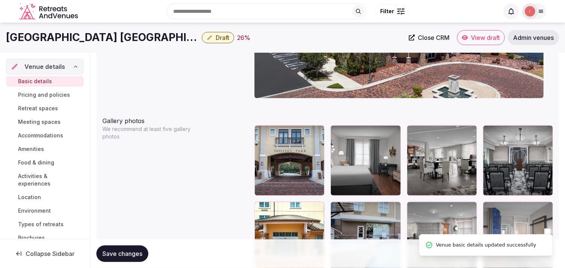
click at [220, 40] on span "Draft" at bounding box center [223, 38] width 14 height 8
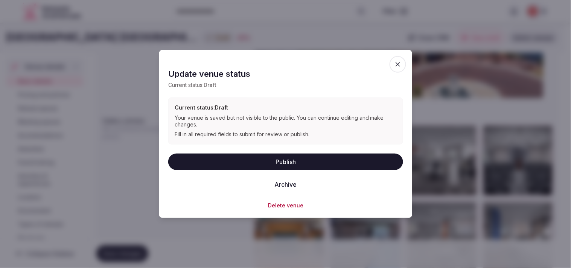
click at [277, 158] on button "Publish" at bounding box center [285, 161] width 235 height 17
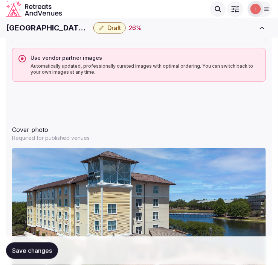
click at [45, 32] on h1 "Hotel Indigo Jacksonville-Deerwood Park" at bounding box center [48, 28] width 84 height 11
copy div "Hotel Indigo Jacksonville-Deerwood Park"
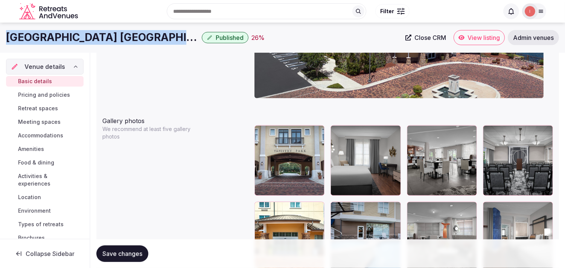
click at [277, 35] on span "Close CRM" at bounding box center [430, 38] width 32 height 8
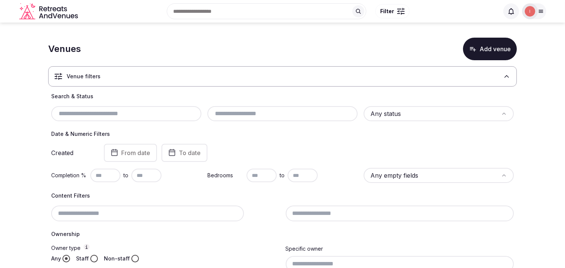
click at [193, 69] on div "Venue filters" at bounding box center [282, 76] width 469 height 20
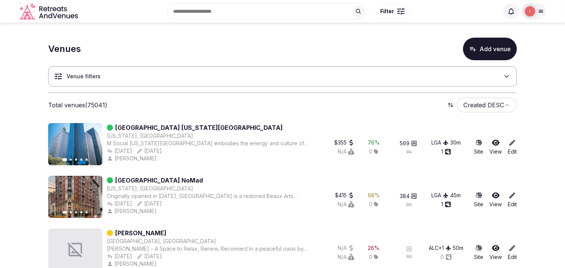
click at [226, 66] on div "Venue filters" at bounding box center [282, 76] width 469 height 33
click at [213, 75] on div "Venue filters" at bounding box center [282, 76] width 469 height 20
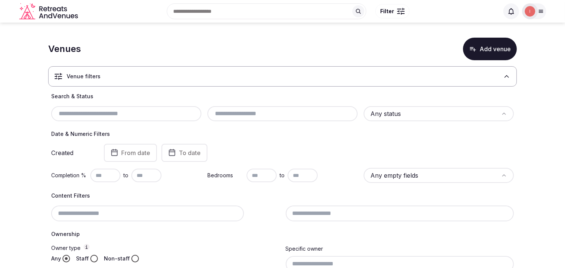
click at [152, 119] on div at bounding box center [126, 113] width 150 height 15
click at [157, 110] on input "text" at bounding box center [126, 113] width 144 height 9
paste input "**********"
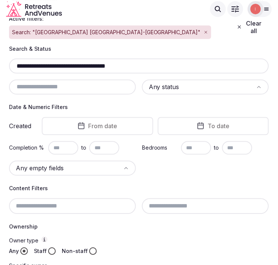
scroll to position [69, 0]
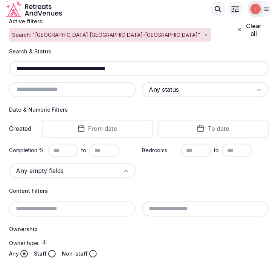
click at [95, 64] on input "**********" at bounding box center [139, 68] width 254 height 9
paste input "text"
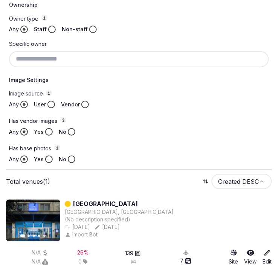
scroll to position [303, 0]
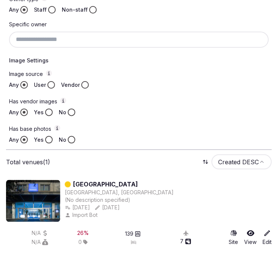
type input "**********"
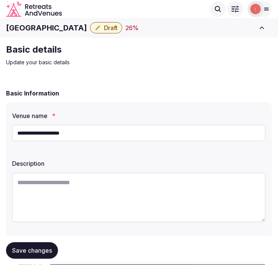
click at [66, 133] on input "**********" at bounding box center [139, 133] width 254 height 17
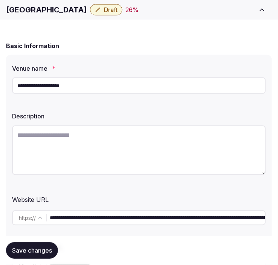
scroll to position [167, 0]
